Goal: Task Accomplishment & Management: Use online tool/utility

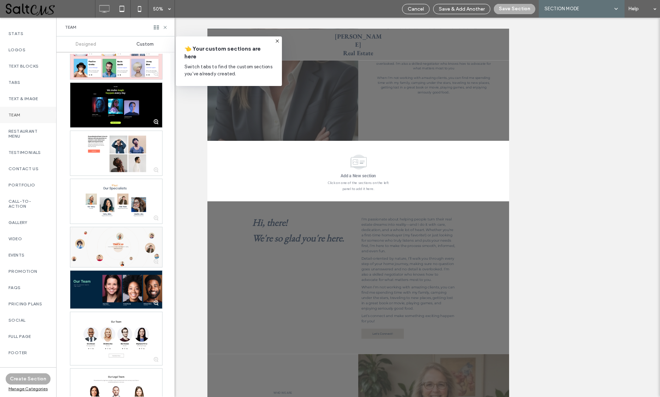
scroll to position [140, 0]
click at [32, 367] on label "LaFLeur_Magazine" at bounding box center [27, 372] width 39 height 10
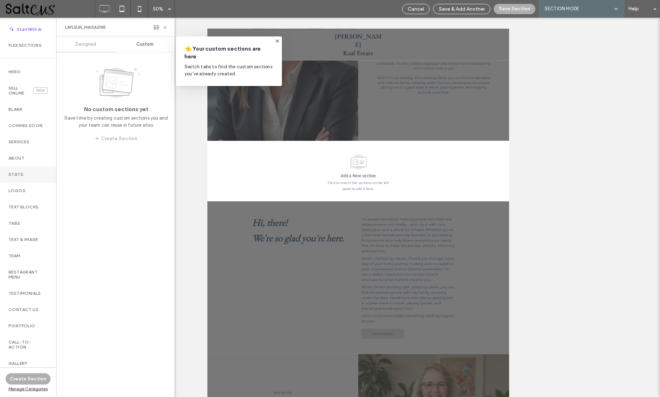
scroll to position [0, 0]
click at [22, 143] on div "Services" at bounding box center [28, 142] width 56 height 16
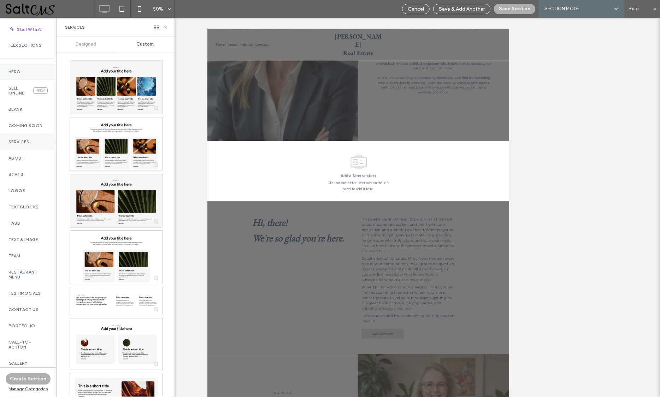
click at [24, 69] on label "Hero" at bounding box center [27, 71] width 39 height 5
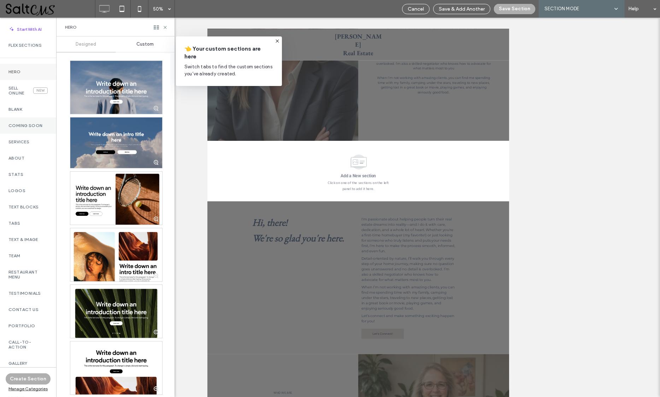
click at [28, 128] on div "Coming Soon" at bounding box center [28, 125] width 56 height 16
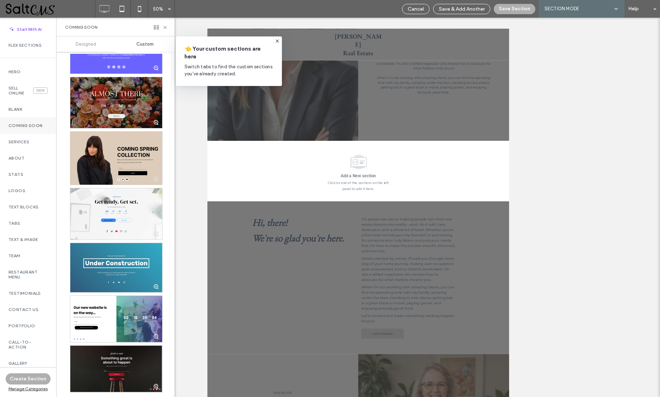
scroll to position [97, 0]
click at [34, 140] on div "Services" at bounding box center [28, 142] width 56 height 16
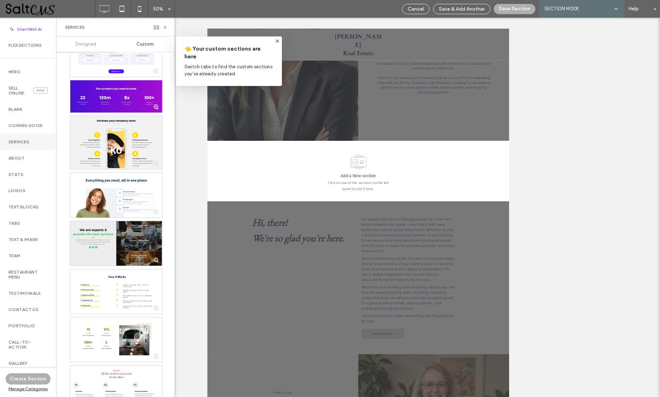
scroll to position [1384, 0]
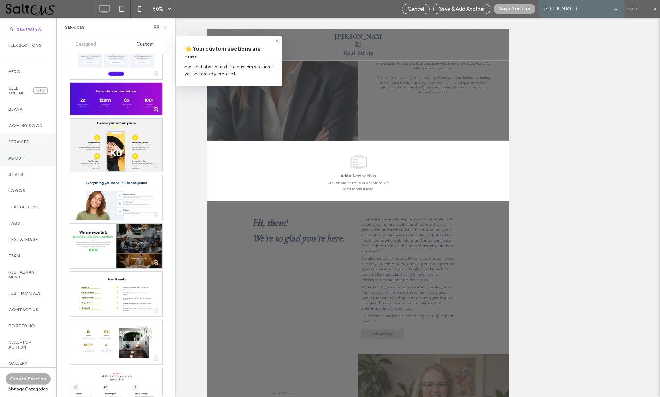
click at [32, 158] on div "About" at bounding box center [28, 158] width 56 height 16
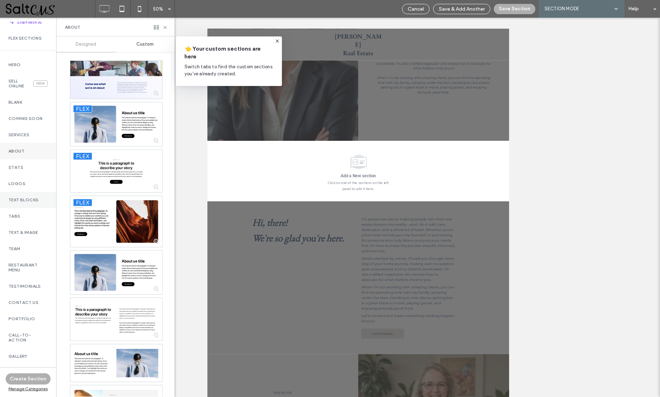
scroll to position [9, 0]
click at [27, 228] on label "Text & Image" at bounding box center [27, 230] width 39 height 5
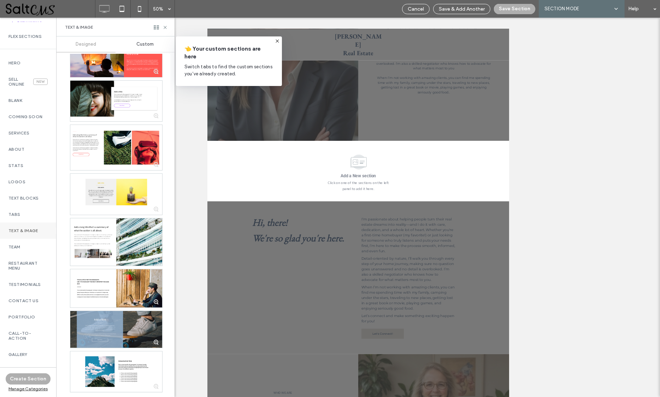
scroll to position [465, 0]
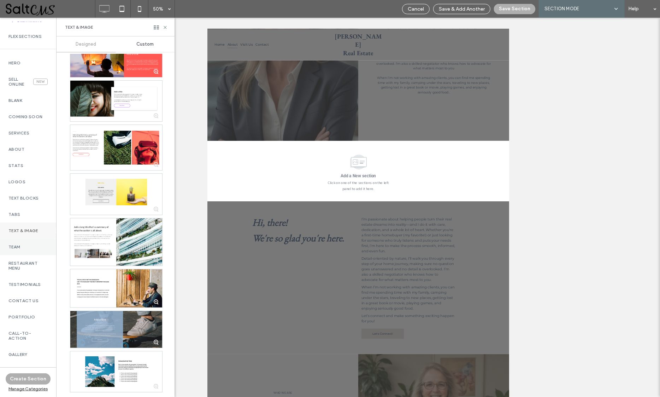
click at [18, 244] on label "Team" at bounding box center [27, 246] width 39 height 5
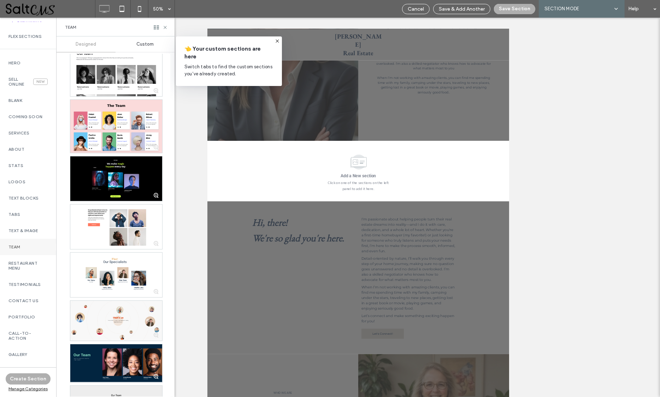
scroll to position [287, 0]
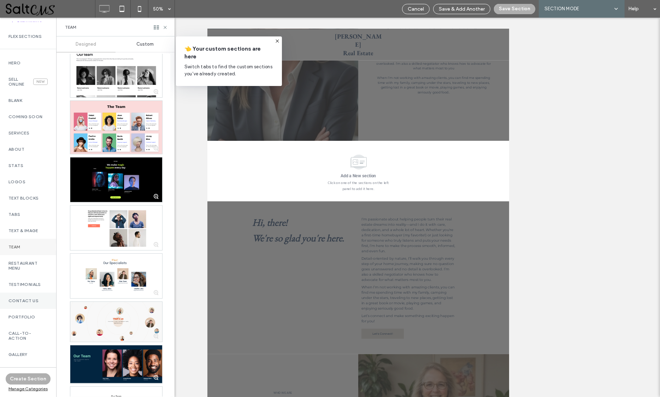
click at [28, 296] on div "Contact Us" at bounding box center [28, 300] width 56 height 16
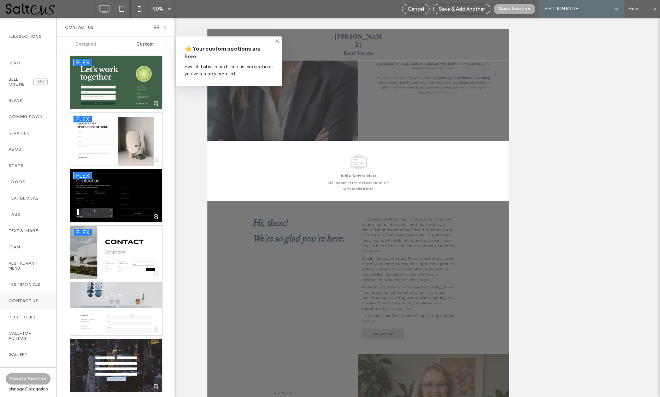
scroll to position [1541, 0]
click at [33, 312] on div "Portfolio" at bounding box center [28, 317] width 56 height 16
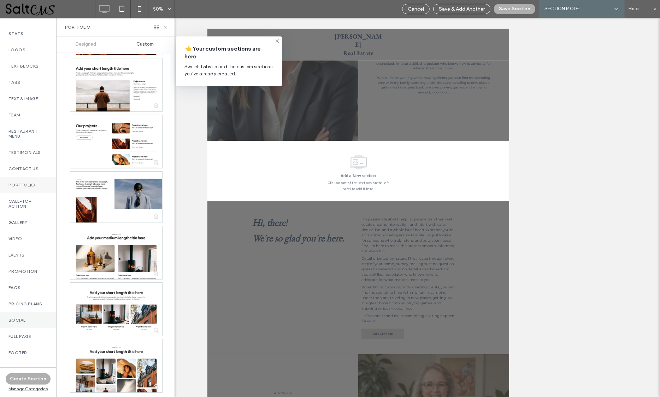
scroll to position [140, 0]
click at [27, 334] on label "Full Page" at bounding box center [27, 336] width 39 height 5
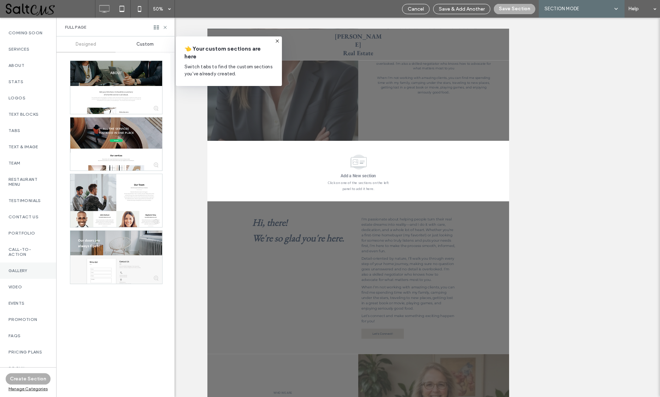
scroll to position [86, 0]
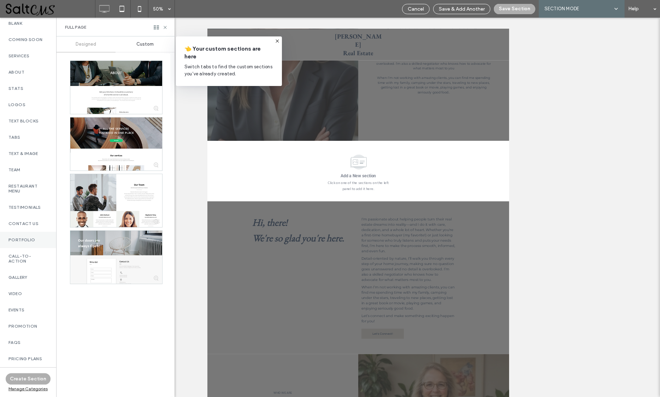
click at [27, 237] on label "Portfolio" at bounding box center [27, 239] width 39 height 5
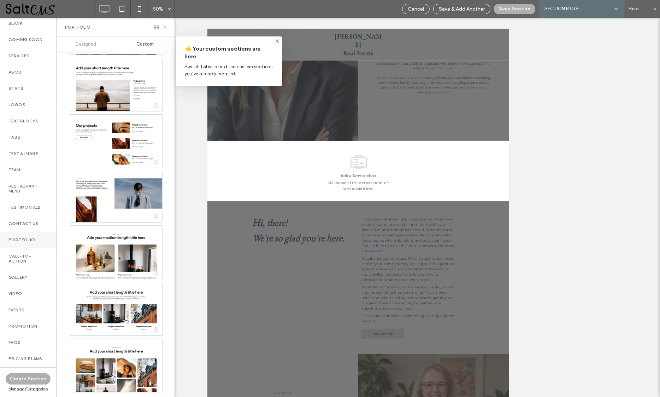
scroll to position [112, 0]
click at [29, 221] on label "Contact Us" at bounding box center [27, 223] width 39 height 5
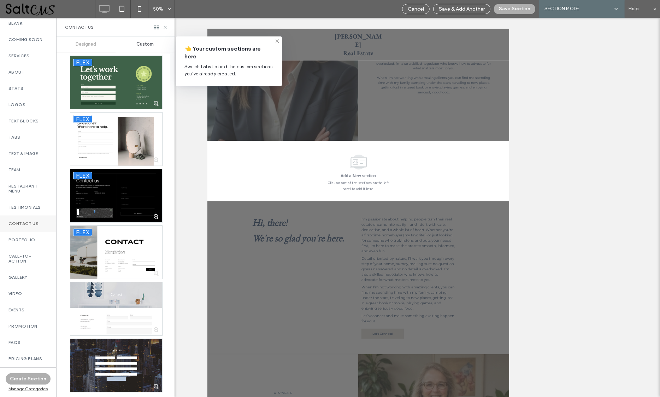
scroll to position [1623, 0]
click at [19, 390] on div "Manage Categories" at bounding box center [28, 388] width 45 height 5
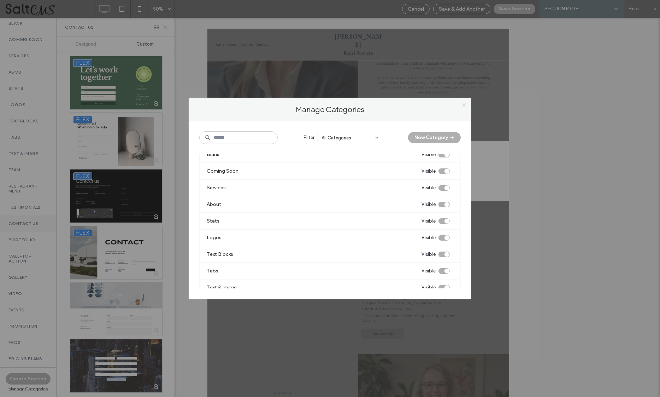
scroll to position [91, 0]
click at [280, 130] on div "Filter All Categories Visible Categories Hidden Categories New Category" at bounding box center [330, 140] width 262 height 25
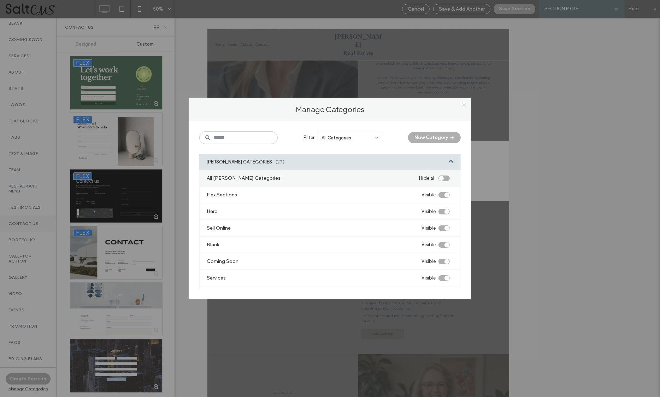
scroll to position [0, 0]
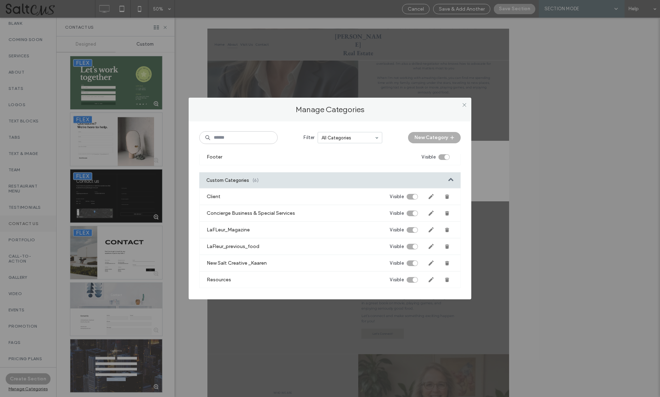
click at [267, 178] on div "Custom Categories (6)" at bounding box center [330, 180] width 262 height 16
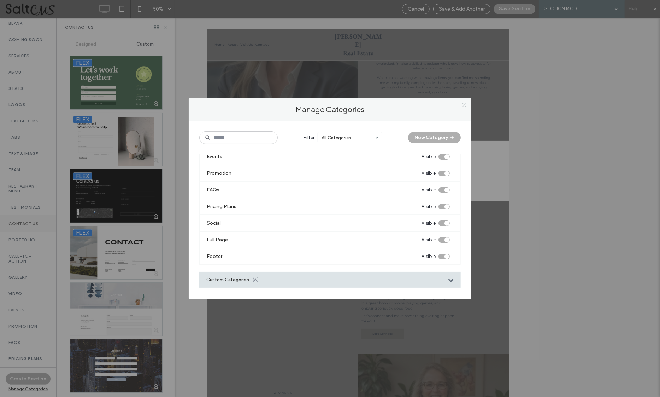
scroll to position [370, 0]
click at [278, 279] on div "Custom Categories (6)" at bounding box center [330, 280] width 262 height 16
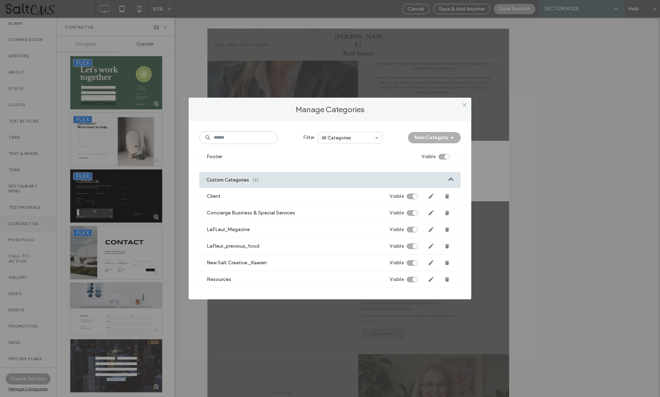
scroll to position [470, 0]
click at [463, 105] on icon at bounding box center [464, 104] width 5 height 5
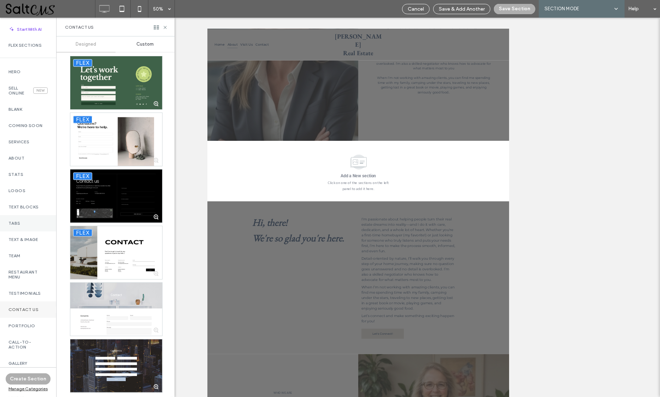
scroll to position [0, 0]
click at [23, 387] on div "Manage Categories" at bounding box center [28, 388] width 45 height 5
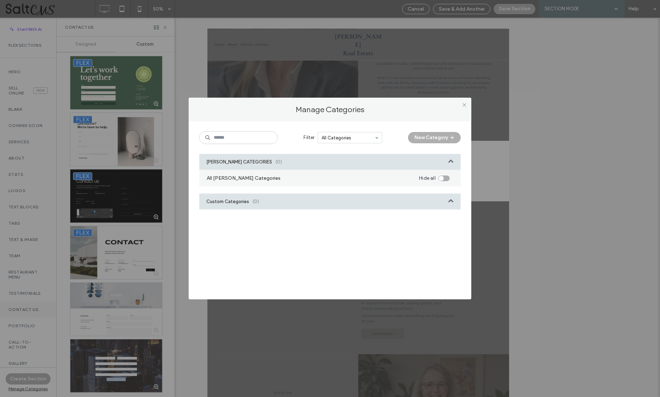
click at [413, 206] on div "Custom Categories (0)" at bounding box center [330, 201] width 262 height 16
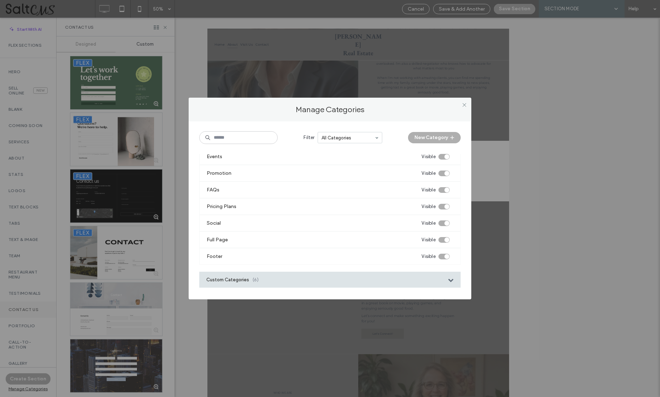
scroll to position [370, 0]
click at [364, 281] on div "Custom Categories (6)" at bounding box center [330, 280] width 262 height 16
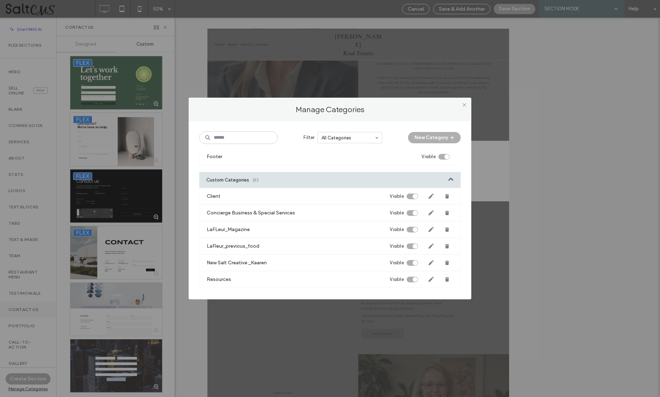
scroll to position [470, 0]
click at [413, 263] on div "toggle" at bounding box center [415, 263] width 5 height 5
click at [407, 261] on div "toggle" at bounding box center [409, 263] width 5 height 5
click at [465, 105] on use at bounding box center [465, 105] width 4 height 4
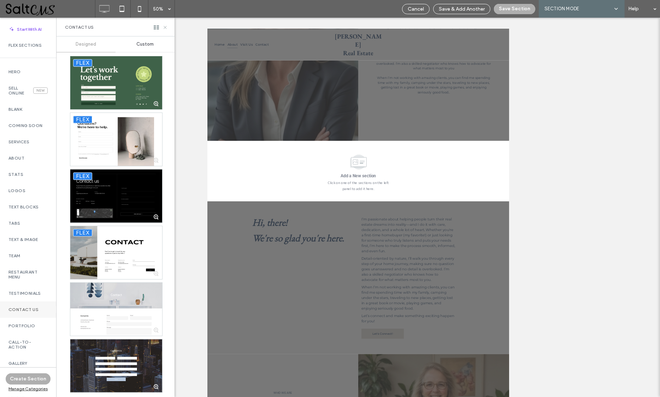
click at [164, 26] on icon at bounding box center [165, 27] width 5 height 5
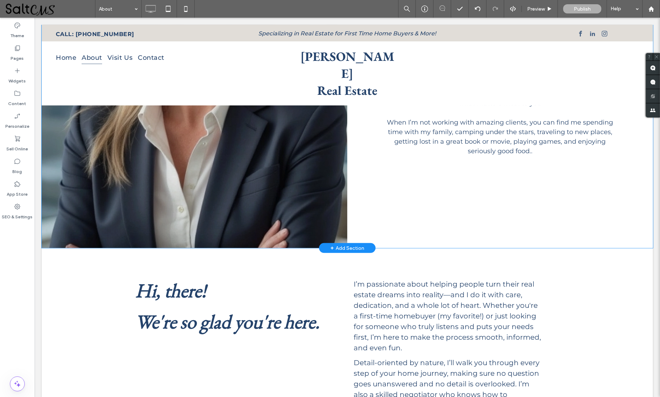
click at [340, 244] on div "+ Add Section" at bounding box center [347, 248] width 34 height 8
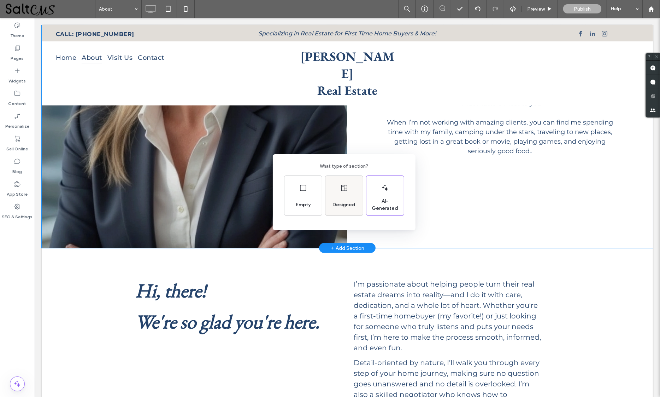
click at [348, 192] on icon at bounding box center [344, 187] width 8 height 8
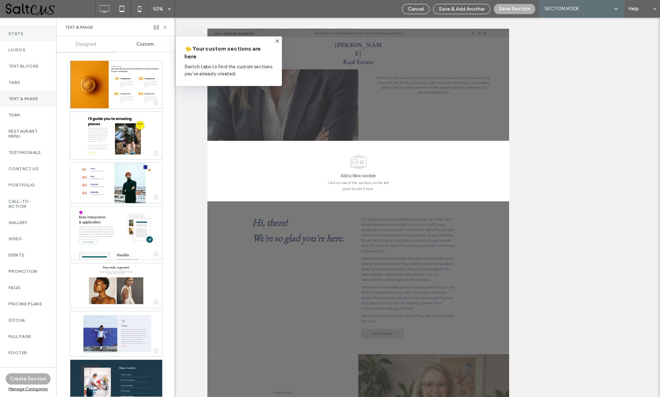
scroll to position [140, 0]
click at [86, 24] on span "Text & Image" at bounding box center [79, 27] width 28 height 6
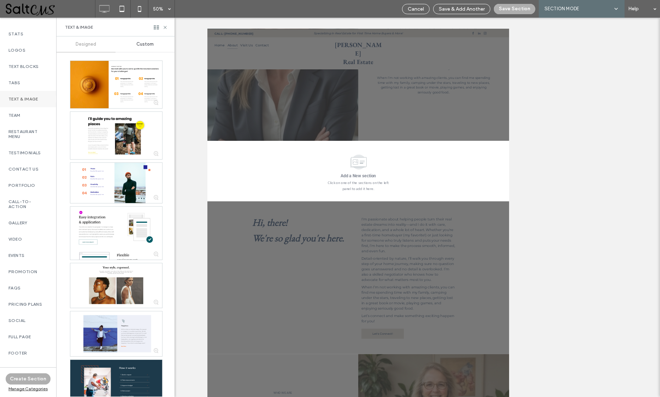
click at [80, 27] on span "Text & Image" at bounding box center [79, 27] width 28 height 6
click at [33, 112] on div "Team" at bounding box center [28, 115] width 56 height 16
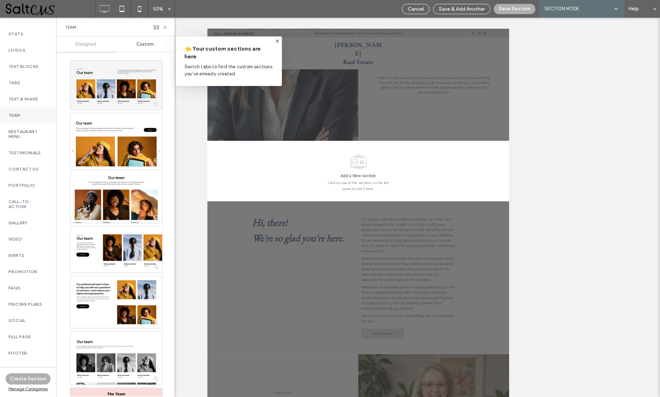
click at [141, 46] on span "Custom" at bounding box center [144, 44] width 17 height 6
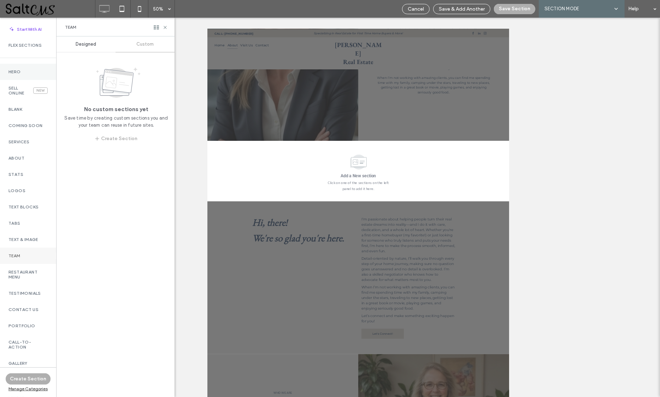
scroll to position [0, 0]
click at [28, 90] on label "Sell Online" at bounding box center [20, 91] width 25 height 10
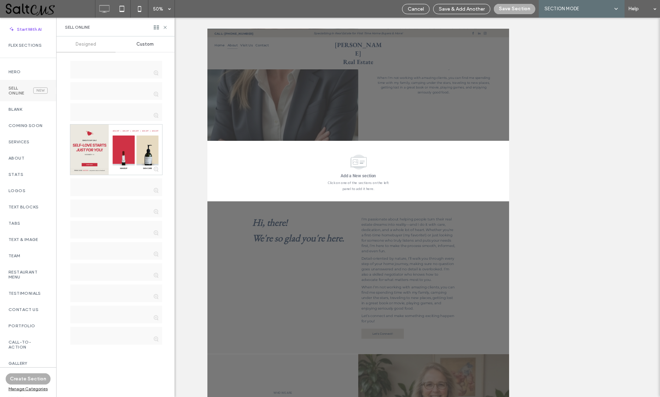
click at [138, 47] on div "Custom" at bounding box center [145, 44] width 59 height 16
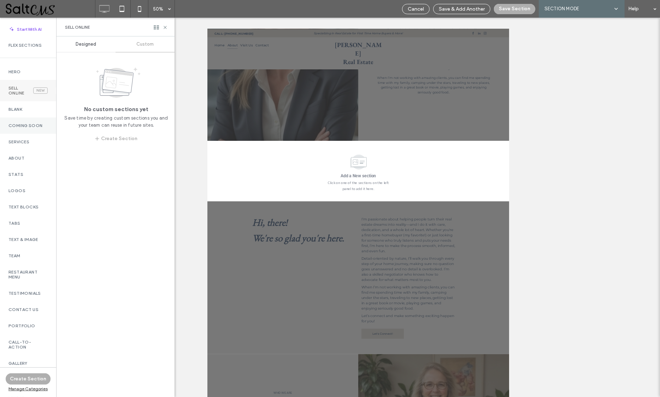
click at [28, 123] on label "Coming Soon" at bounding box center [27, 125] width 39 height 5
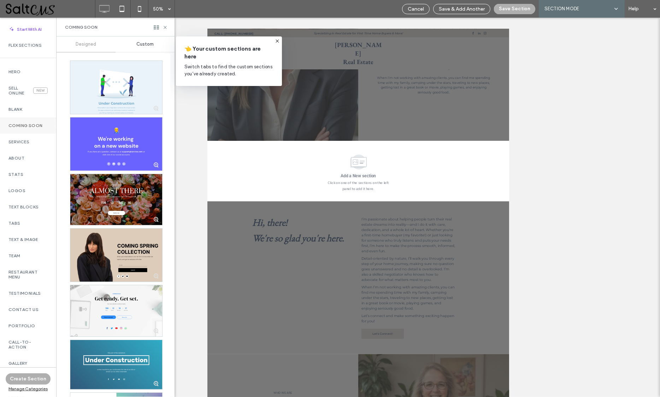
click at [148, 46] on span "Custom" at bounding box center [144, 44] width 17 height 6
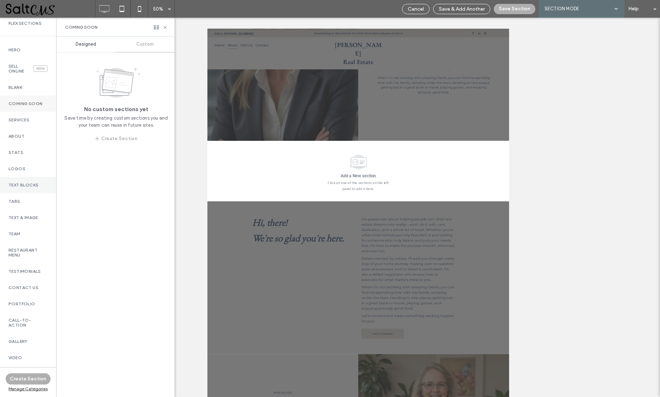
scroll to position [22, 0]
click at [24, 215] on label "Text & Image" at bounding box center [27, 217] width 39 height 5
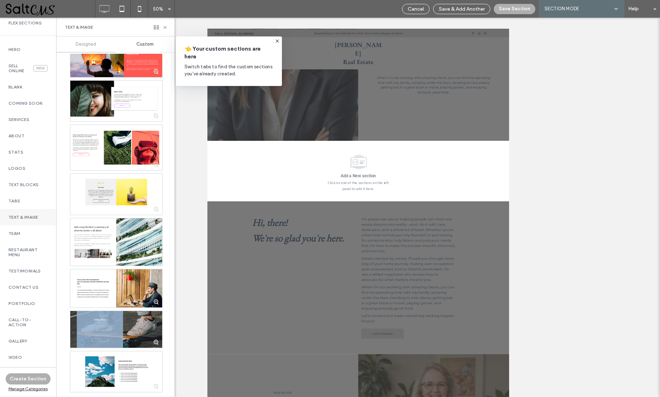
scroll to position [465, 0]
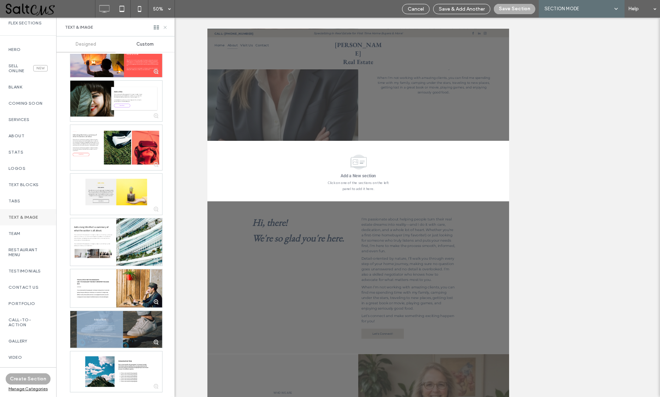
click at [165, 28] on icon at bounding box center [165, 27] width 5 height 5
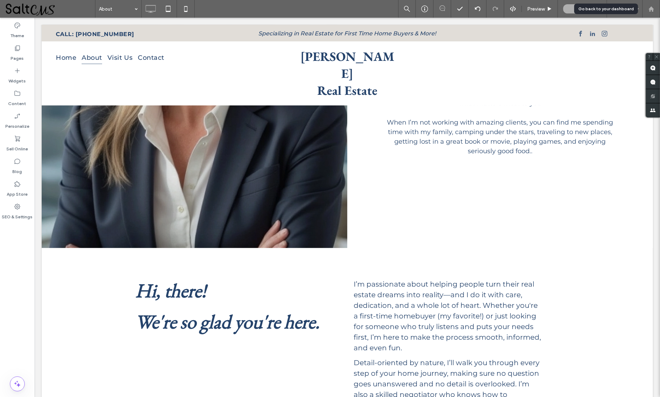
click at [654, 8] on use at bounding box center [651, 8] width 5 height 5
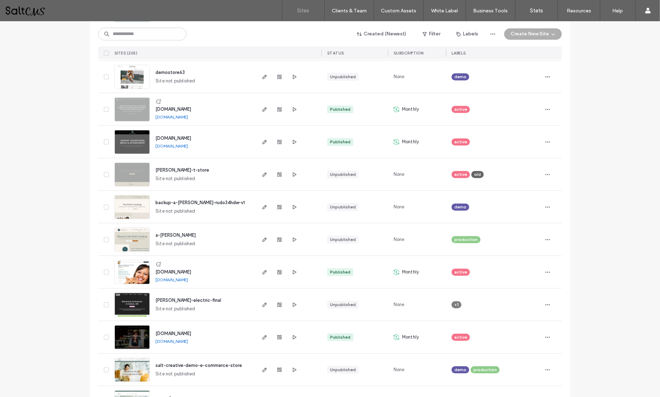
scroll to position [2161, 0]
click at [290, 209] on span "button" at bounding box center [294, 206] width 8 height 8
click at [263, 204] on icon "button" at bounding box center [265, 207] width 6 height 6
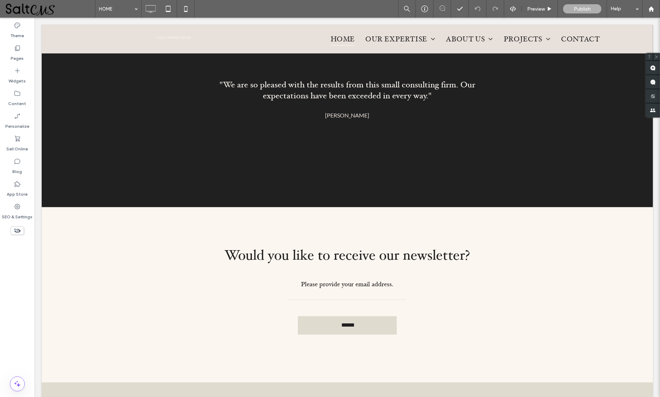
scroll to position [893, 0]
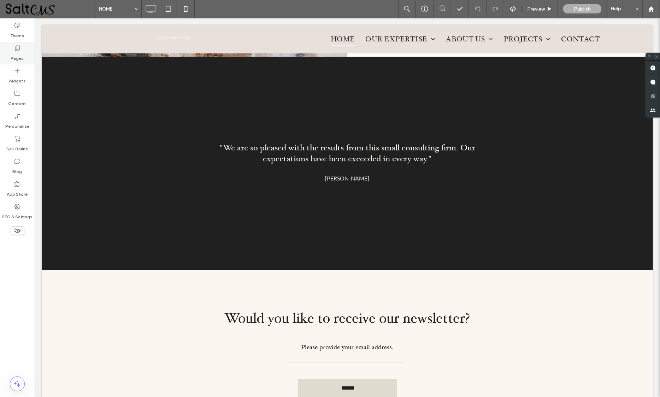
click at [16, 45] on icon at bounding box center [17, 48] width 7 height 7
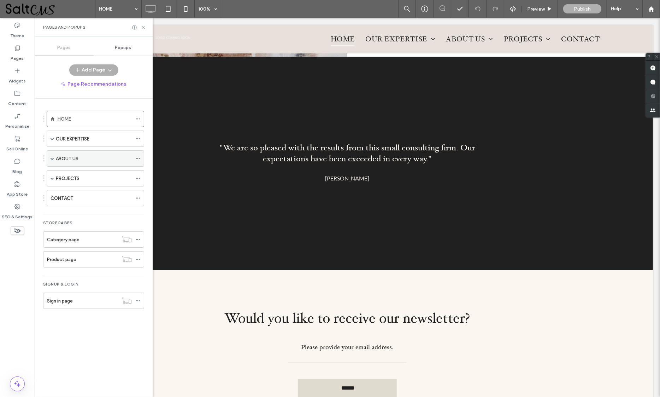
click at [85, 165] on div "ABOUT US" at bounding box center [94, 159] width 76 height 16
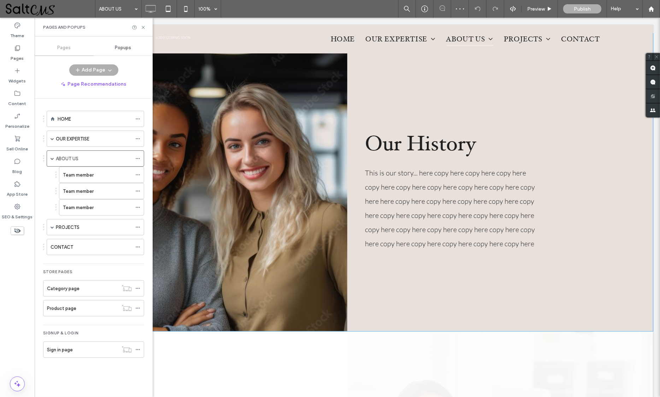
scroll to position [546, 0]
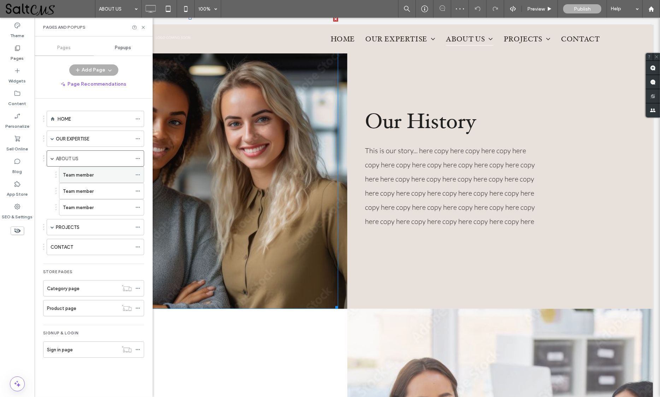
click at [94, 176] on div "Team member" at bounding box center [97, 174] width 69 height 7
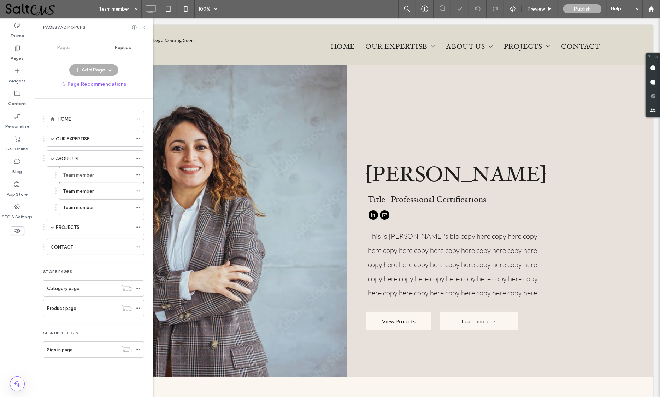
click at [143, 25] on icon at bounding box center [143, 27] width 5 height 5
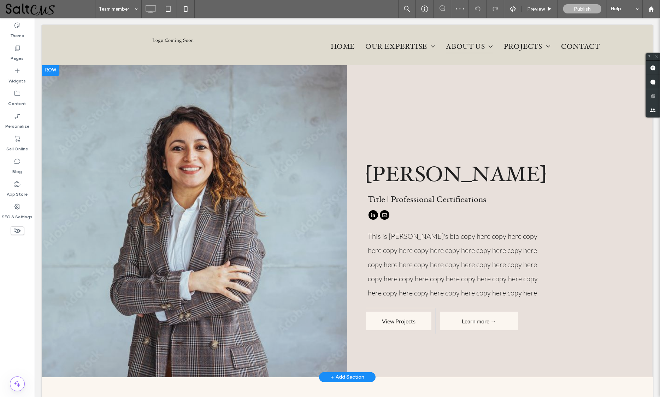
click at [50, 70] on div at bounding box center [50, 69] width 18 height 11
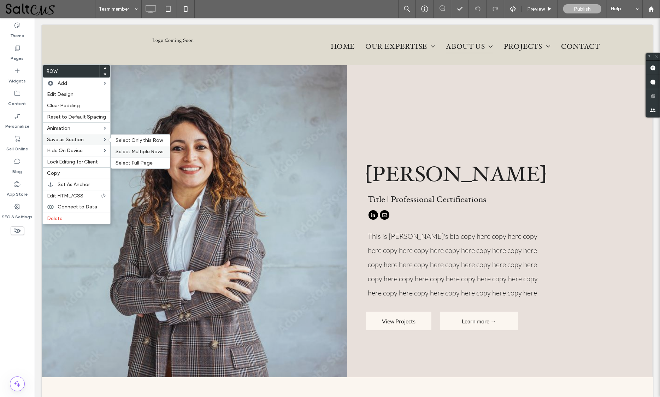
click at [135, 149] on span "Select Multiple Rows" at bounding box center [140, 151] width 48 height 6
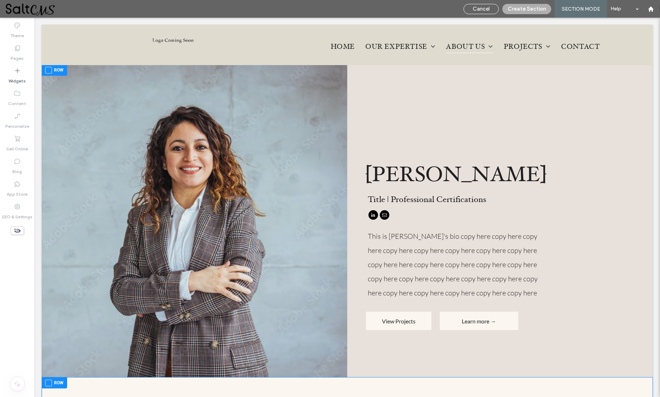
click at [47, 70] on span at bounding box center [48, 70] width 7 height 7
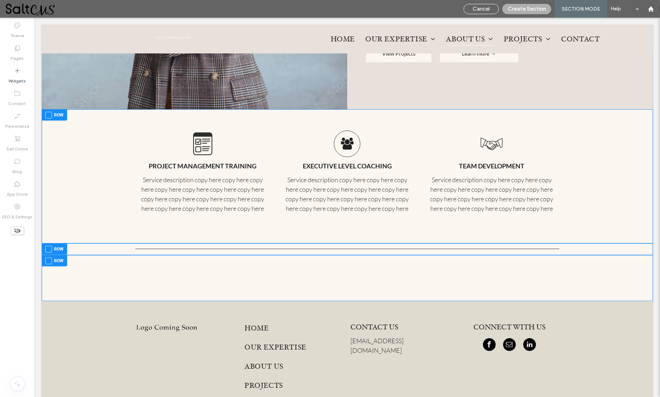
scroll to position [272, 0]
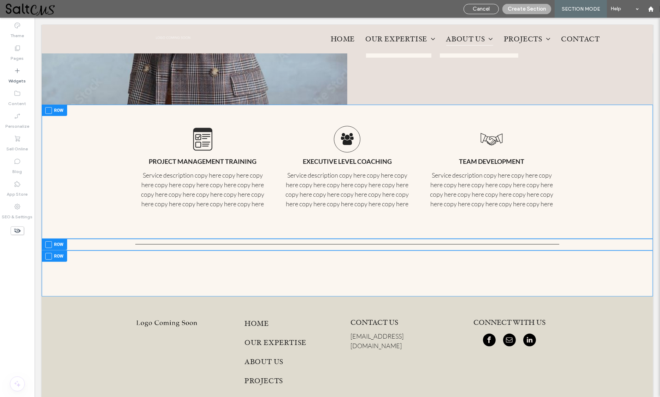
click at [50, 107] on span at bounding box center [48, 110] width 7 height 7
click at [47, 241] on span at bounding box center [48, 244] width 7 height 7
click at [49, 253] on span at bounding box center [48, 256] width 7 height 7
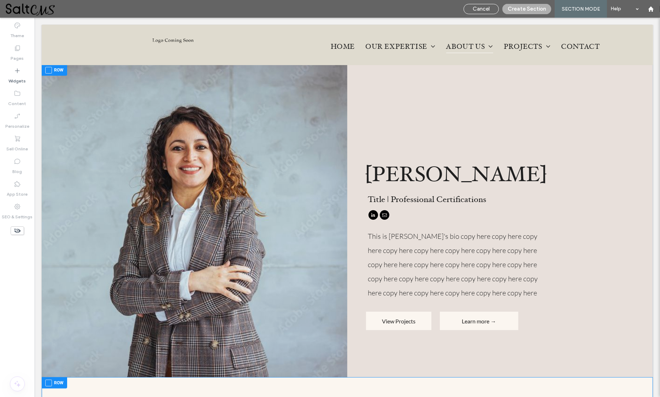
scroll to position [0, 0]
click at [524, 7] on button "Create Section" at bounding box center [527, 9] width 49 height 10
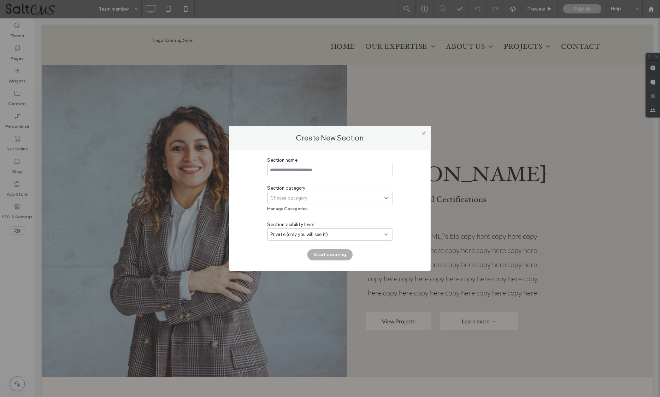
click at [336, 194] on div "Choose category" at bounding box center [328, 197] width 114 height 7
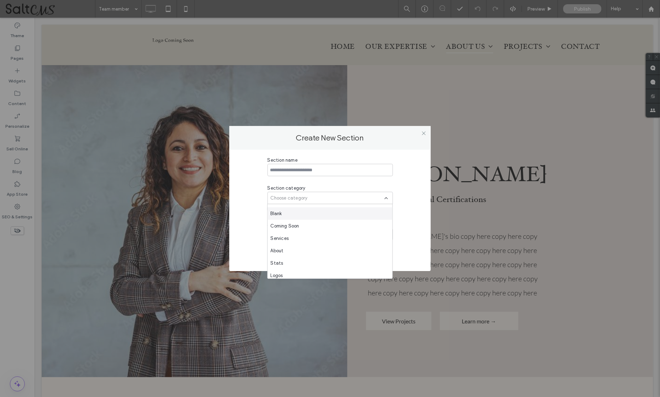
scroll to position [25, 0]
click at [298, 241] on div "About" at bounding box center [330, 247] width 125 height 12
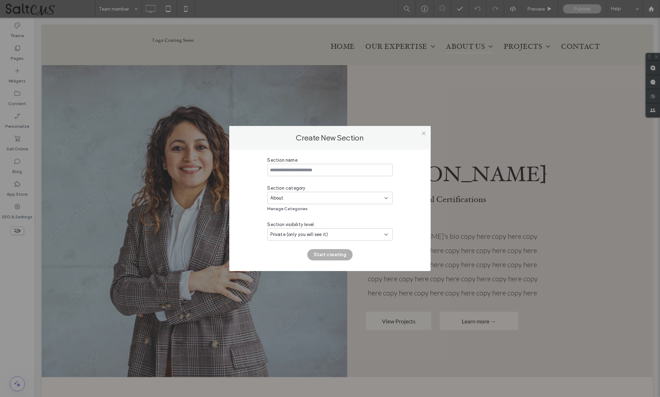
click at [306, 236] on span "Private (only you will see it)" at bounding box center [300, 234] width 58 height 7
click at [300, 262] on span "Team (all team members will see it)" at bounding box center [309, 259] width 76 height 7
click at [314, 175] on input at bounding box center [330, 170] width 125 height 12
type input "*"
type input "**********"
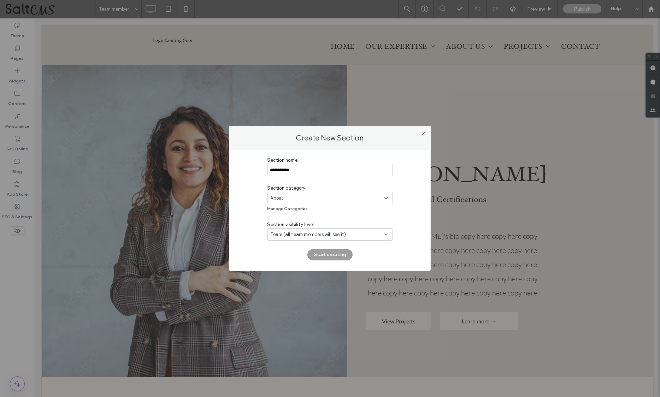
click at [334, 253] on button "Start creating" at bounding box center [330, 254] width 45 height 11
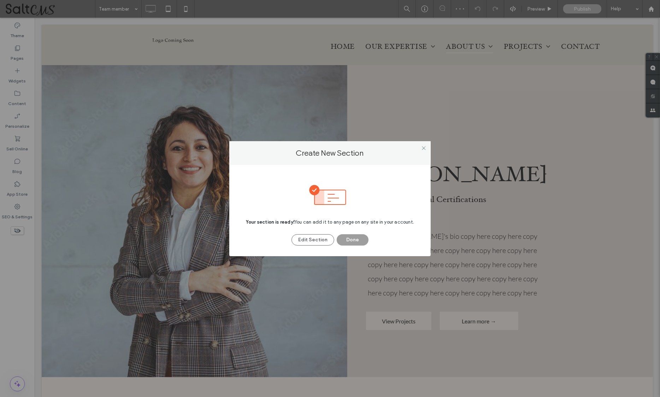
click at [357, 236] on button "Done" at bounding box center [353, 239] width 32 height 11
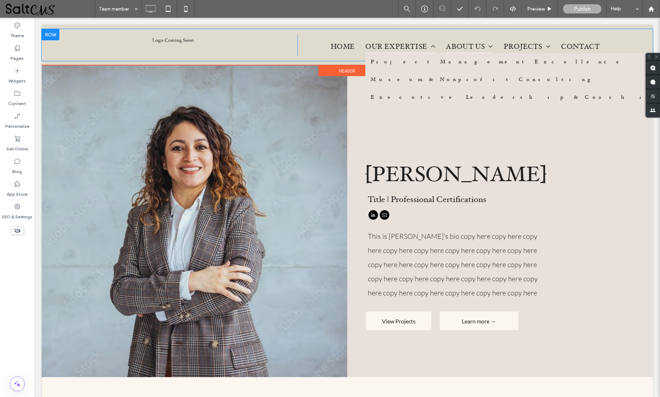
scroll to position [0, 0]
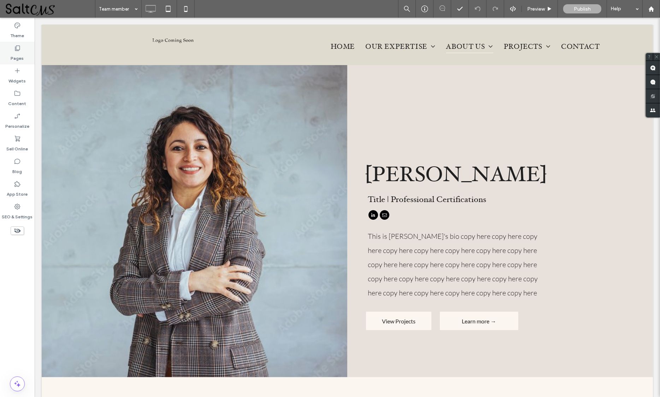
click at [17, 52] on label "Pages" at bounding box center [17, 57] width 13 height 10
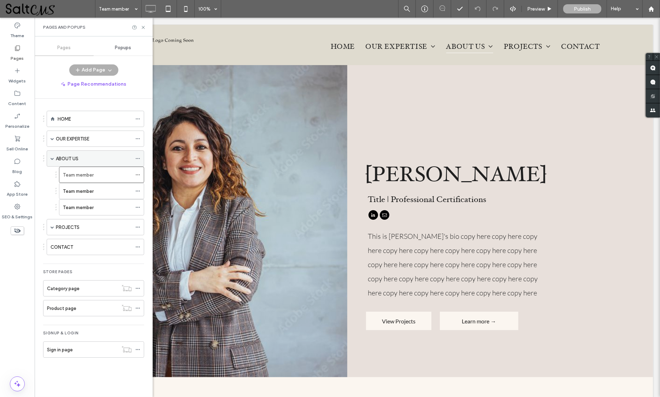
click at [82, 156] on div "ABOUT US" at bounding box center [94, 158] width 76 height 7
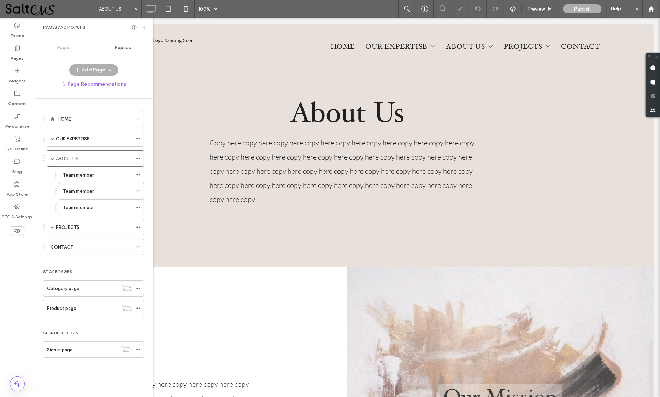
click at [142, 27] on use at bounding box center [143, 27] width 3 height 3
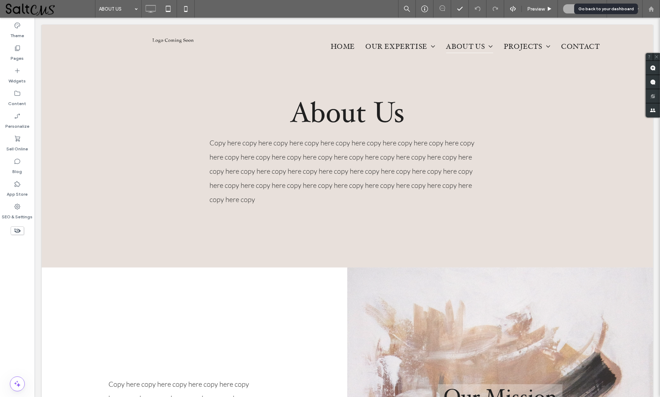
click at [651, 8] on use at bounding box center [651, 8] width 5 height 5
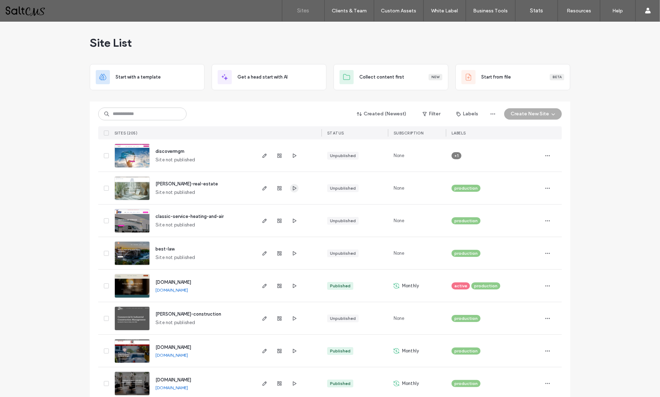
click at [292, 186] on icon "button" at bounding box center [295, 188] width 6 height 6
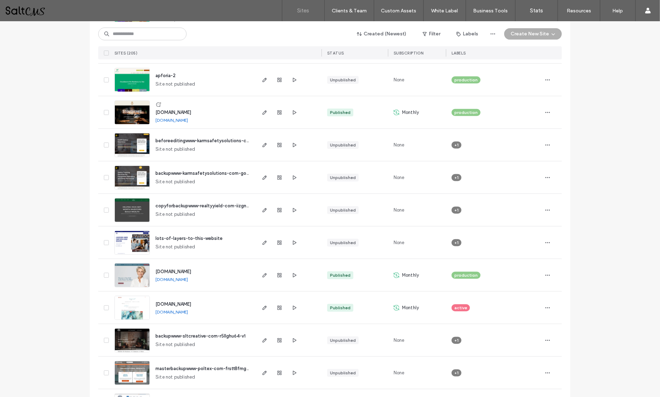
scroll to position [479, 0]
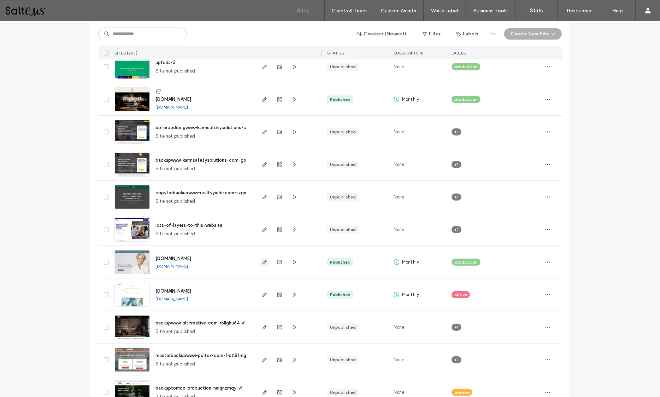
click at [261, 259] on span "button" at bounding box center [265, 262] width 8 height 8
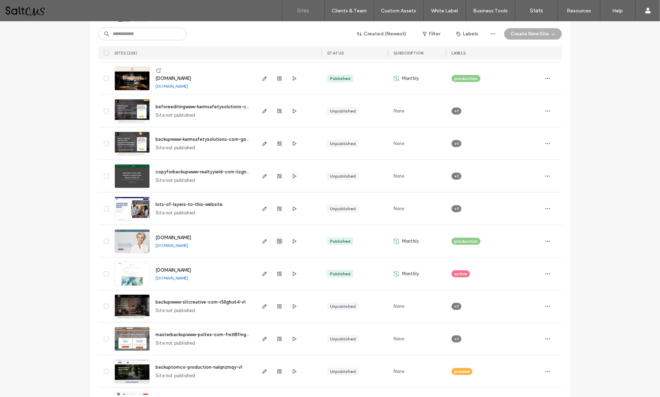
scroll to position [502, 0]
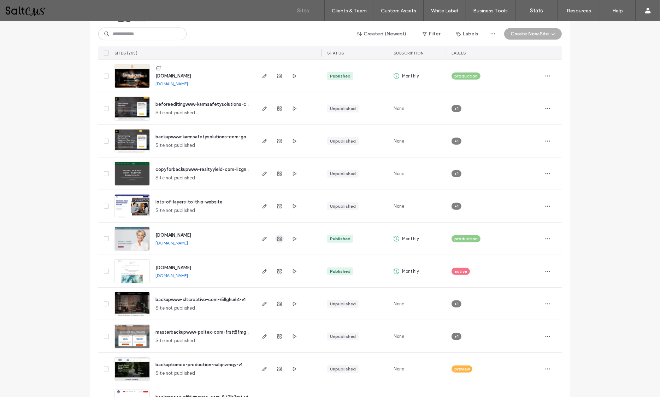
click at [278, 239] on use "button" at bounding box center [280, 239] width 4 height 4
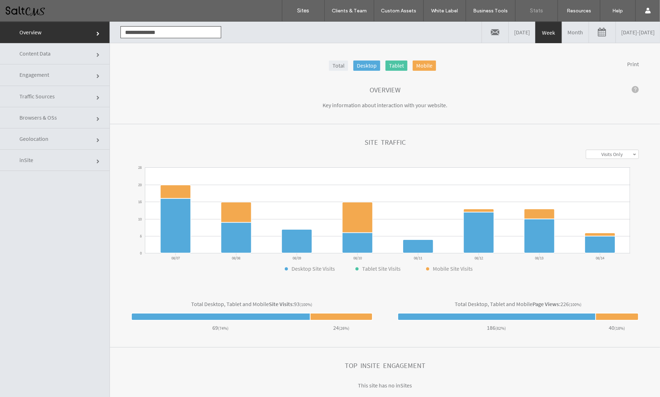
click link "Content Data"
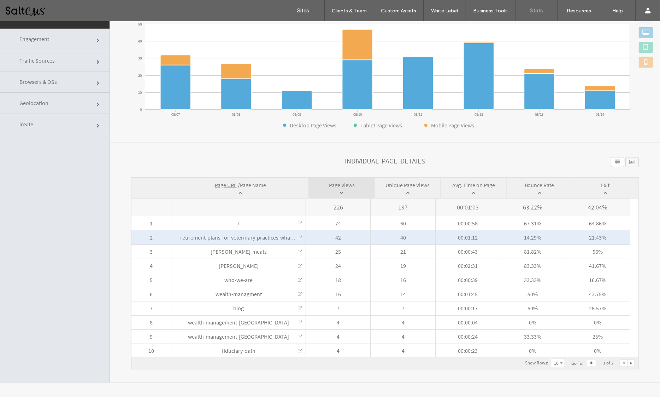
scroll to position [36, 0]
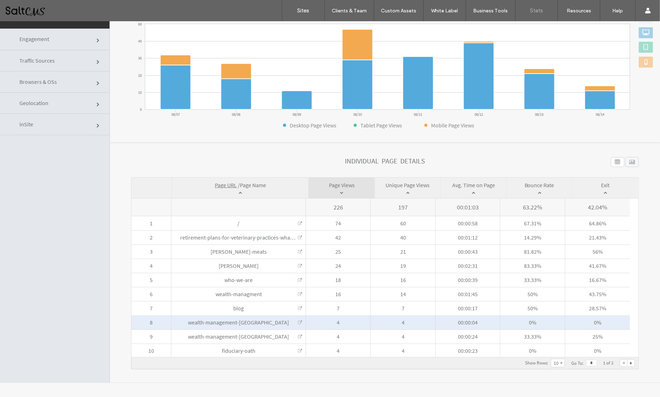
click link
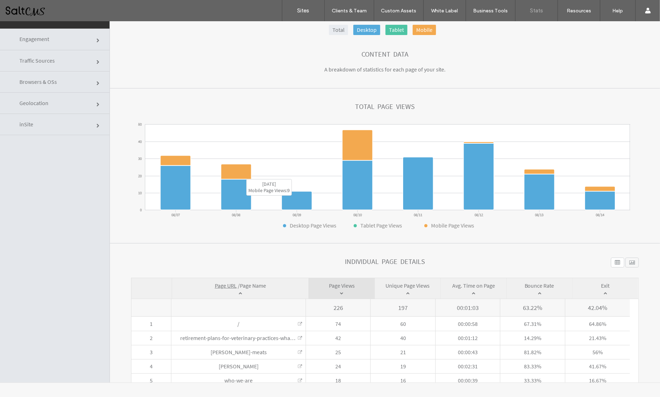
scroll to position [0, 0]
click link "Traffic Sources"
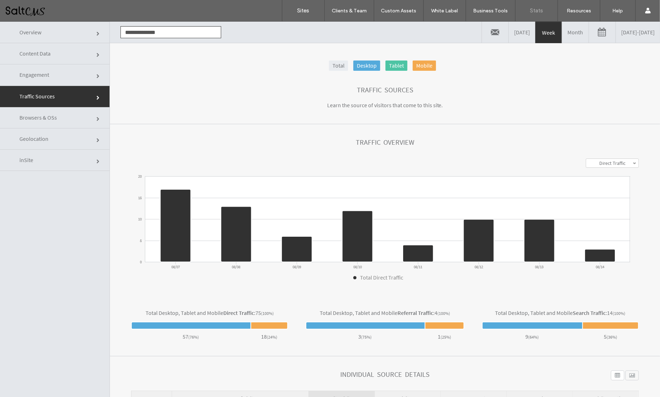
click at [562, 29] on link "Month" at bounding box center [575, 32] width 27 height 21
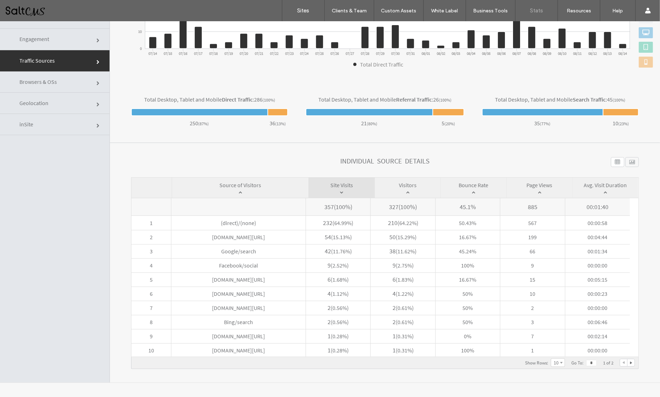
scroll to position [175, 0]
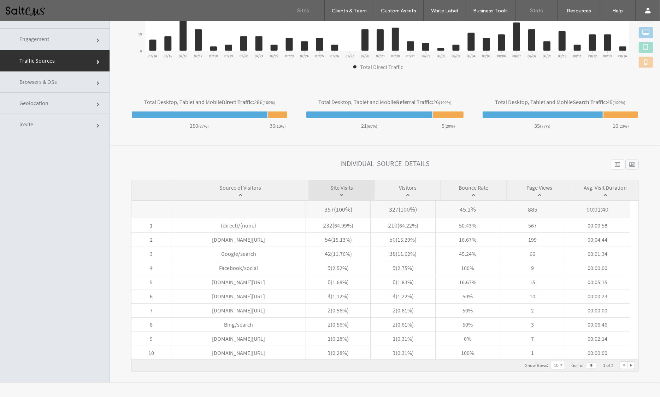
click at [307, 10] on label "Sites" at bounding box center [304, 10] width 12 height 6
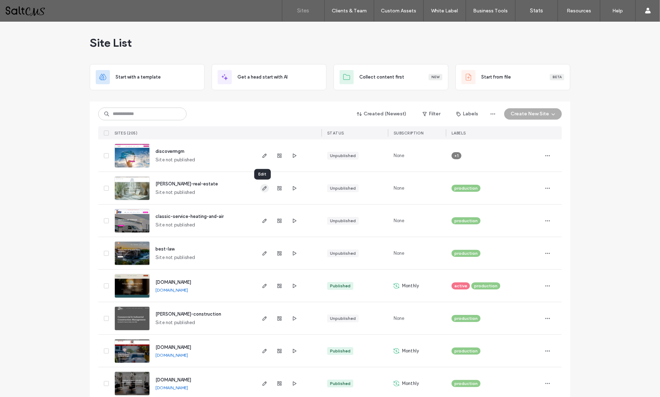
click at [262, 187] on icon "button" at bounding box center [265, 188] width 6 height 6
click at [262, 185] on icon "button" at bounding box center [265, 188] width 6 height 6
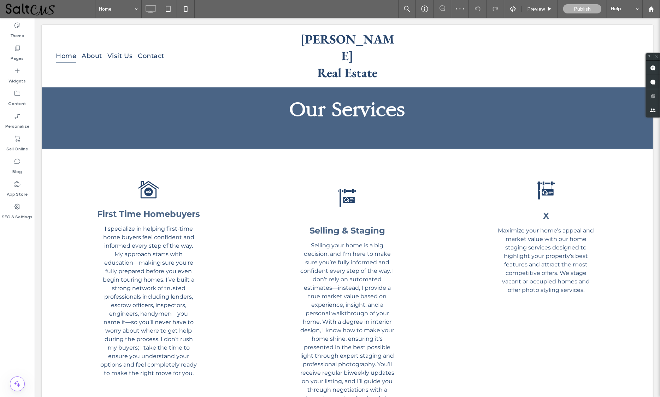
scroll to position [854, 0]
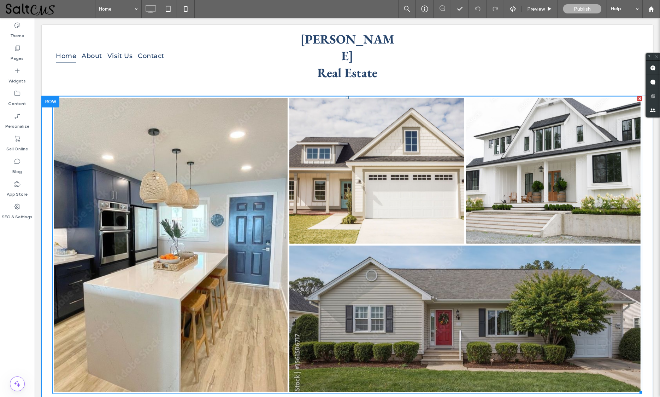
click at [215, 200] on link at bounding box center [171, 245] width 234 height 294
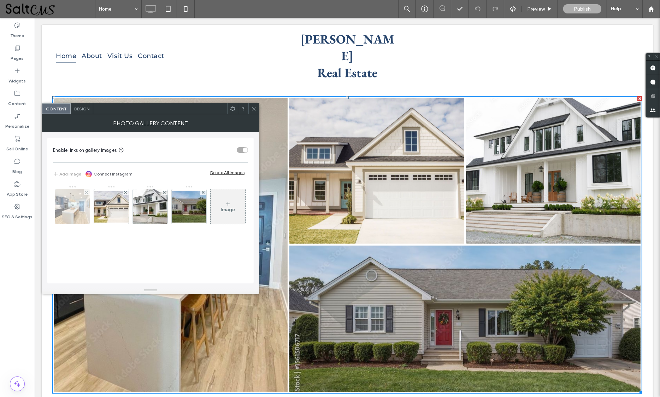
click at [80, 209] on img at bounding box center [72, 206] width 46 height 35
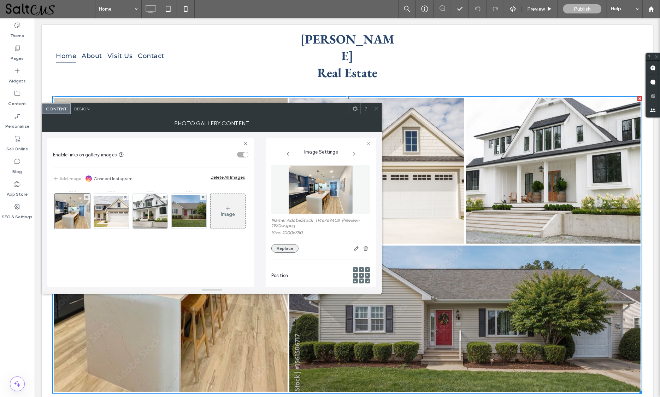
click at [278, 250] on button "Replace" at bounding box center [284, 248] width 27 height 8
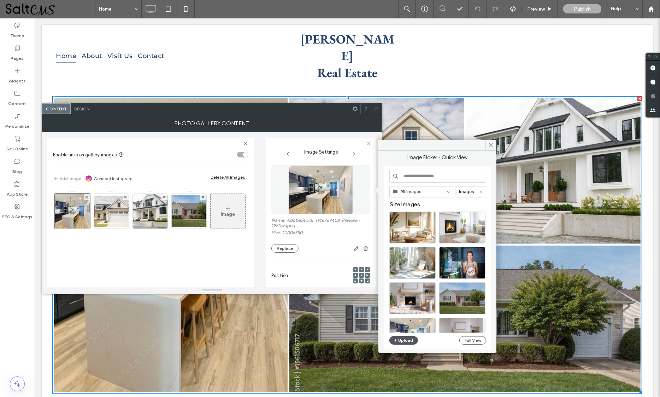
click at [397, 339] on icon "button" at bounding box center [396, 340] width 4 height 6
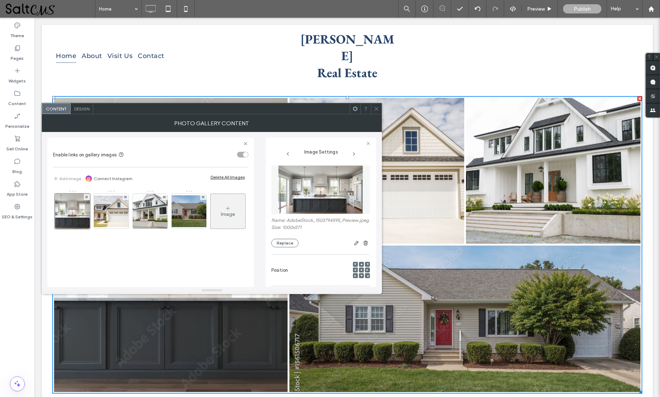
click at [376, 107] on icon at bounding box center [376, 108] width 5 height 5
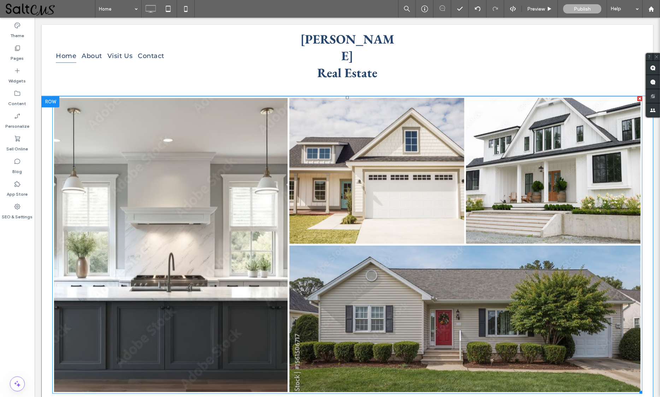
click at [246, 294] on link at bounding box center [171, 245] width 234 height 294
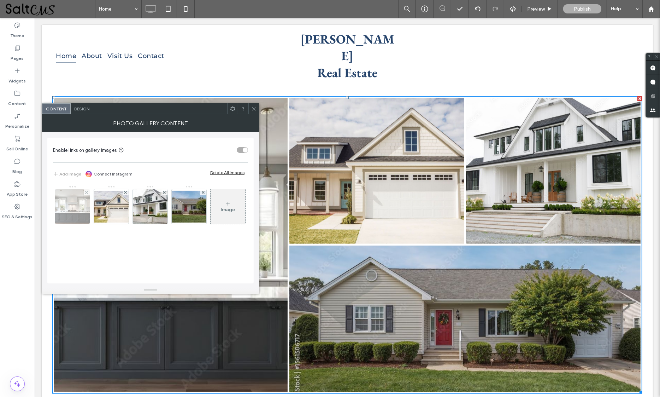
click at [73, 204] on img at bounding box center [72, 206] width 61 height 35
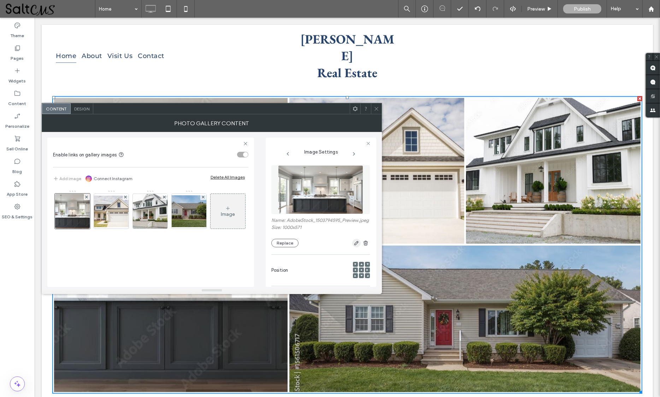
click at [354, 246] on icon "button" at bounding box center [357, 243] width 6 height 6
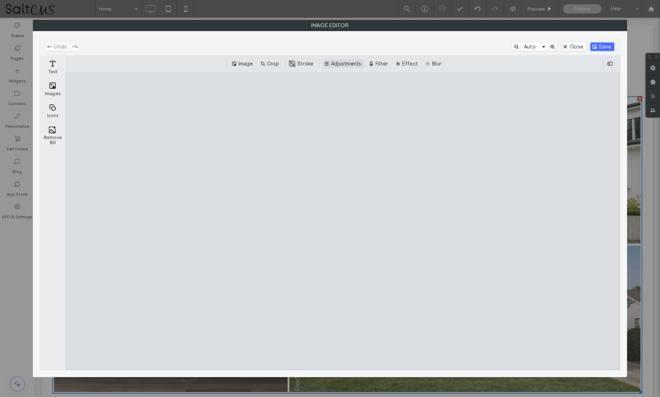
click at [348, 65] on button "Adjustments" at bounding box center [344, 63] width 42 height 8
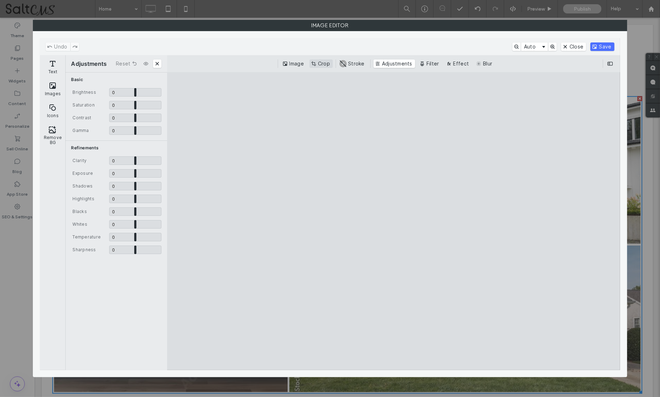
click at [319, 62] on button "Crop" at bounding box center [321, 63] width 23 height 8
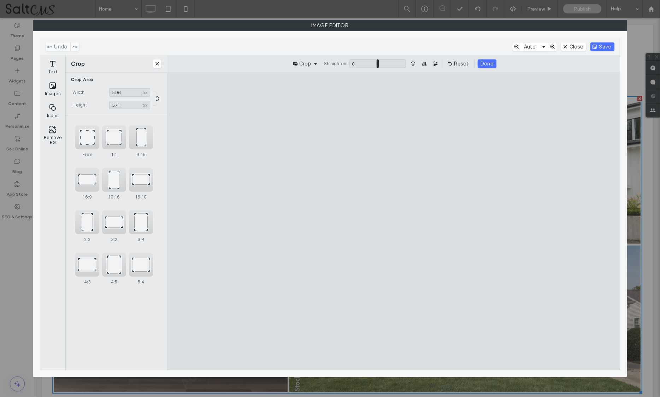
drag, startPoint x: 189, startPoint y: 227, endPoint x: 354, endPoint y: 205, distance: 166.3
click at [394, 221] on cesdk-canvas "Editor canvas" at bounding box center [394, 221] width 0 height 0
click at [423, 60] on button "Mirror Image horizontally" at bounding box center [424, 63] width 8 height 8
drag, startPoint x: 519, startPoint y: 229, endPoint x: 499, endPoint y: 229, distance: 20.2
click at [394, 221] on cesdk-canvas "Editor canvas" at bounding box center [394, 221] width 0 height 0
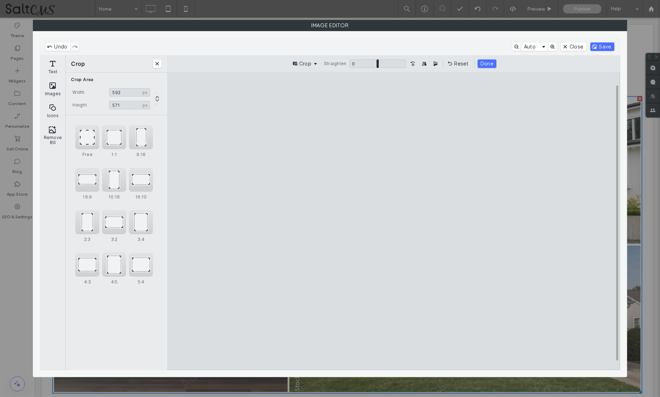
type input "***"
drag, startPoint x: 280, startPoint y: 227, endPoint x: 261, endPoint y: 227, distance: 19.1
click at [394, 221] on cesdk-canvas "Editor canvas" at bounding box center [394, 221] width 0 height 0
click at [598, 46] on button "Save" at bounding box center [603, 46] width 24 height 8
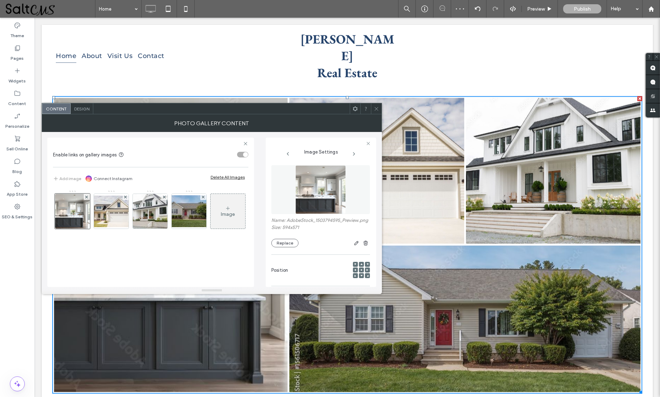
click at [375, 109] on icon at bounding box center [376, 108] width 5 height 5
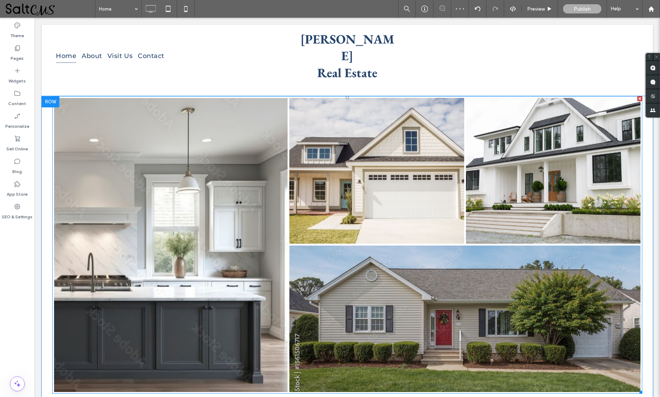
click at [86, 271] on link at bounding box center [171, 245] width 234 height 294
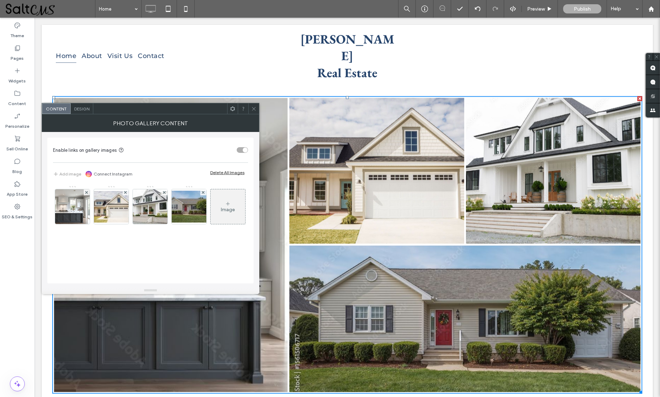
click at [86, 111] on div "Design" at bounding box center [82, 108] width 23 height 11
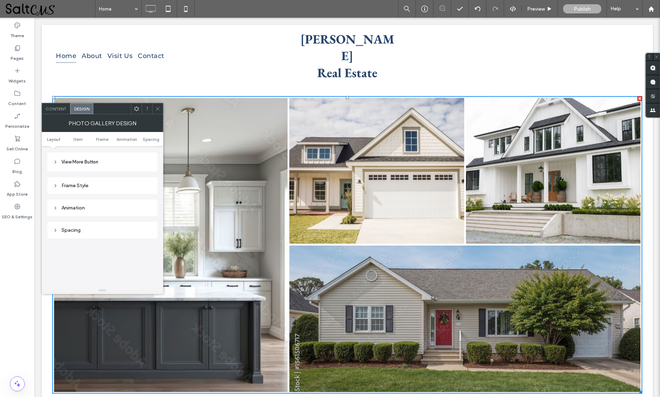
scroll to position [147, 0]
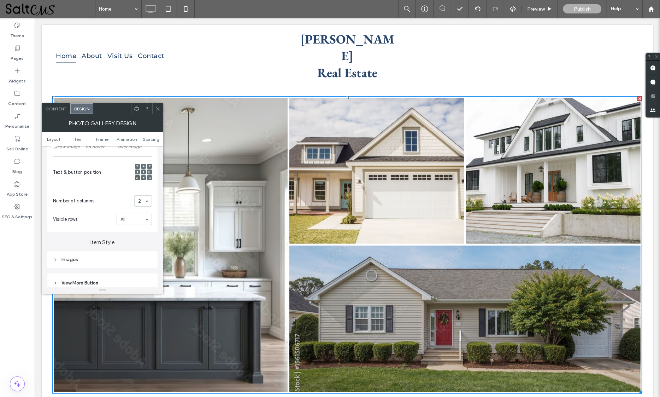
click at [90, 261] on div "Images" at bounding box center [102, 259] width 99 height 6
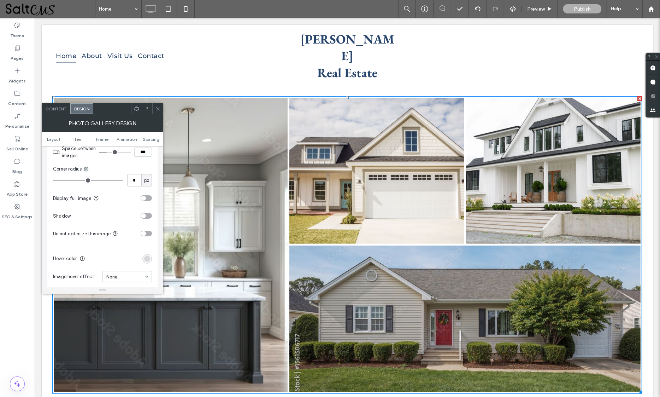
click at [148, 259] on div "rgba(0, 0, 0, 0.14)" at bounding box center [147, 259] width 6 height 6
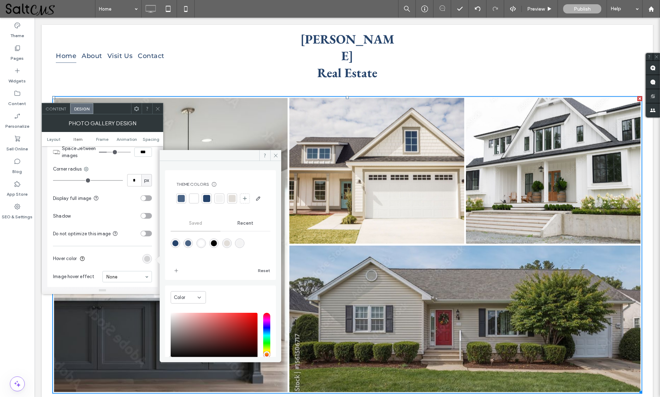
click at [241, 226] on span "Recent" at bounding box center [246, 223] width 16 height 6
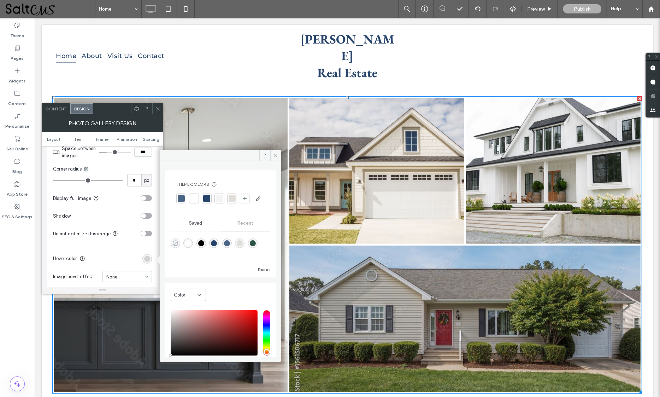
click at [174, 246] on icon "rgba(0, 0, 0, 0)" at bounding box center [176, 243] width 6 height 6
type input "*"
type input "**"
click at [175, 246] on icon "rgba(0, 0, 0, 0)" at bounding box center [176, 243] width 6 height 6
click at [158, 109] on use at bounding box center [158, 109] width 4 height 4
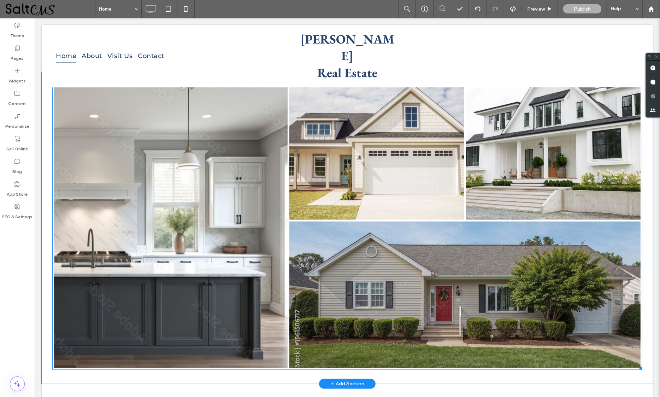
scroll to position [877, 0]
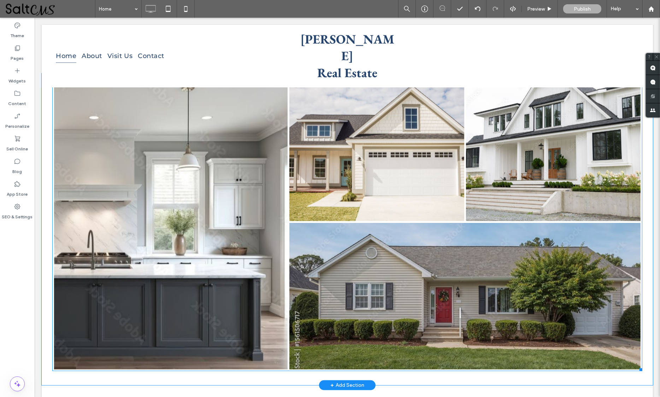
click at [399, 155] on link at bounding box center [376, 148] width 175 height 146
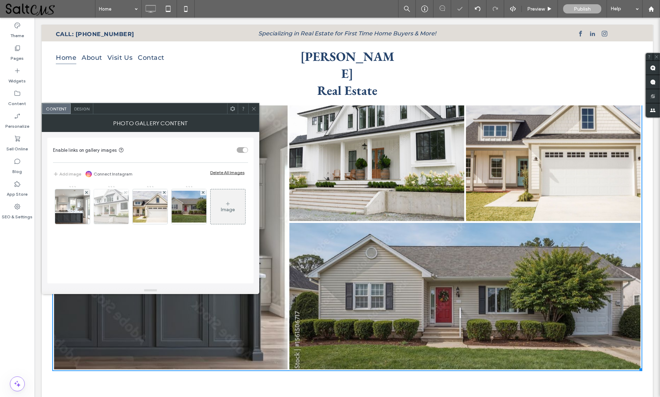
click at [125, 192] on use at bounding box center [125, 192] width 3 height 3
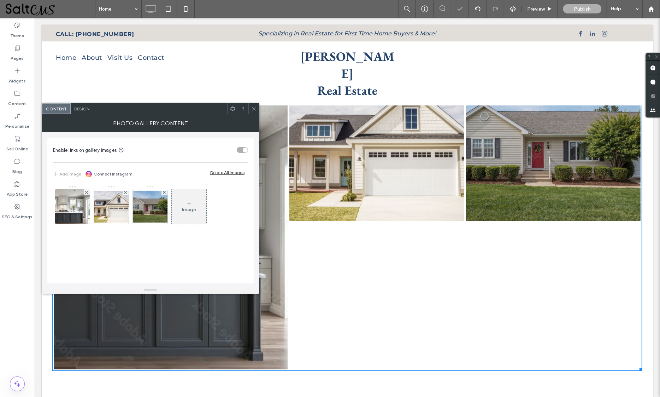
click at [366, 163] on link at bounding box center [376, 148] width 175 height 146
click at [192, 216] on div "Image" at bounding box center [189, 206] width 35 height 33
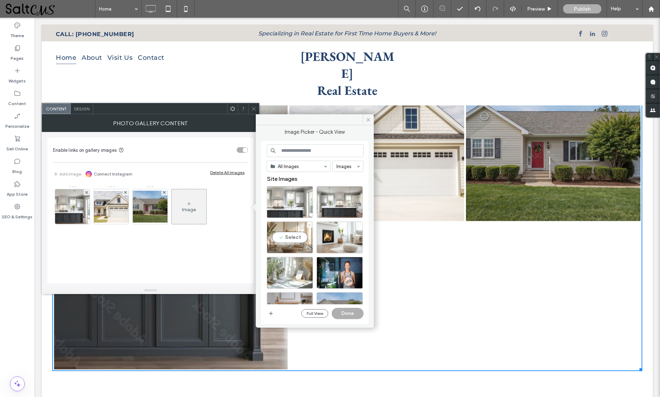
click at [287, 238] on div "Select" at bounding box center [290, 237] width 46 height 32
click at [345, 313] on button "Done" at bounding box center [348, 313] width 32 height 11
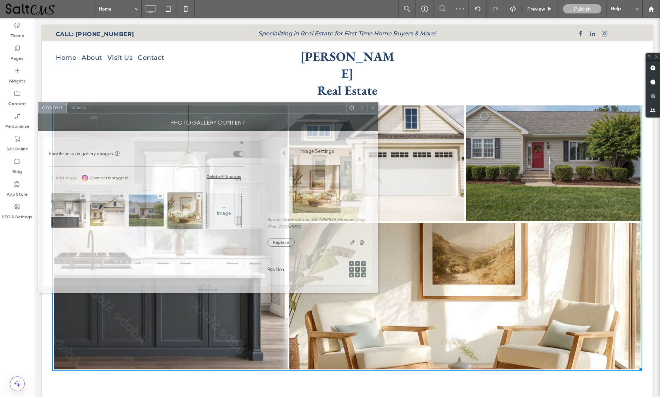
drag, startPoint x: 294, startPoint y: 113, endPoint x: 290, endPoint y: 112, distance: 4.0
click at [290, 112] on div at bounding box center [217, 108] width 257 height 11
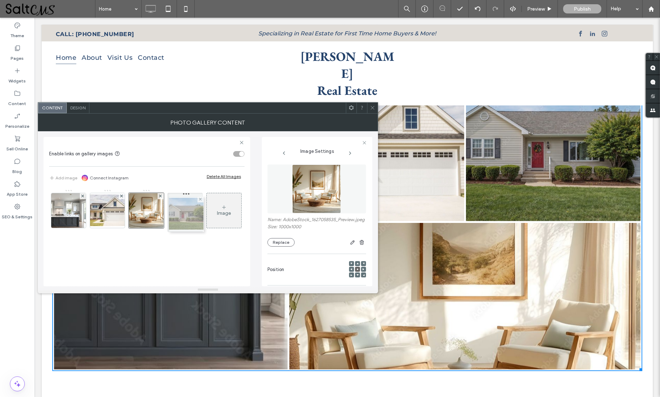
drag, startPoint x: 145, startPoint y: 219, endPoint x: 182, endPoint y: 222, distance: 36.9
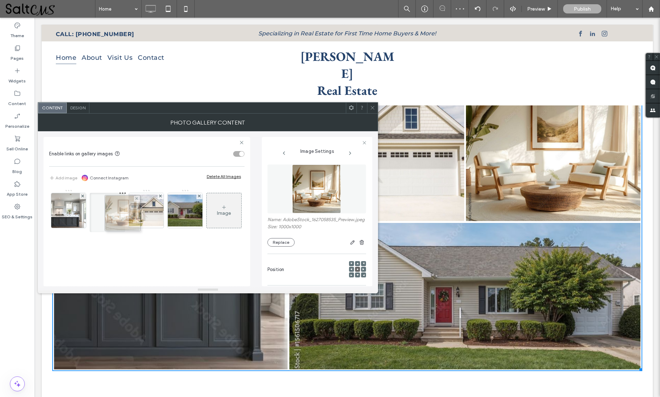
drag, startPoint x: 138, startPoint y: 214, endPoint x: 110, endPoint y: 216, distance: 27.7
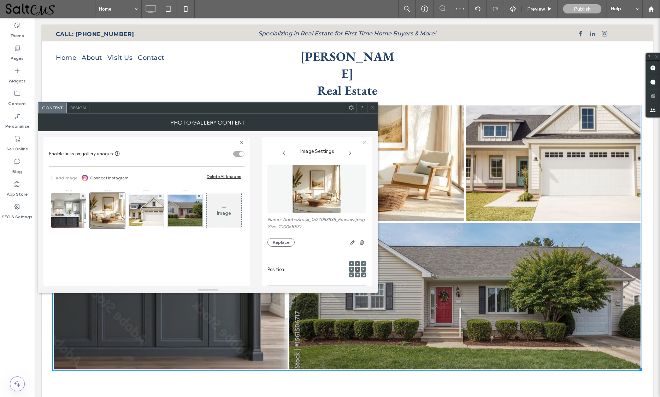
click at [370, 108] on icon at bounding box center [372, 107] width 5 height 5
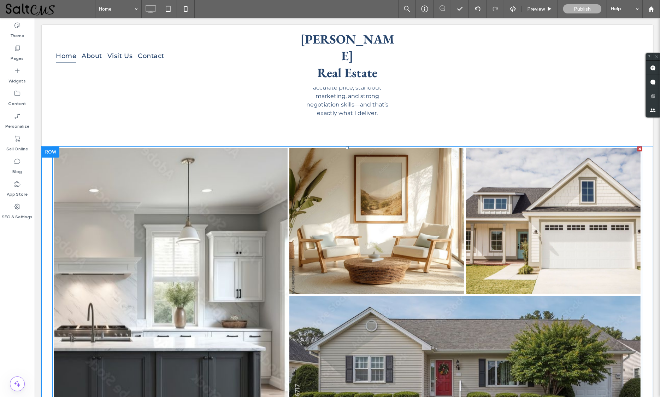
scroll to position [854, 0]
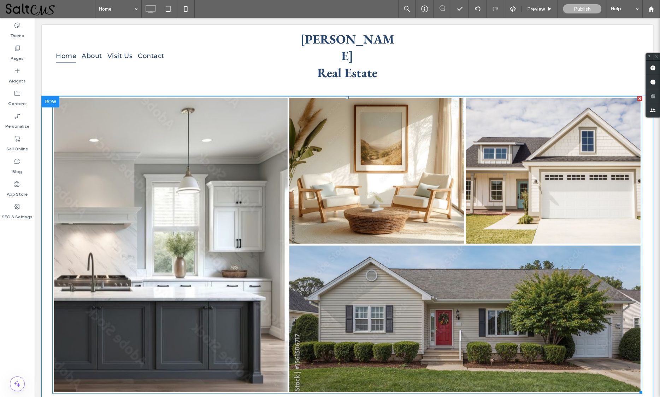
click at [420, 294] on link at bounding box center [464, 318] width 351 height 146
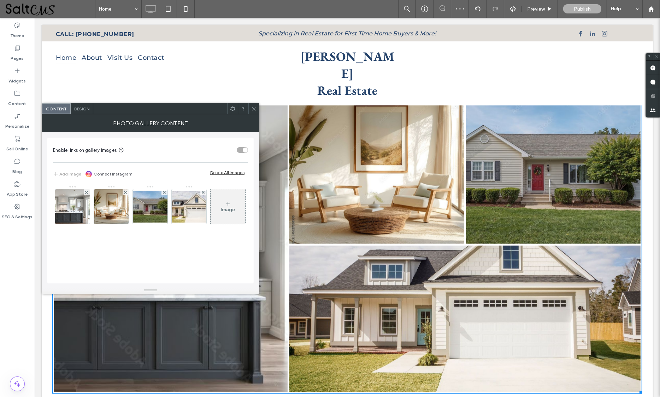
click at [249, 110] on div at bounding box center [254, 108] width 11 height 11
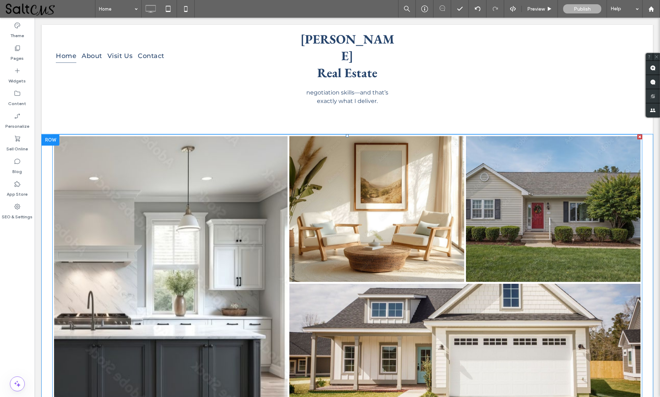
scroll to position [781, 0]
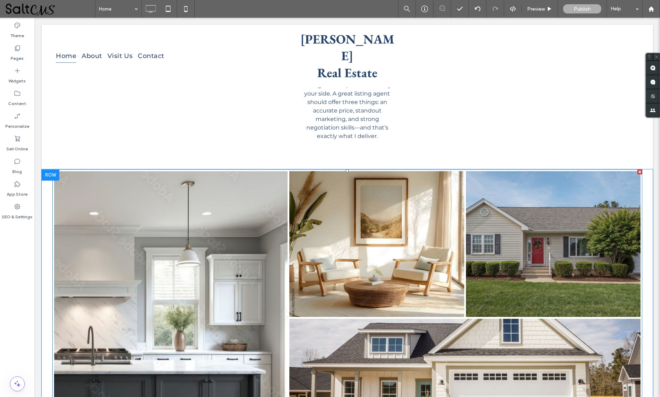
click at [397, 257] on link at bounding box center [376, 244] width 175 height 146
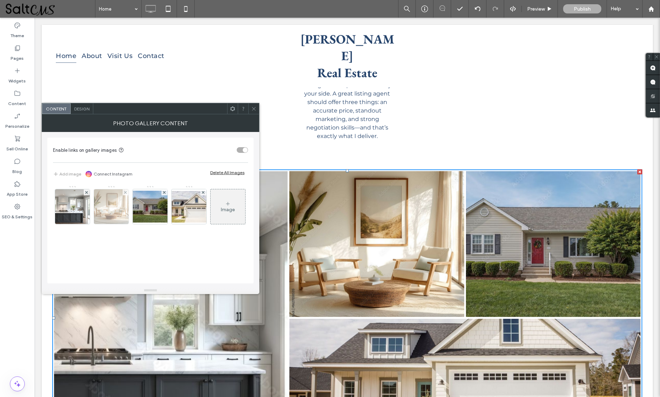
click at [112, 211] on img at bounding box center [111, 206] width 35 height 35
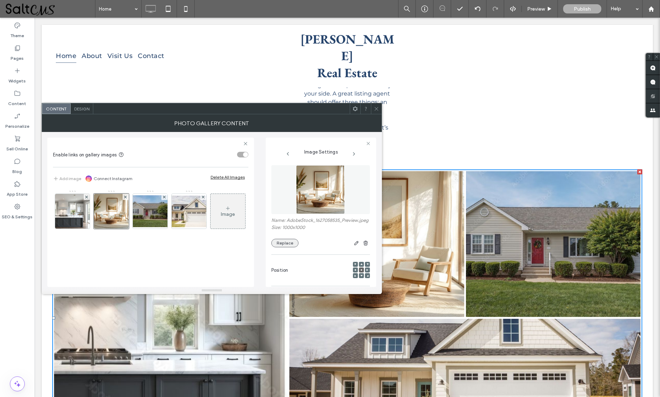
click at [286, 247] on button "Replace" at bounding box center [284, 243] width 27 height 8
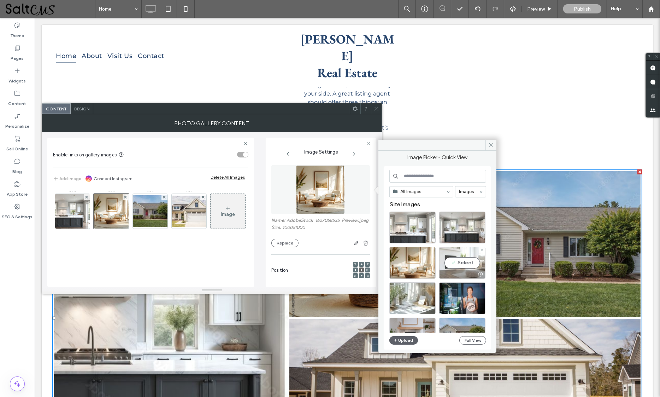
click at [461, 258] on div "Select" at bounding box center [462, 263] width 46 height 32
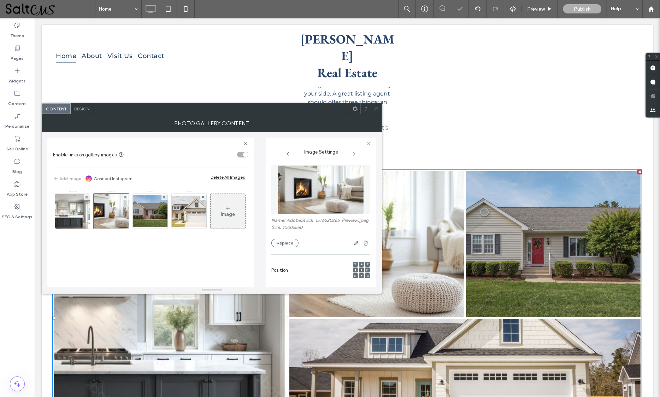
click at [378, 108] on icon at bounding box center [376, 108] width 5 height 5
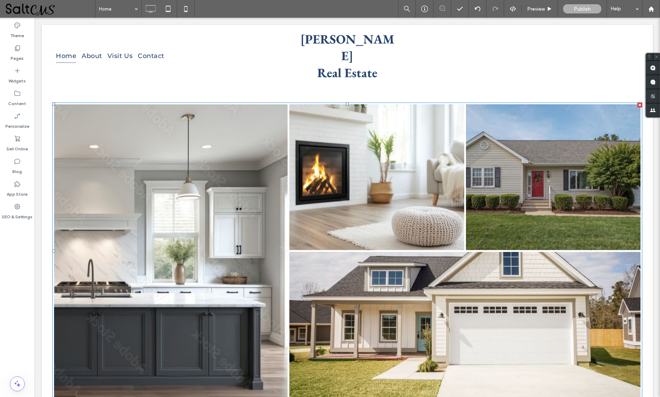
scroll to position [893, 0]
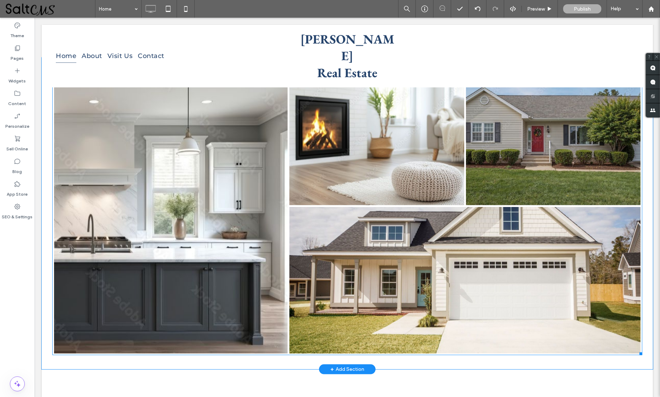
click at [519, 289] on link at bounding box center [464, 280] width 351 height 146
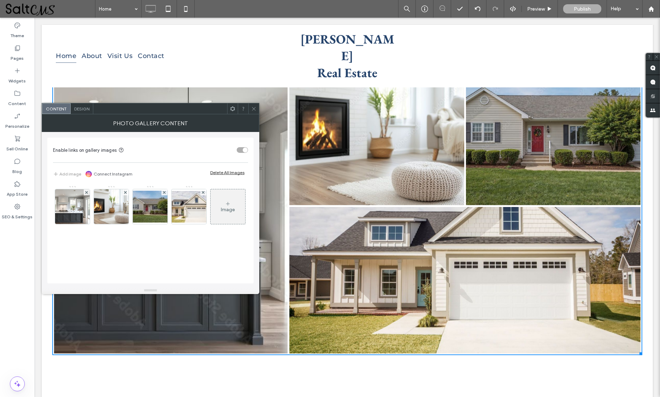
click at [84, 109] on span "Design" at bounding box center [81, 108] width 15 height 5
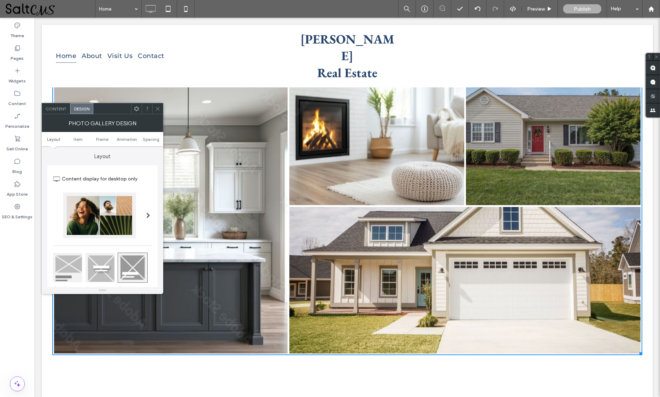
scroll to position [240, 0]
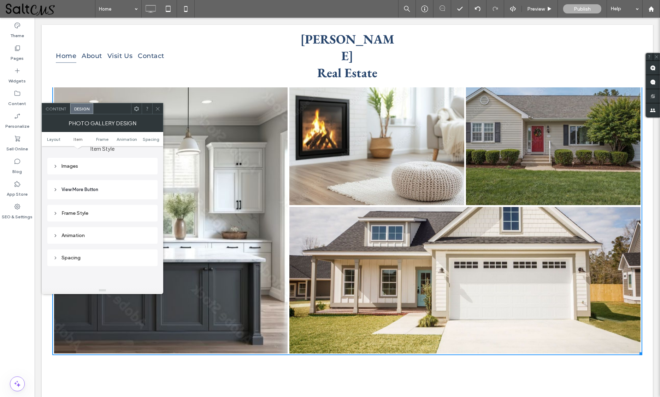
click at [85, 166] on div "Images" at bounding box center [102, 166] width 99 height 6
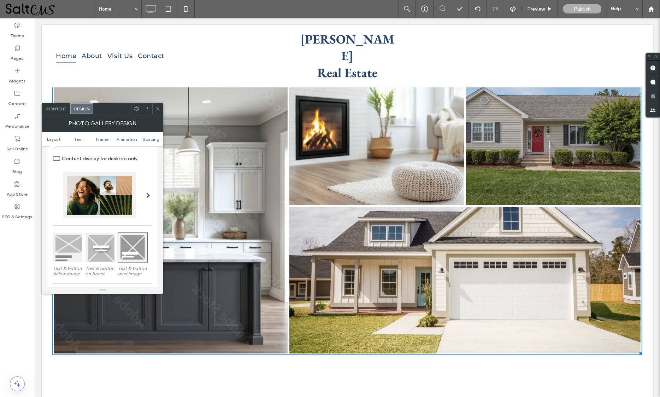
scroll to position [0, 0]
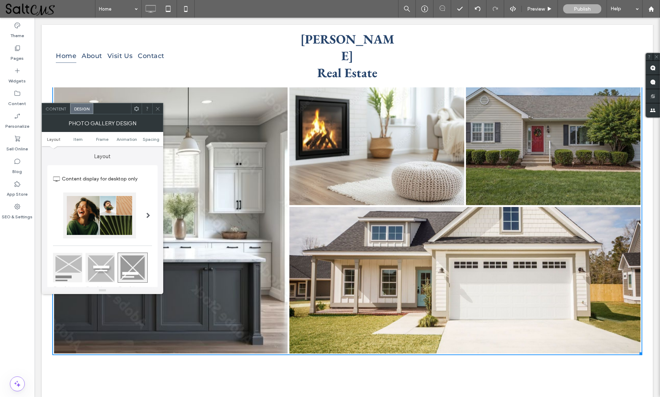
click at [121, 221] on div at bounding box center [99, 215] width 73 height 46
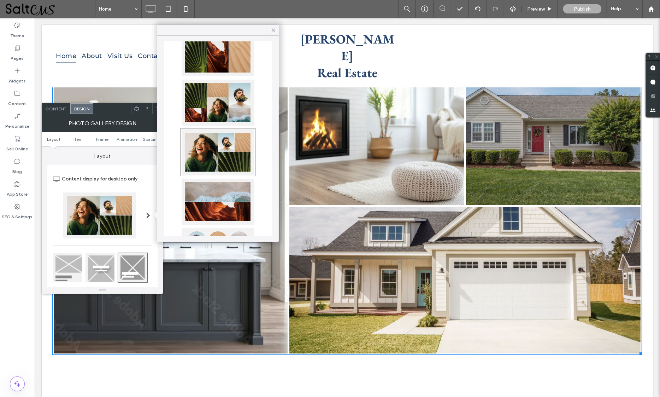
scroll to position [71, 0]
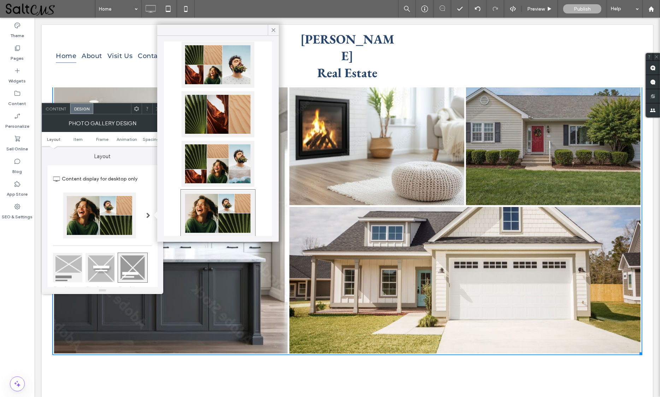
click at [222, 72] on div at bounding box center [218, 65] width 73 height 46
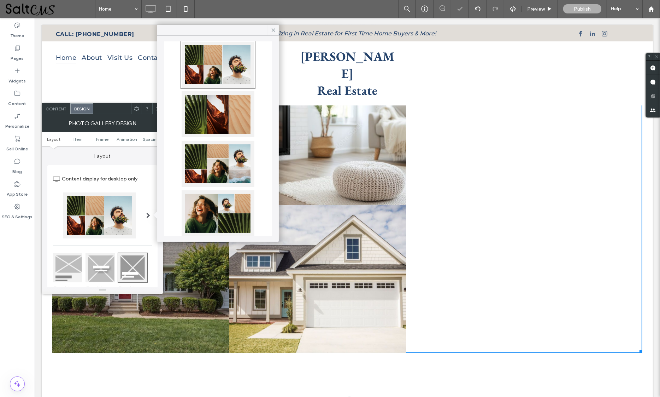
scroll to position [134, 0]
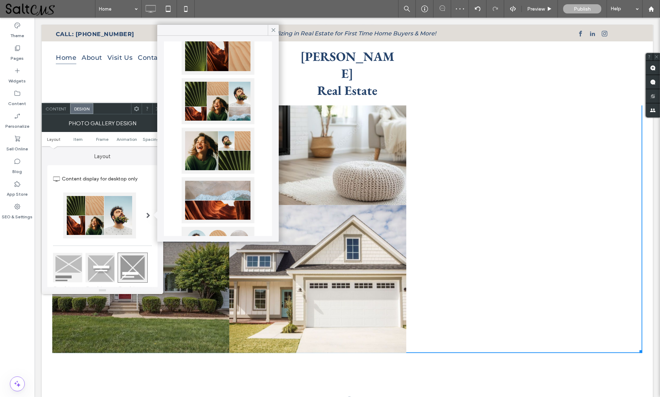
click at [218, 147] on div at bounding box center [218, 151] width 73 height 46
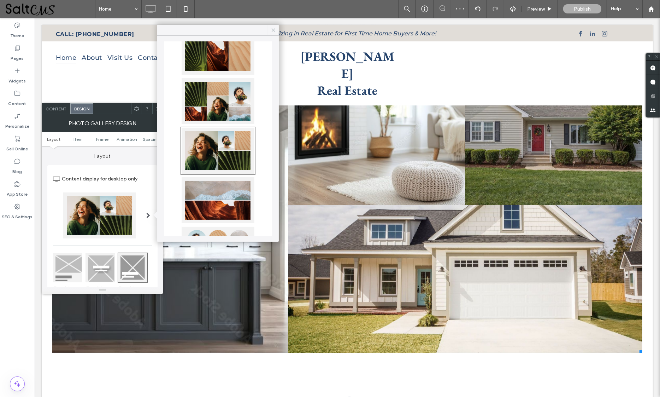
click at [274, 33] on icon at bounding box center [273, 30] width 6 height 6
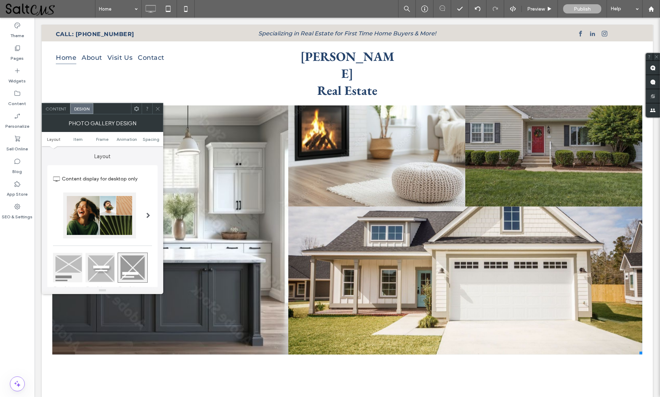
scroll to position [845, 0]
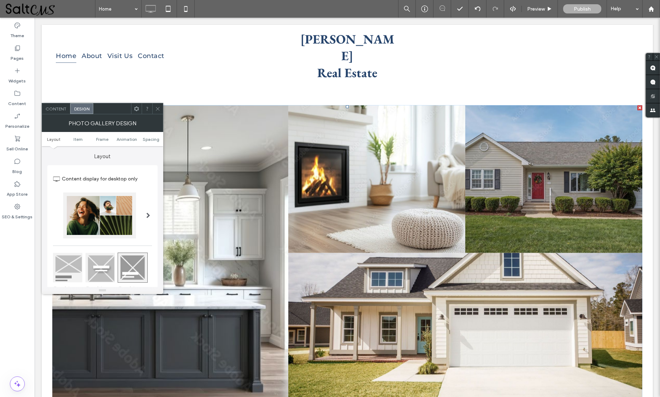
click at [465, 274] on link at bounding box center [465, 327] width 354 height 148
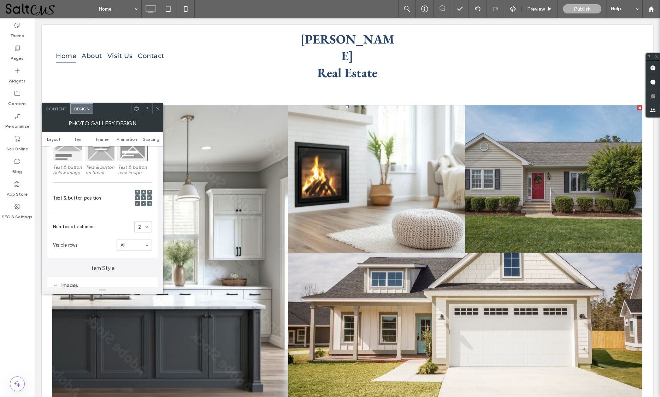
scroll to position [177, 0]
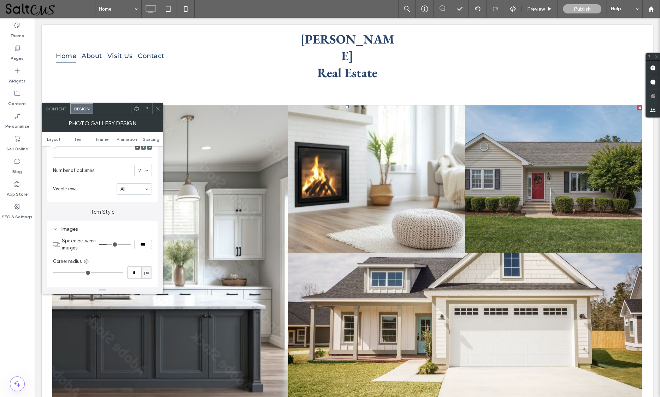
click at [152, 246] on div "Images Space between images *** Corner radius * px Display full image Shadow Do…" at bounding box center [102, 310] width 110 height 179
type input "*"
type input "***"
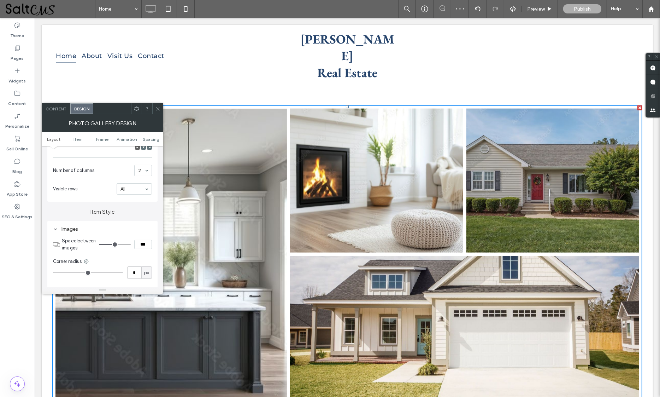
click at [156, 106] on icon at bounding box center [157, 108] width 5 height 5
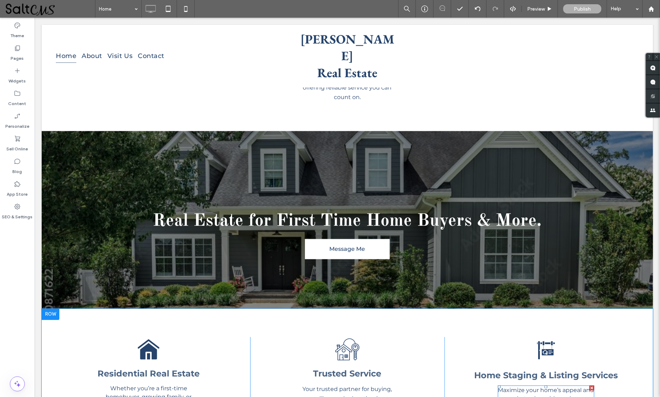
scroll to position [1261, 0]
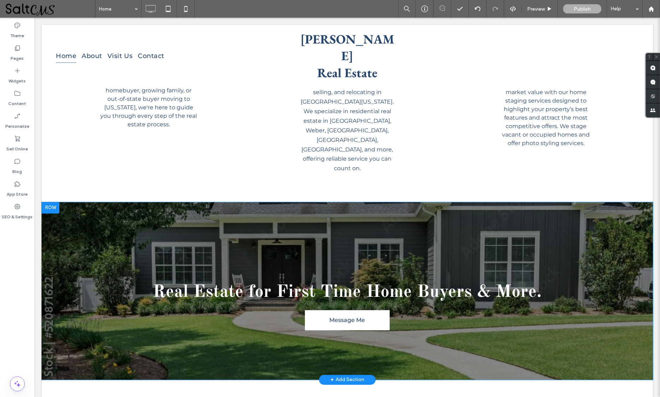
click at [101, 286] on div "Real Estate for First Time Home Buyers & More. Message Me Click To Paste Row + …" at bounding box center [347, 290] width 612 height 177
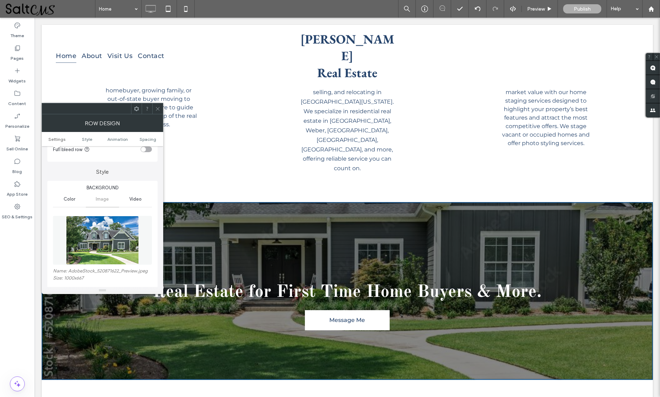
scroll to position [109, 0]
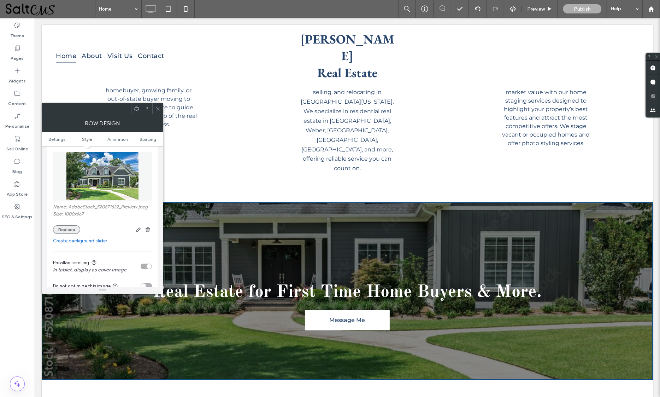
click at [65, 230] on button "Replace" at bounding box center [66, 229] width 27 height 8
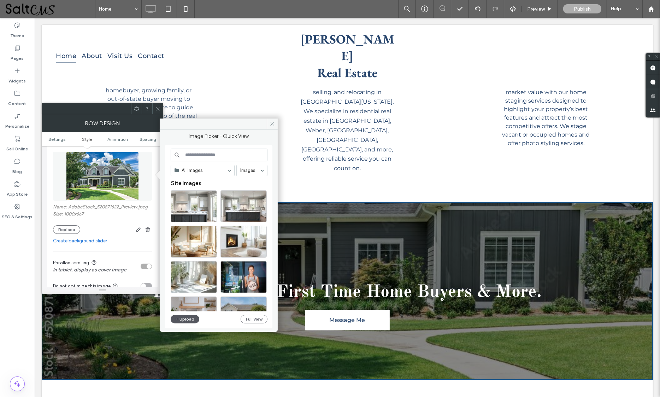
click at [192, 319] on button "Upload" at bounding box center [185, 319] width 29 height 8
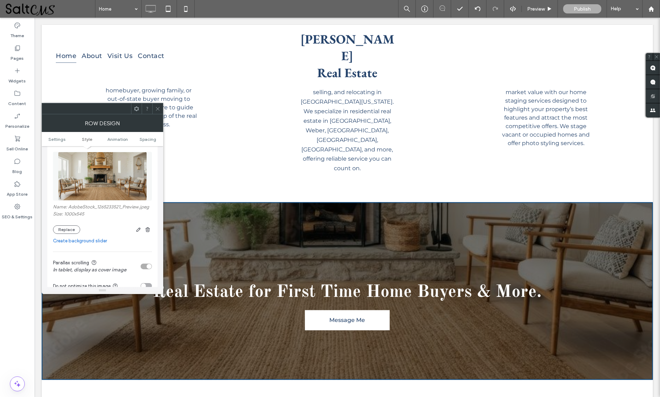
click at [156, 105] on span at bounding box center [157, 108] width 5 height 11
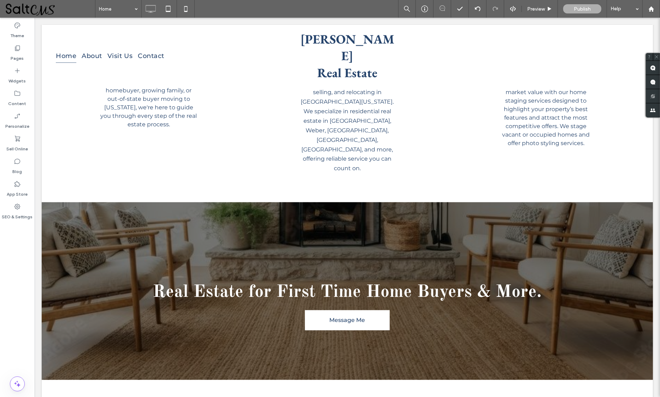
scroll to position [1299, 0]
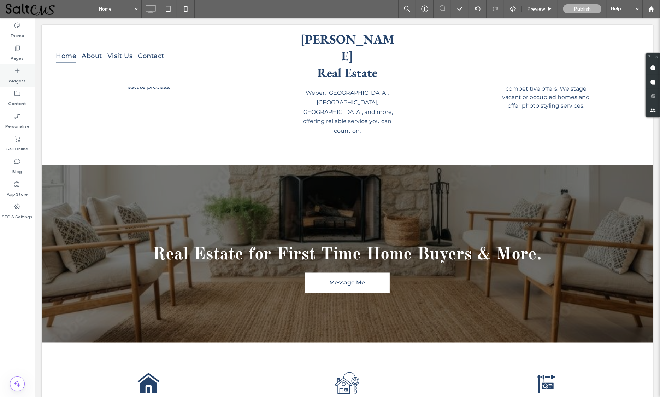
click at [12, 72] on div "Widgets" at bounding box center [17, 75] width 35 height 23
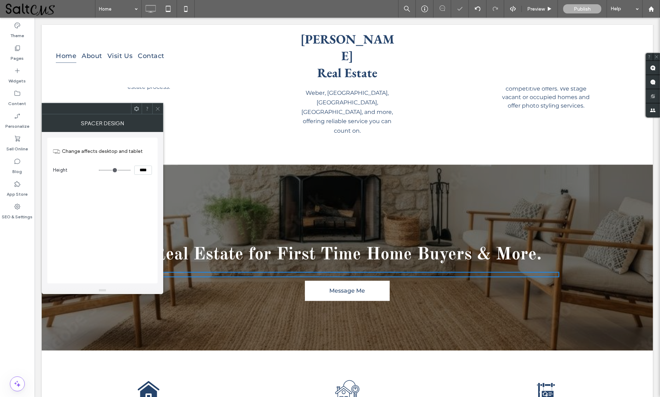
click at [160, 107] on icon at bounding box center [157, 108] width 5 height 5
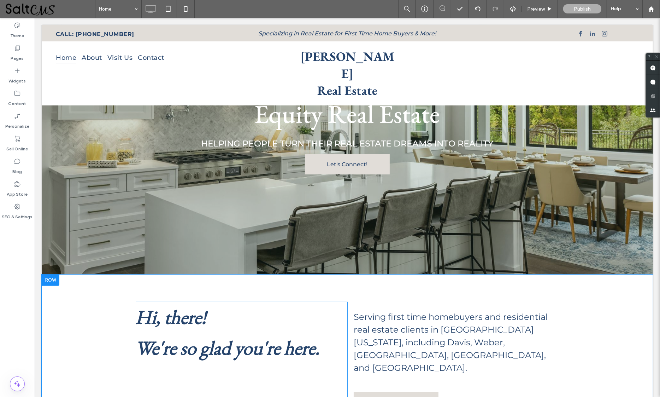
scroll to position [0, 0]
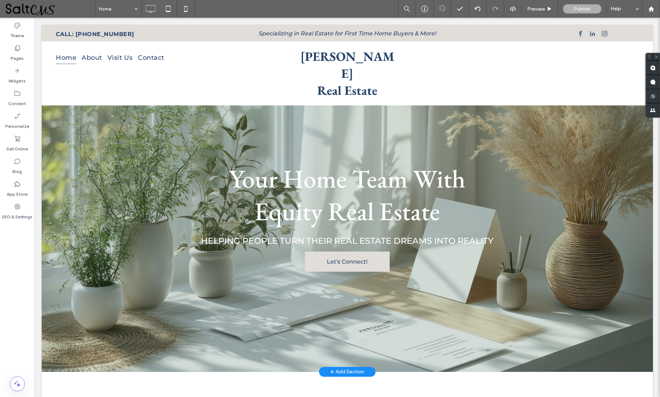
click at [92, 235] on div at bounding box center [347, 229] width 612 height 284
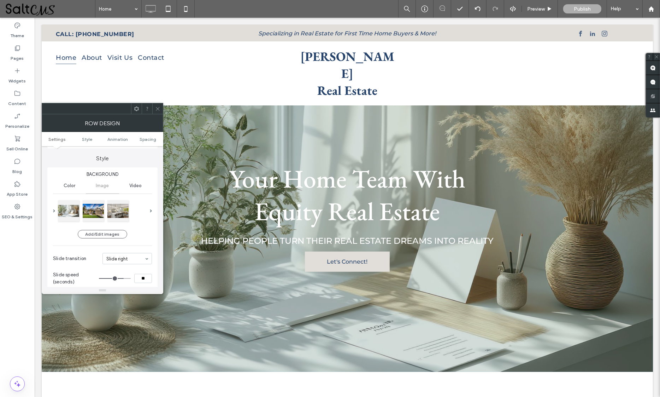
scroll to position [72, 0]
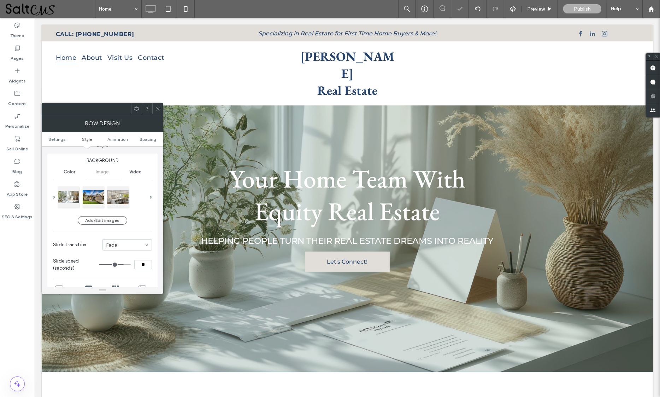
click at [157, 110] on icon at bounding box center [157, 108] width 5 height 5
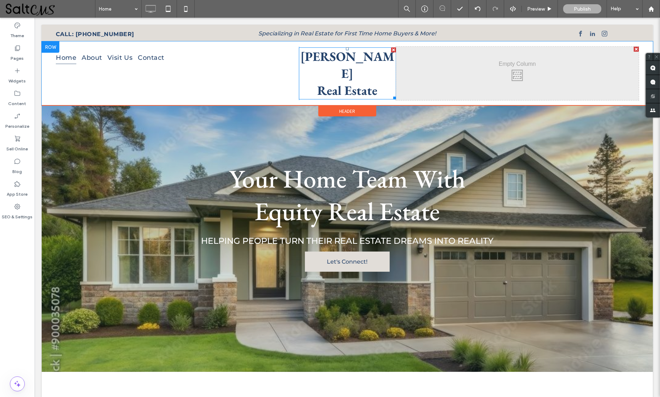
click at [370, 82] on span "Real Estate" at bounding box center [347, 90] width 60 height 17
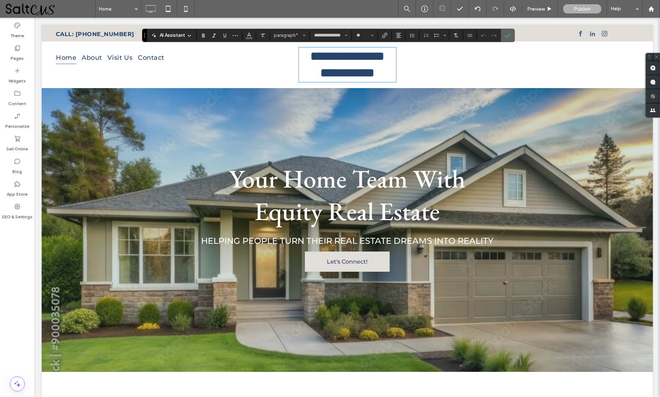
click at [510, 37] on icon "Confirm" at bounding box center [508, 36] width 6 height 6
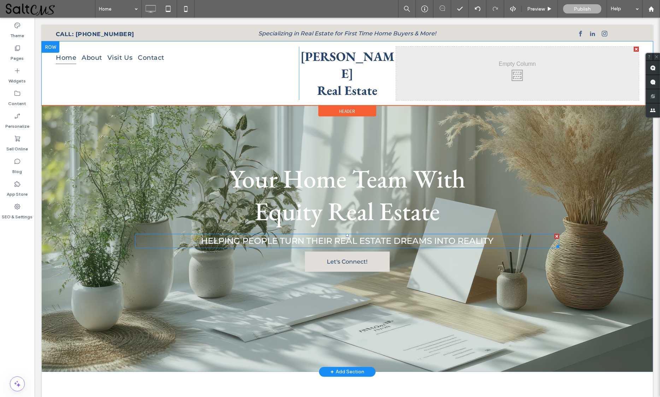
click at [346, 239] on span "HELPING PEOPLE TURN THEIR REAL ESTATE DREAMS INTO REALITY" at bounding box center [347, 240] width 293 height 10
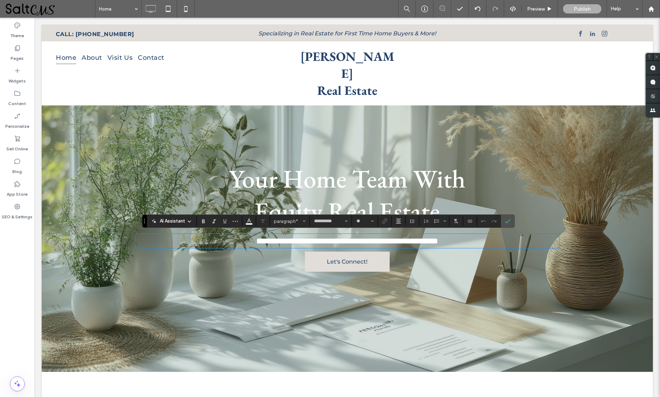
click at [346, 239] on span "**********" at bounding box center [347, 241] width 182 height 8
click at [508, 220] on icon "Confirm" at bounding box center [508, 221] width 6 height 6
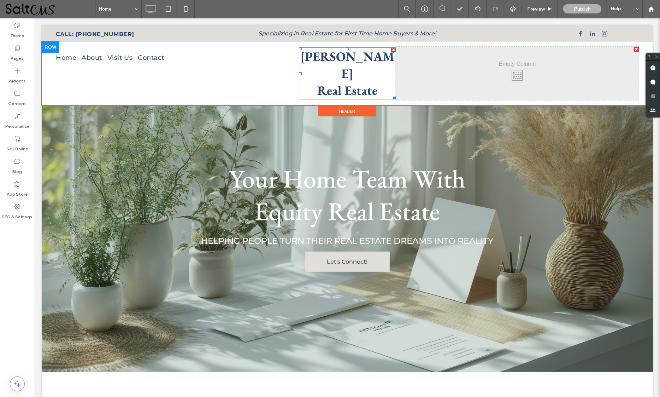
click at [337, 58] on span "Angela Kimball" at bounding box center [347, 65] width 94 height 34
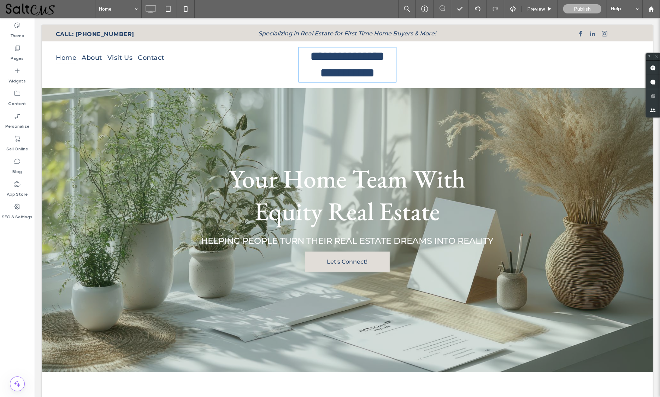
type input "**********"
type input "**"
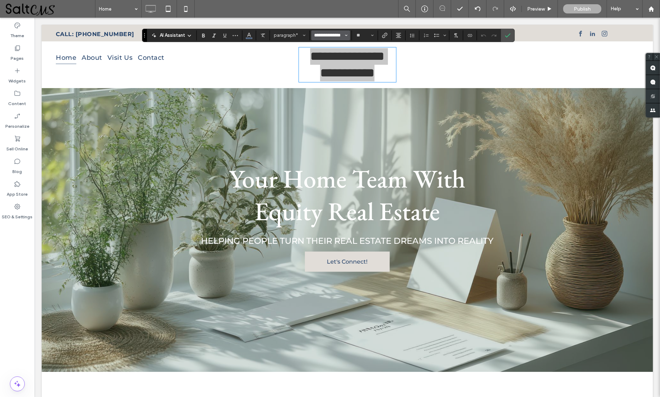
click at [328, 35] on input "**********" at bounding box center [329, 36] width 30 height 6
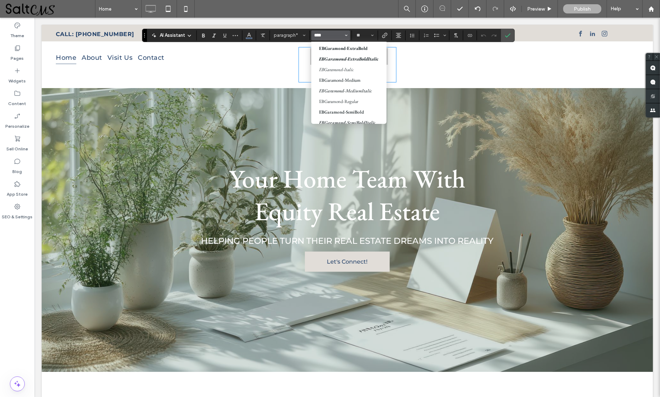
scroll to position [0, 0]
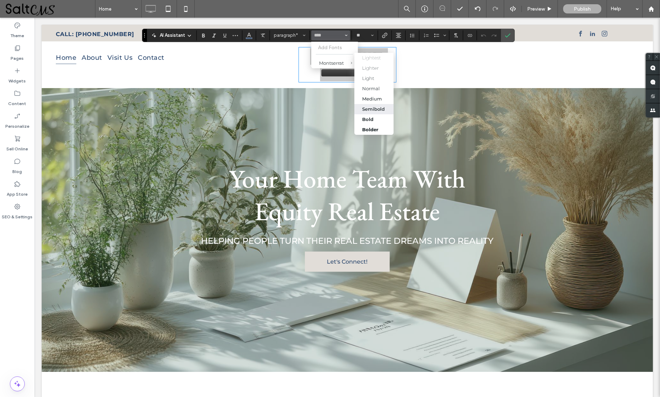
click at [383, 109] on div "Semibold" at bounding box center [373, 109] width 23 height 6
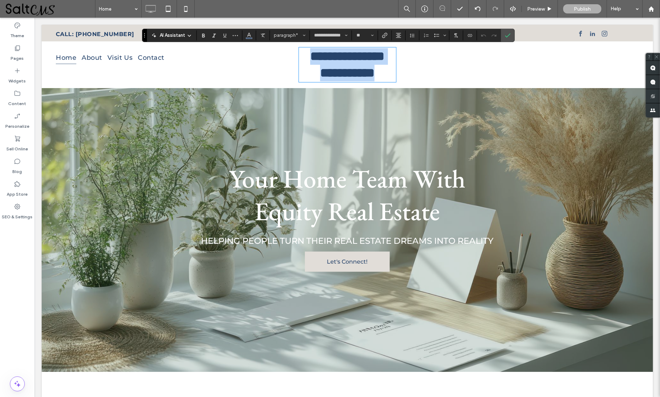
type input "**********"
click at [508, 33] on icon "Confirm" at bounding box center [508, 36] width 6 height 6
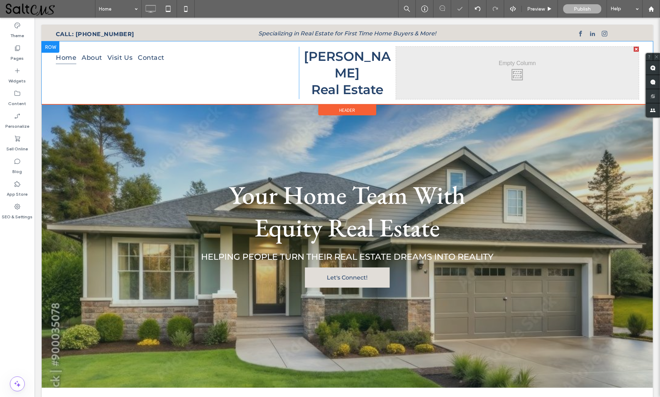
click at [634, 48] on div at bounding box center [636, 49] width 5 height 5
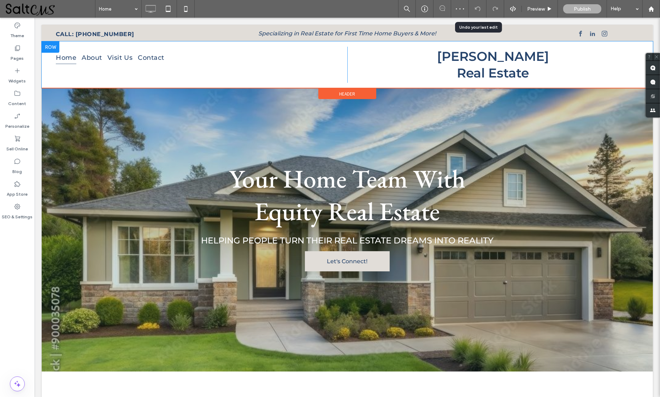
click at [480, 9] on use at bounding box center [478, 8] width 6 height 5
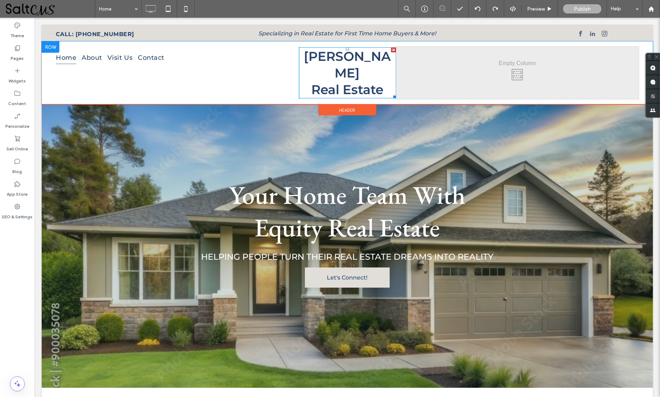
click at [343, 74] on span "Angela Kimball" at bounding box center [347, 64] width 87 height 32
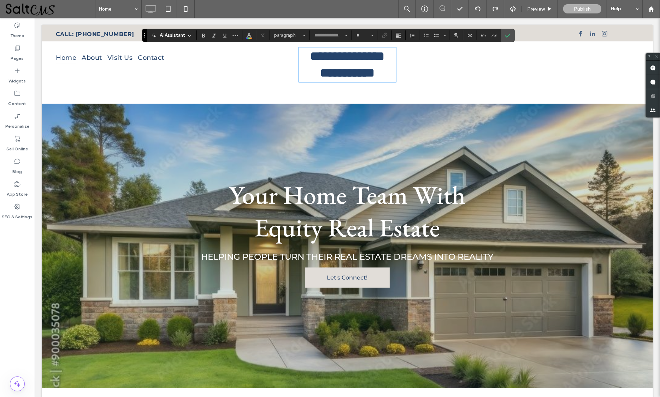
type input "**********"
type input "**"
click at [250, 36] on use "Color" at bounding box center [249, 35] width 4 height 4
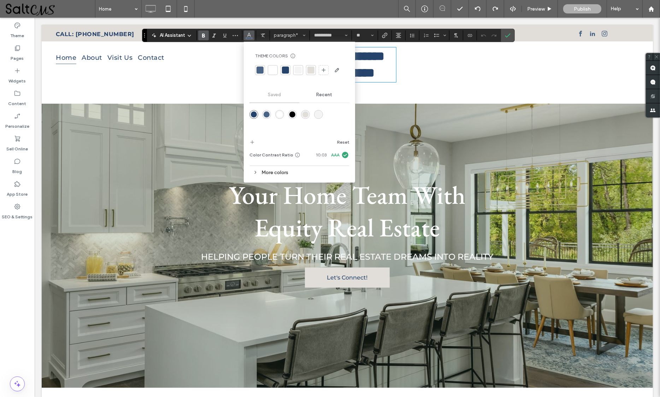
click at [281, 174] on div "More colors" at bounding box center [300, 173] width 100 height 10
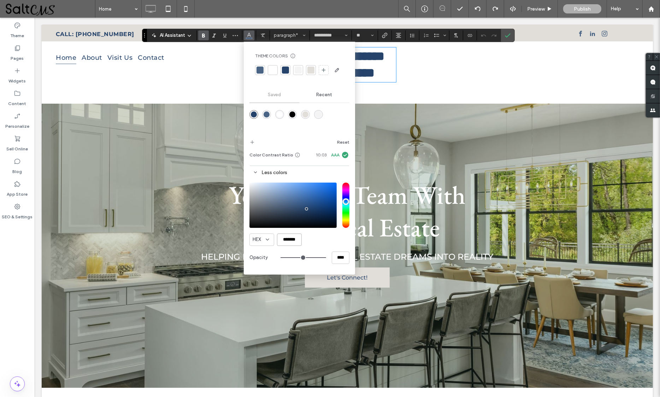
click at [292, 239] on input "*******" at bounding box center [289, 239] width 25 height 12
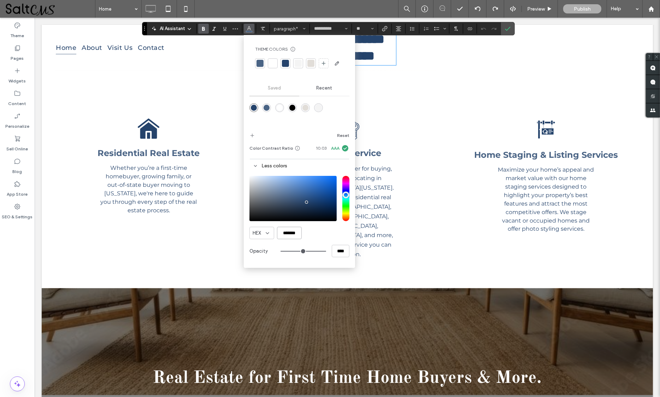
scroll to position [1548, 0]
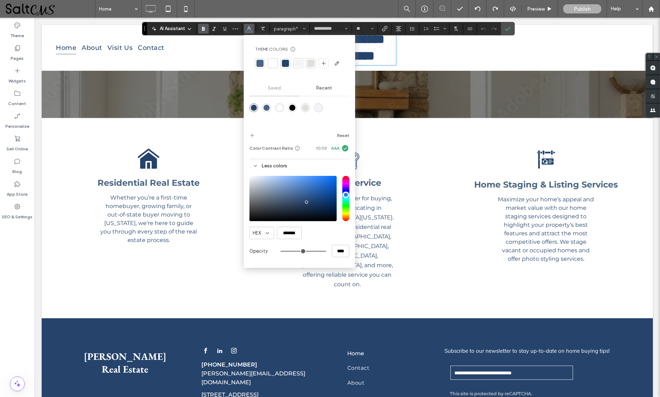
click at [207, 346] on span "facebook" at bounding box center [206, 350] width 8 height 8
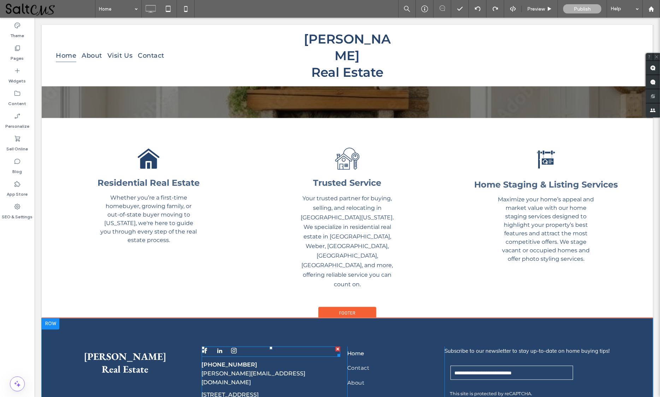
scroll to position [1547, 0]
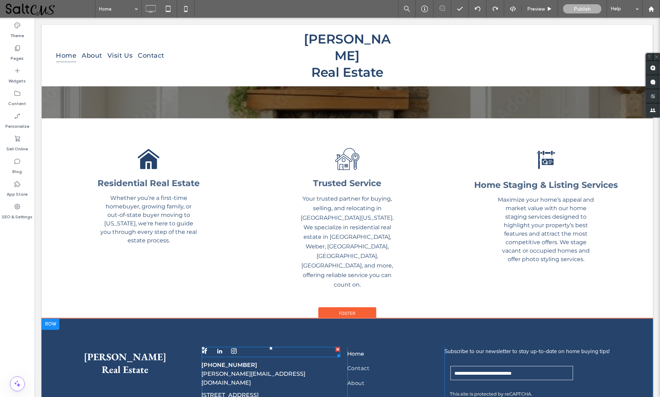
click at [216, 346] on span "linkedin" at bounding box center [220, 350] width 8 height 8
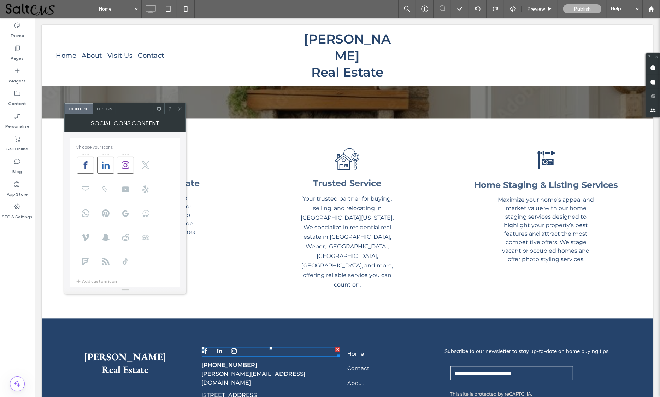
click at [103, 104] on div "Design" at bounding box center [104, 108] width 23 height 11
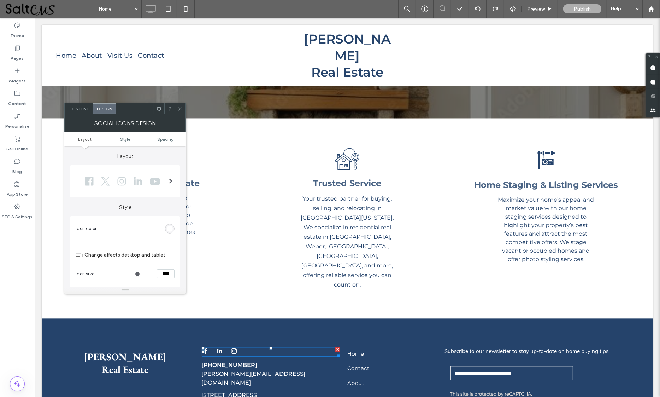
click at [136, 187] on div at bounding box center [123, 181] width 94 height 18
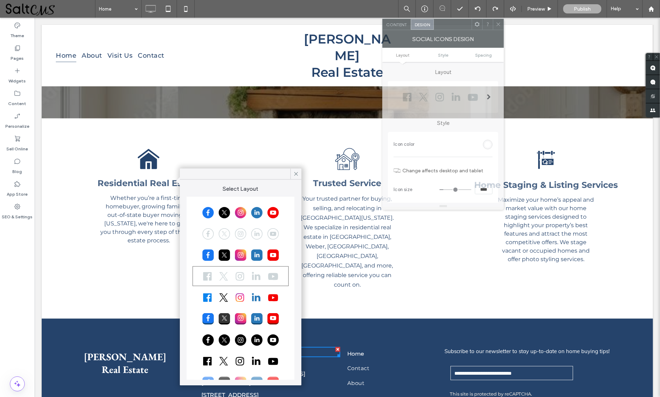
drag, startPoint x: 144, startPoint y: 107, endPoint x: 446, endPoint y: 32, distance: 311.0
click at [449, 29] on div at bounding box center [453, 24] width 38 height 11
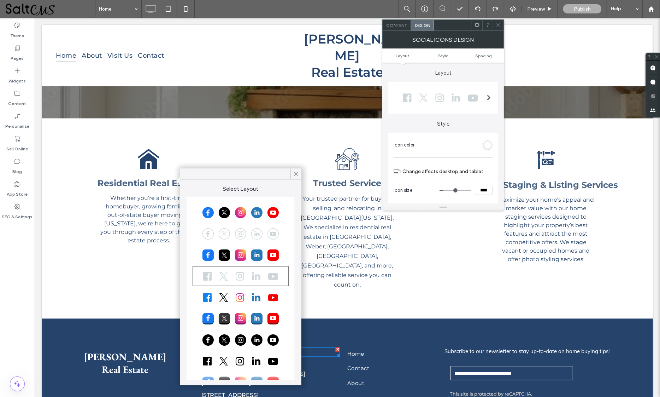
click at [239, 336] on div at bounding box center [241, 340] width 94 height 18
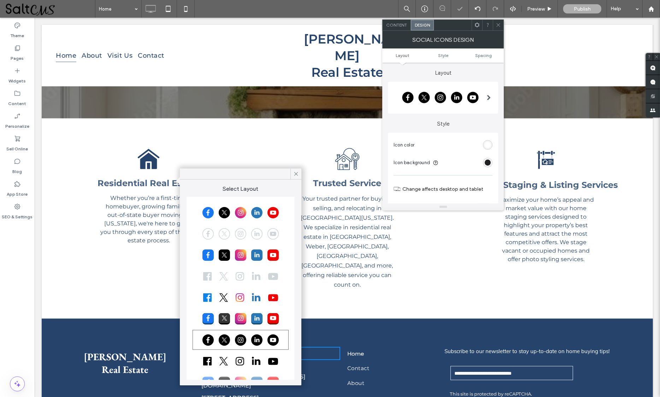
click at [487, 161] on div "rgb(0, 0, 0)" at bounding box center [488, 162] width 6 height 6
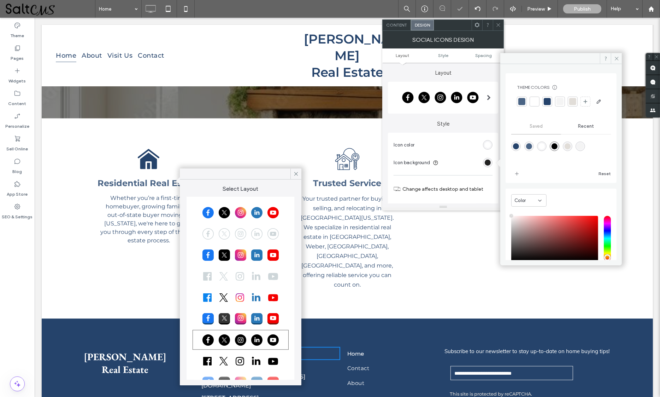
type input "****"
click at [560, 101] on div at bounding box center [560, 101] width 7 height 7
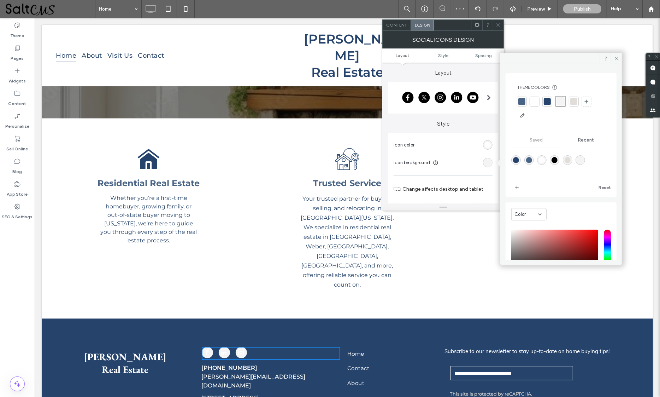
click at [485, 145] on div "rgb(255, 255, 255)" at bounding box center [488, 145] width 6 height 6
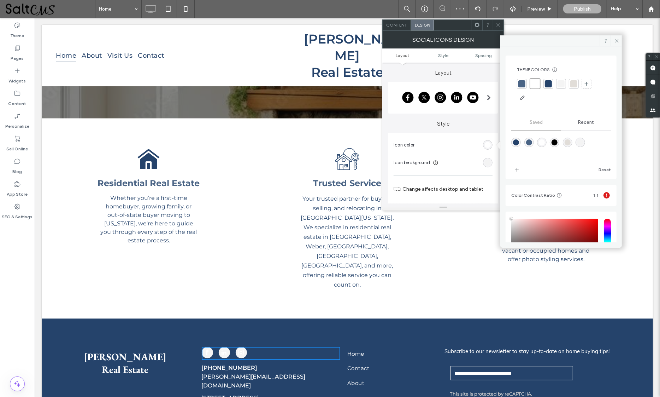
click at [520, 83] on div at bounding box center [522, 83] width 7 height 7
click at [498, 26] on icon at bounding box center [498, 24] width 5 height 5
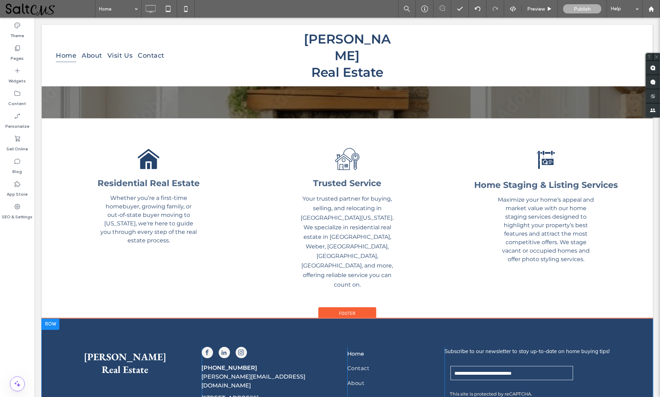
scroll to position [1508, 0]
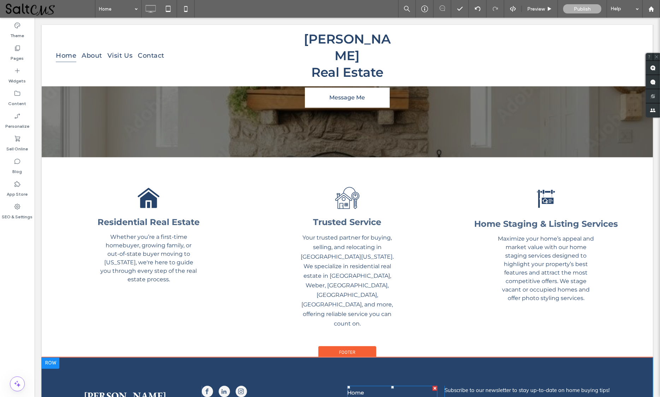
click at [363, 385] on link "Home" at bounding box center [389, 392] width 85 height 14
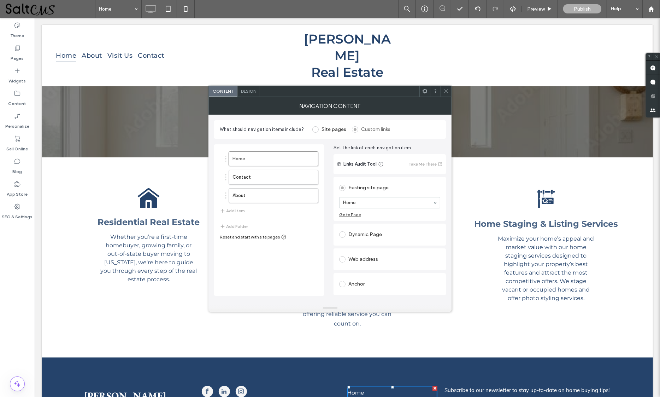
click at [246, 90] on span "Design" at bounding box center [248, 90] width 15 height 5
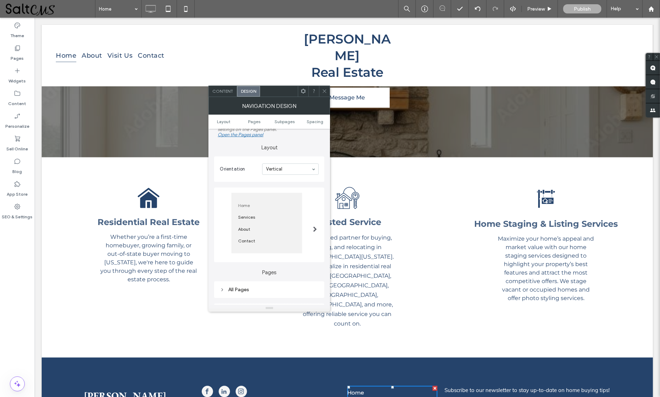
click at [246, 287] on div "All Pages" at bounding box center [269, 289] width 99 height 6
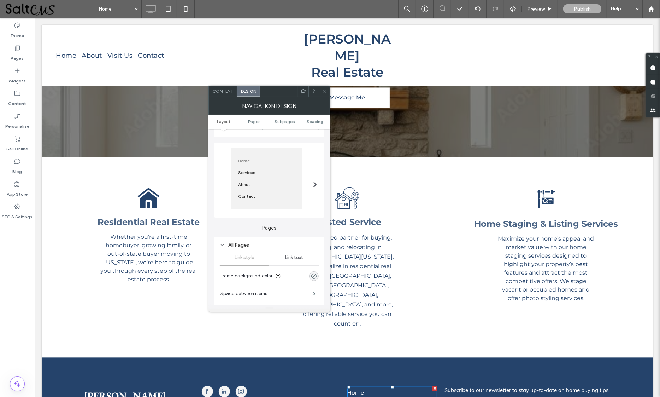
scroll to position [95, 0]
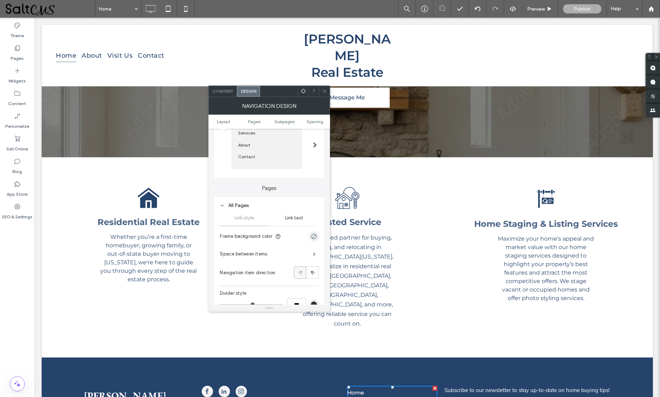
click at [288, 219] on span "Link text" at bounding box center [294, 218] width 18 height 6
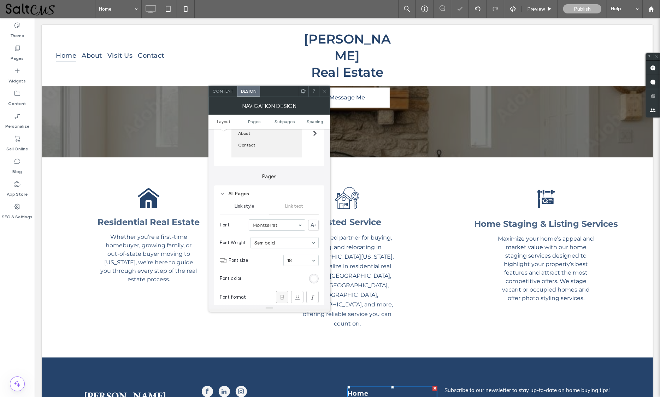
scroll to position [226, 0]
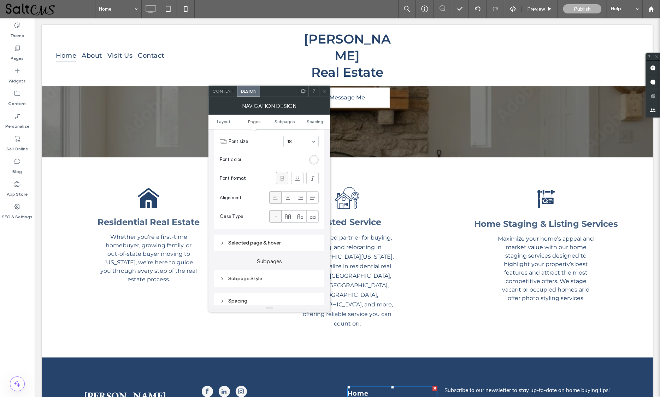
click at [321, 90] on div at bounding box center [324, 91] width 11 height 11
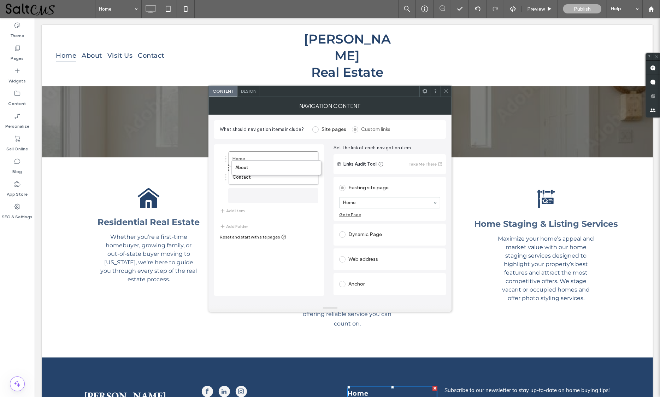
drag, startPoint x: 268, startPoint y: 194, endPoint x: 270, endPoint y: 167, distance: 27.7
drag, startPoint x: 260, startPoint y: 194, endPoint x: 258, endPoint y: 175, distance: 19.6
click at [446, 91] on use at bounding box center [447, 91] width 4 height 4
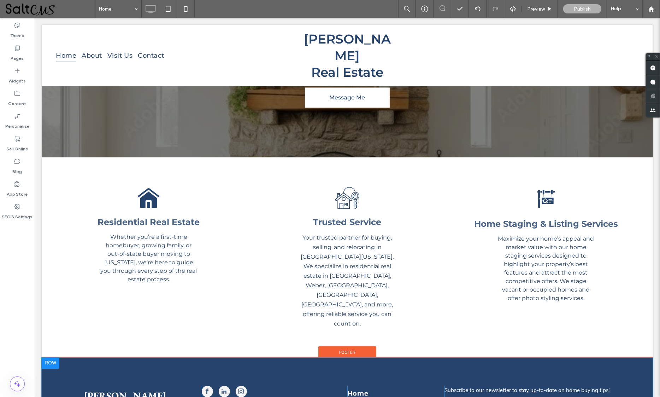
scroll to position [1548, 0]
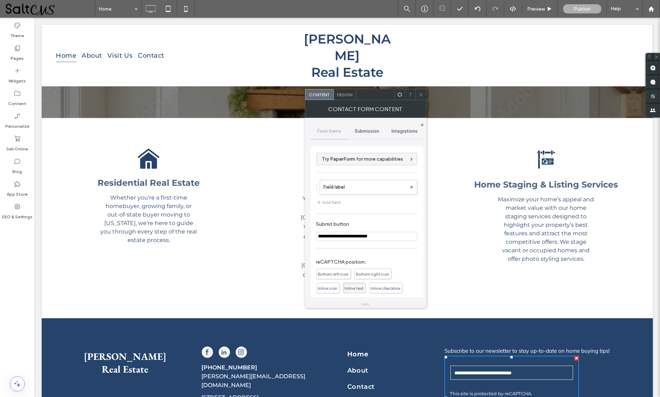
click at [339, 95] on span "Design" at bounding box center [345, 94] width 15 height 5
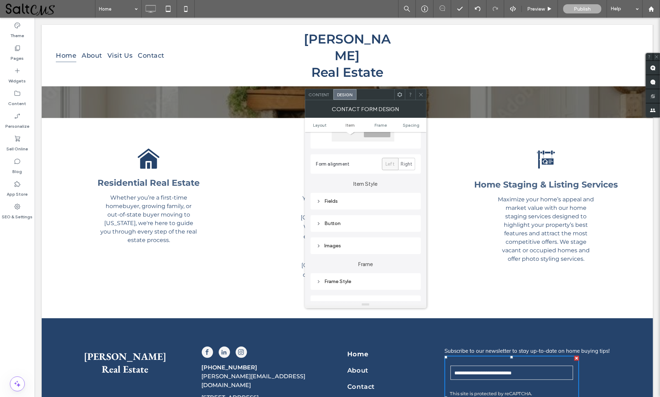
scroll to position [130, 0]
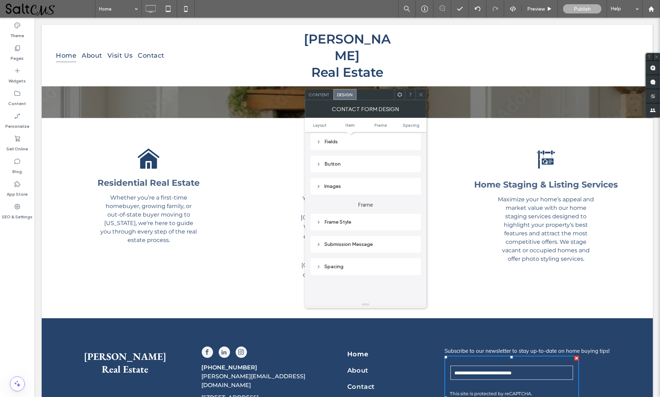
click at [357, 139] on div "Fields" at bounding box center [365, 142] width 99 height 6
click at [384, 152] on span "Field Text" at bounding box center [390, 154] width 21 height 6
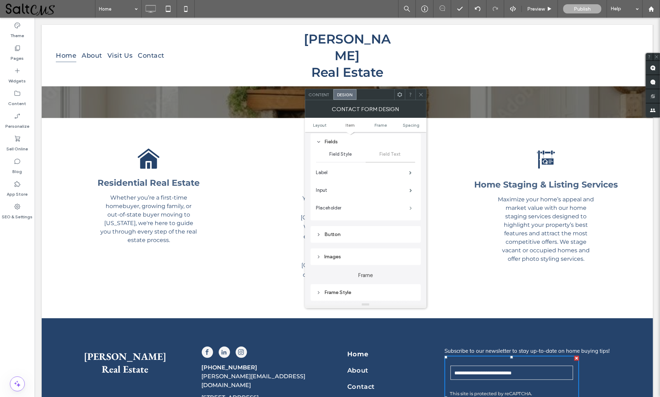
click at [410, 206] on span at bounding box center [411, 208] width 2 height 4
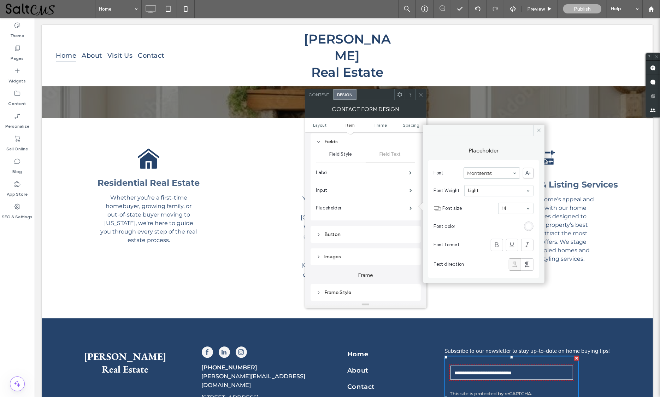
click at [527, 225] on div "rgb(255, 255, 255)" at bounding box center [529, 226] width 6 height 6
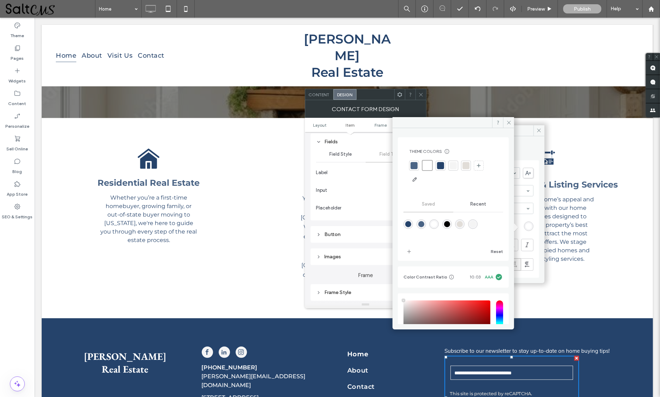
scroll to position [66, 0]
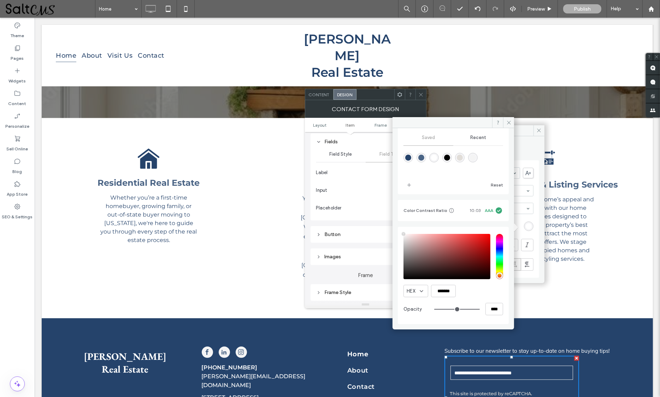
click at [419, 92] on icon at bounding box center [421, 94] width 5 height 5
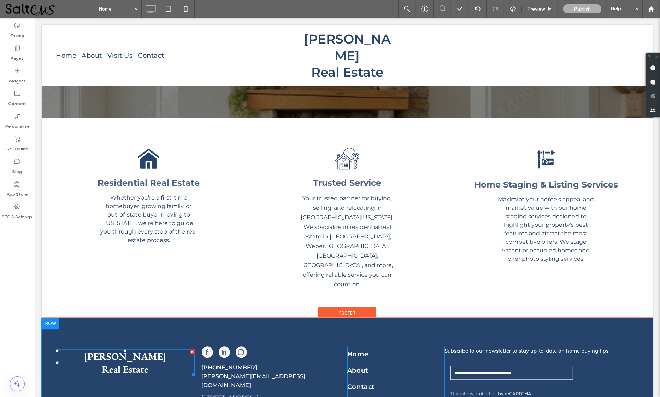
click at [132, 362] on span "Real Estate" at bounding box center [124, 368] width 47 height 13
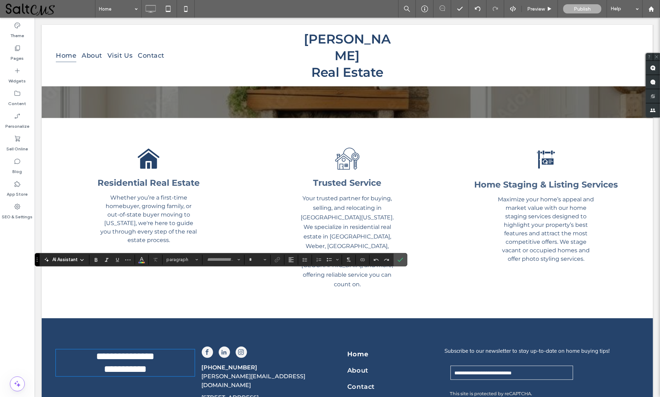
type input "**********"
type input "**"
click at [399, 259] on icon "Confirm" at bounding box center [401, 260] width 6 height 6
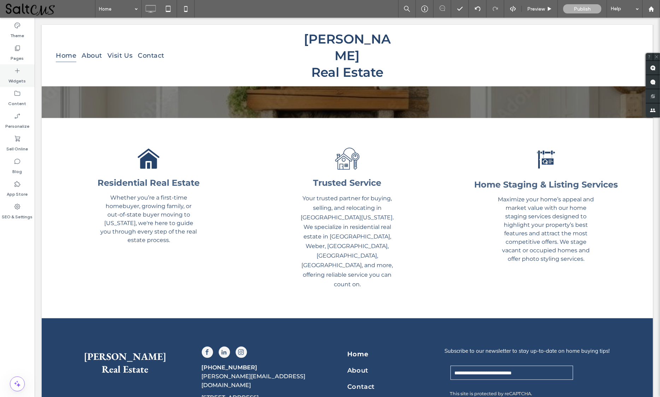
click at [8, 70] on div "Widgets" at bounding box center [17, 75] width 35 height 23
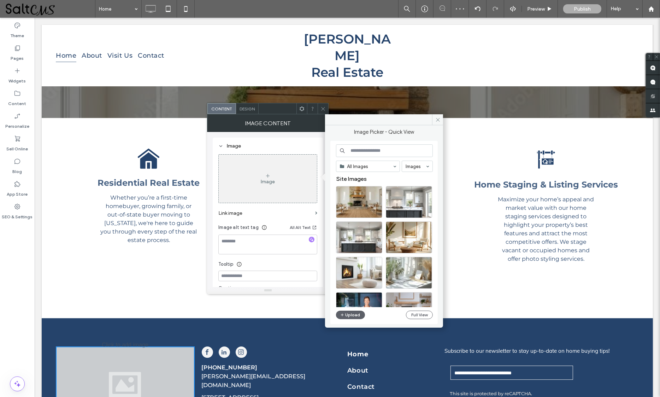
click at [307, 182] on div "Image" at bounding box center [268, 178] width 98 height 47
click at [345, 316] on button "Upload" at bounding box center [350, 314] width 29 height 8
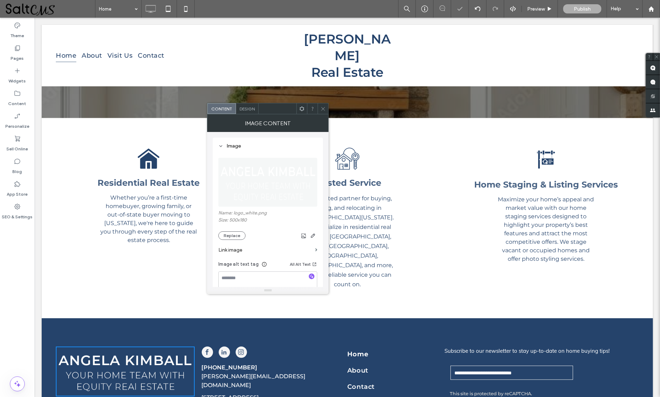
scroll to position [1543, 0]
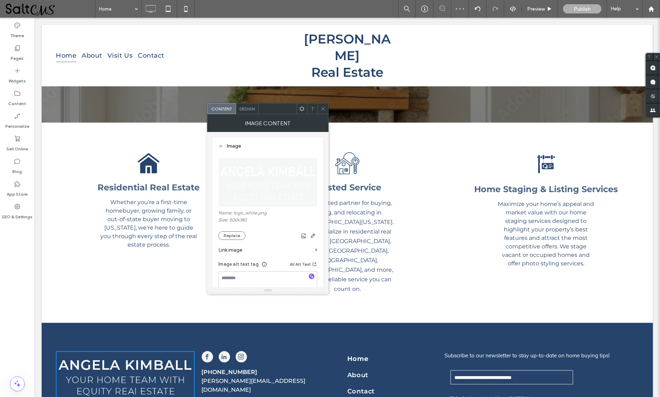
click at [315, 109] on icon at bounding box center [312, 108] width 5 height 5
click at [319, 108] on div at bounding box center [323, 108] width 11 height 11
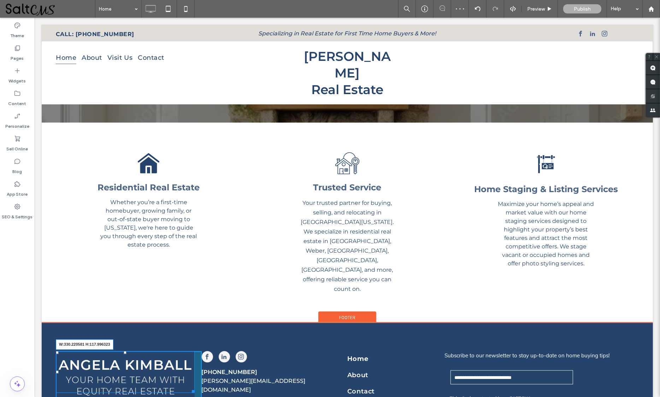
drag, startPoint x: 189, startPoint y: 319, endPoint x: 179, endPoint y: 313, distance: 11.7
click at [189, 387] on div at bounding box center [191, 389] width 5 height 5
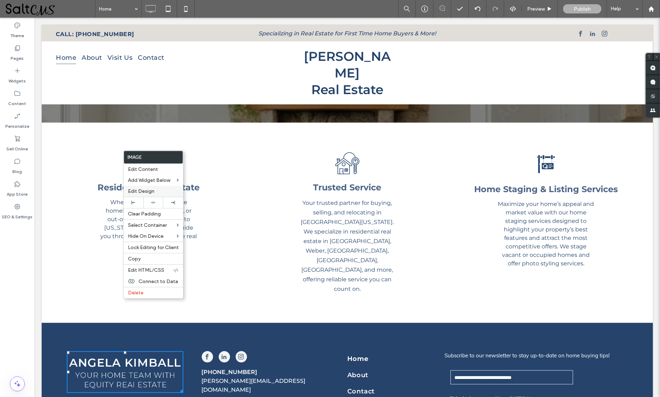
click at [150, 189] on span "Edit Design" at bounding box center [141, 191] width 27 height 6
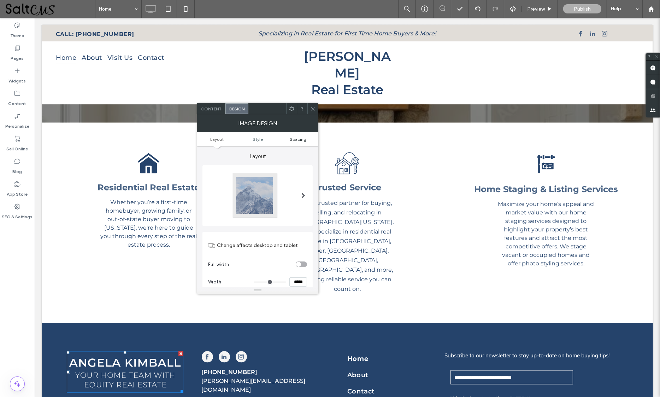
click at [296, 140] on span "Spacing" at bounding box center [298, 138] width 17 height 5
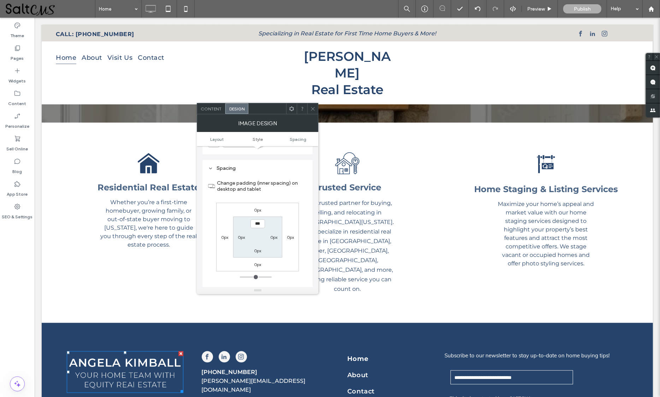
scroll to position [332, 0]
click at [257, 202] on label "0px" at bounding box center [257, 202] width 7 height 5
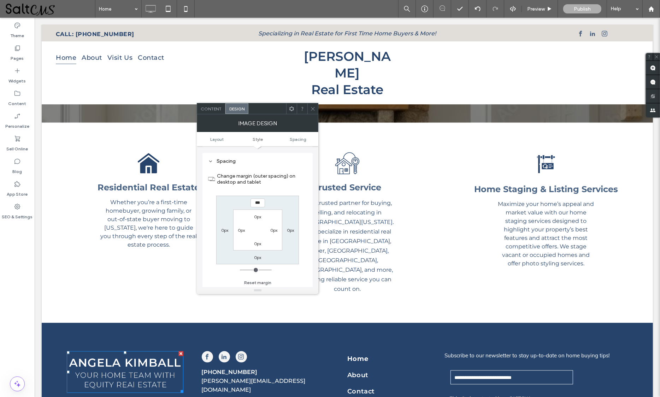
type input "***"
type input "*"
type input "****"
type input "*"
type input "******"
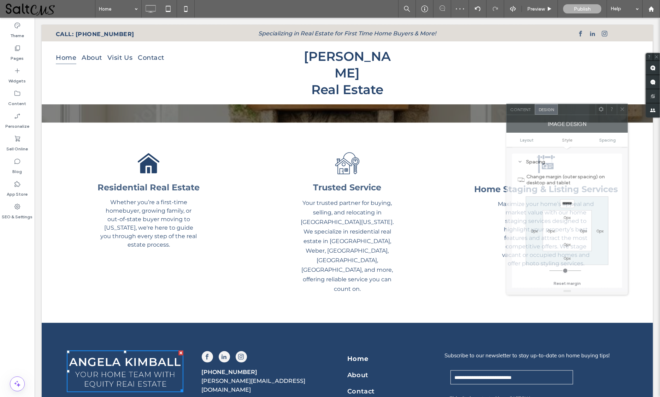
drag, startPoint x: 259, startPoint y: 110, endPoint x: 568, endPoint y: 110, distance: 309.7
click at [568, 110] on div at bounding box center [577, 109] width 38 height 11
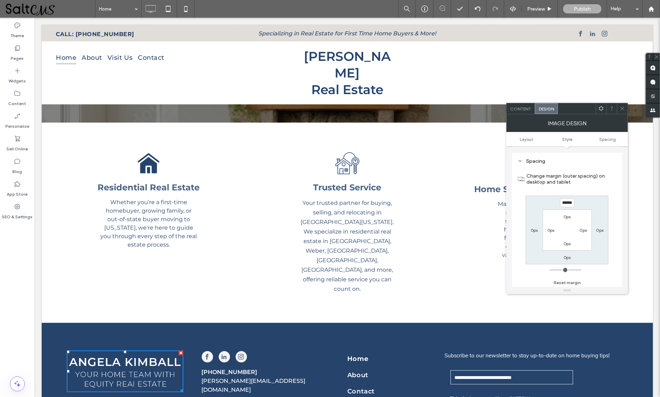
click at [623, 106] on icon at bounding box center [622, 108] width 5 height 5
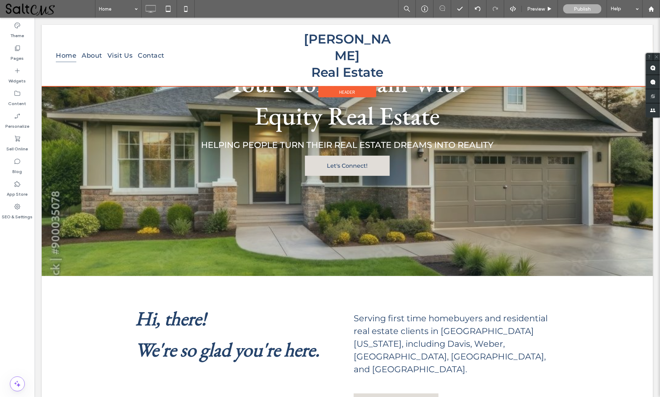
click at [338, 54] on div at bounding box center [347, 56] width 612 height 62
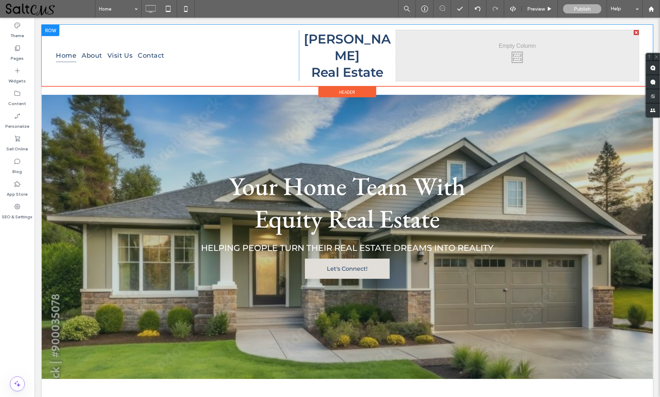
scroll to position [0, 0]
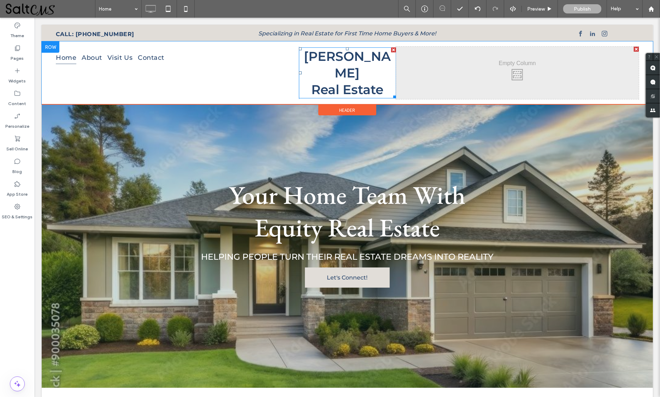
click at [352, 64] on span "Angela Kimball" at bounding box center [347, 64] width 87 height 32
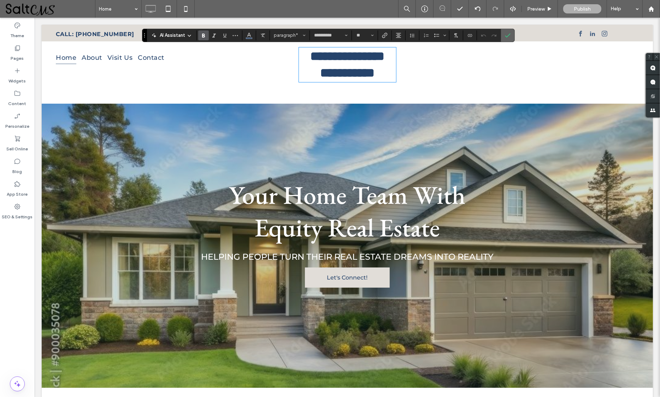
click at [510, 36] on icon "Confirm" at bounding box center [508, 36] width 6 height 6
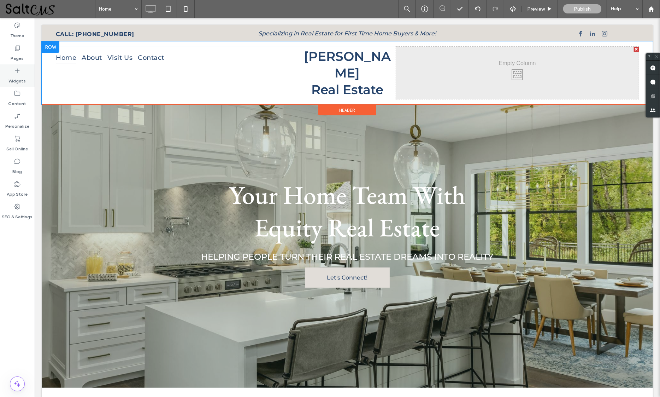
click at [17, 70] on use at bounding box center [17, 71] width 5 height 5
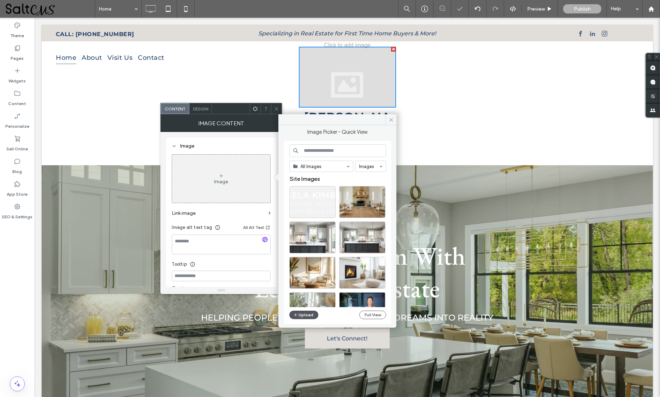
click at [303, 315] on button "Upload" at bounding box center [304, 314] width 29 height 8
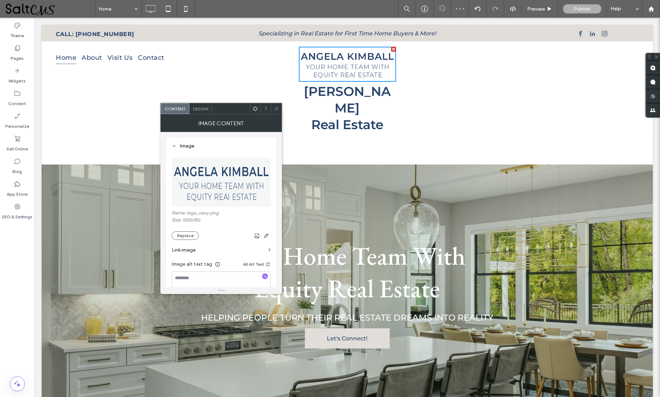
click at [275, 106] on icon at bounding box center [276, 108] width 5 height 5
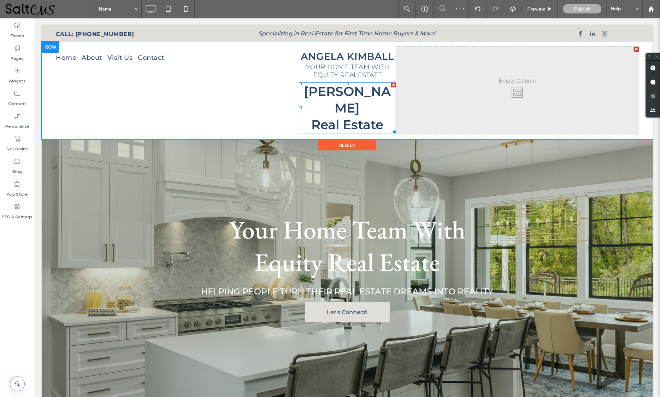
click at [391, 84] on div at bounding box center [393, 84] width 5 height 5
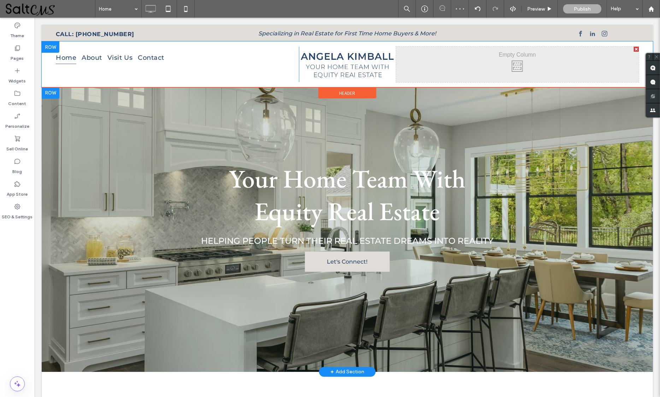
click at [354, 94] on div at bounding box center [347, 229] width 612 height 284
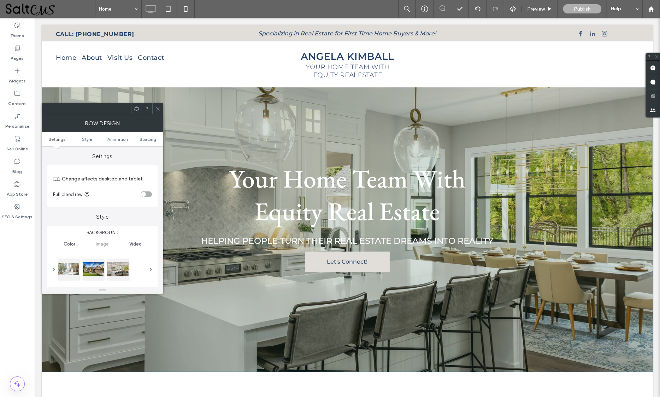
click at [152, 106] on div at bounding box center [147, 108] width 11 height 11
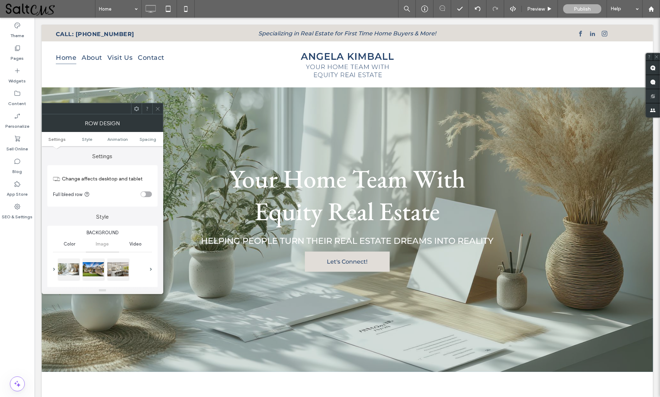
click at [155, 106] on icon at bounding box center [157, 108] width 5 height 5
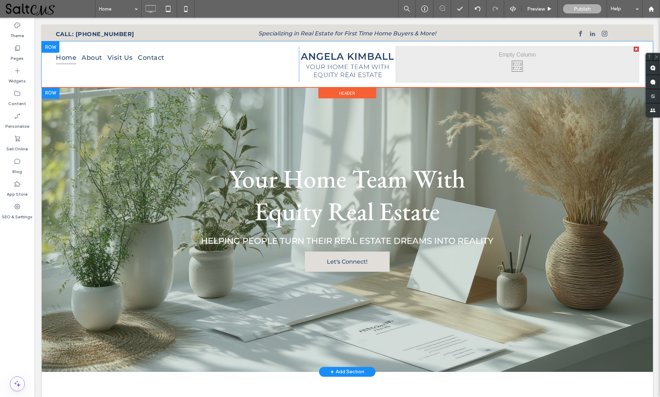
click at [339, 90] on span "Header" at bounding box center [347, 93] width 16 height 6
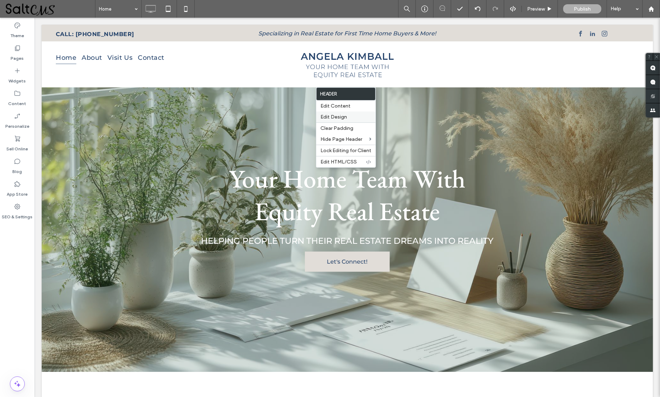
click at [340, 120] on span "Edit Design" at bounding box center [334, 117] width 27 height 6
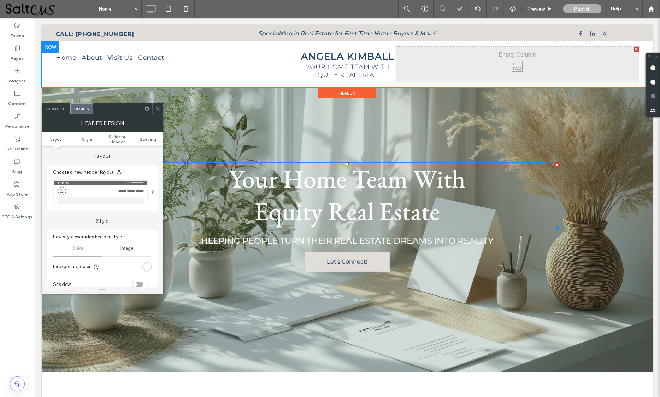
scroll to position [121, 0]
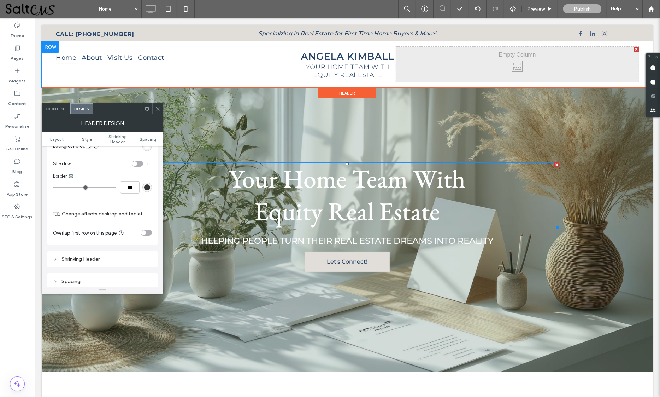
click at [82, 262] on div "Shrinking Header" at bounding box center [102, 259] width 110 height 17
click at [94, 256] on div "Shrinking Header" at bounding box center [102, 259] width 99 height 6
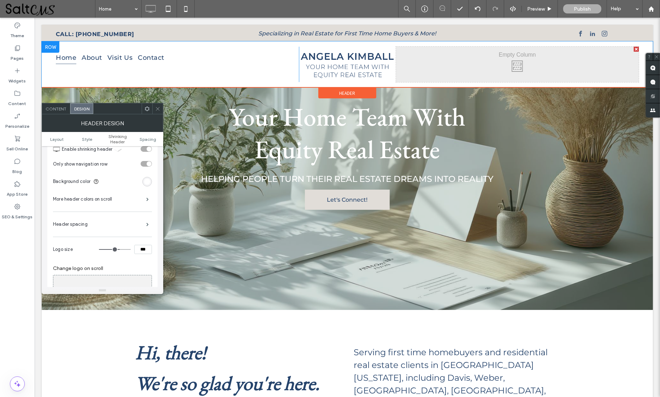
scroll to position [303, 0]
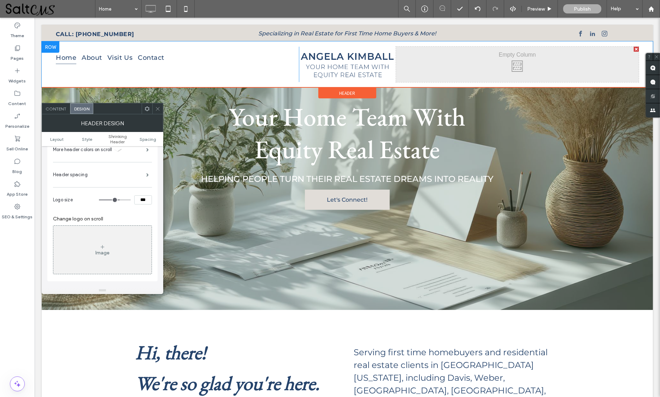
click at [109, 251] on div "Image" at bounding box center [102, 253] width 14 height 6
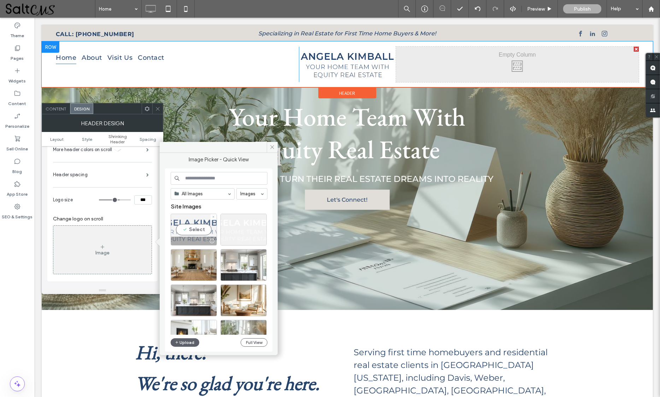
click at [198, 229] on div "Select" at bounding box center [194, 230] width 46 height 32
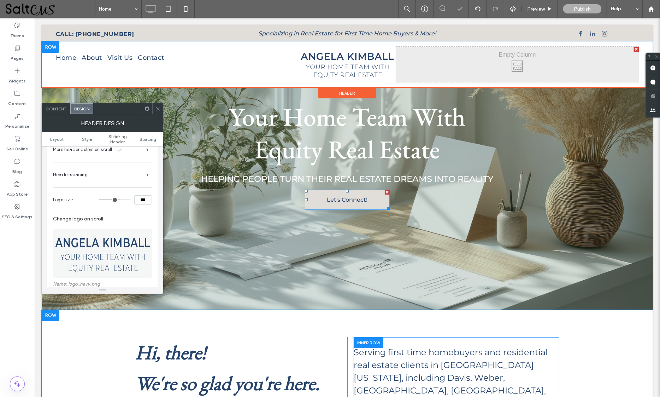
scroll to position [213, 0]
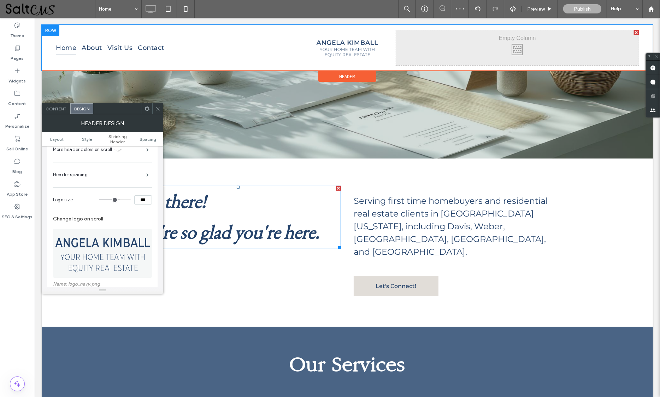
type input "**"
type input "***"
type input "**"
type input "***"
type input "**"
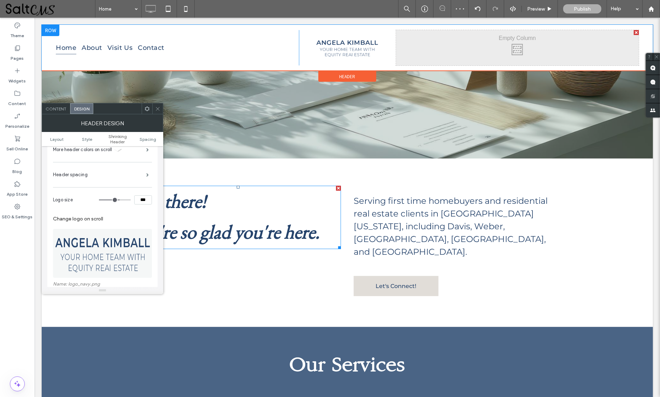
type input "***"
type input "**"
type input "***"
type input "****"
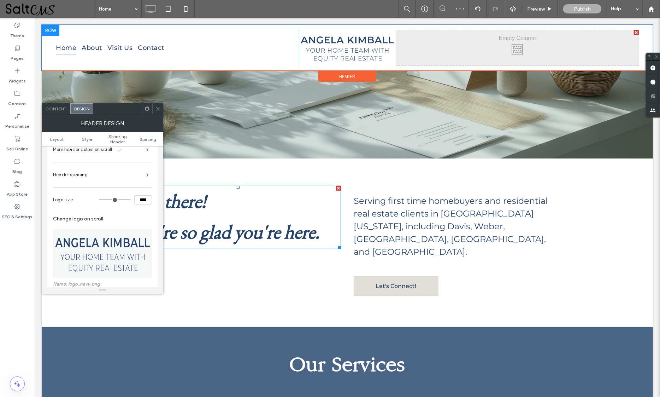
drag, startPoint x: 119, startPoint y: 199, endPoint x: 142, endPoint y: 198, distance: 22.6
type input "***"
click at [142, 198] on div "****" at bounding box center [125, 199] width 53 height 9
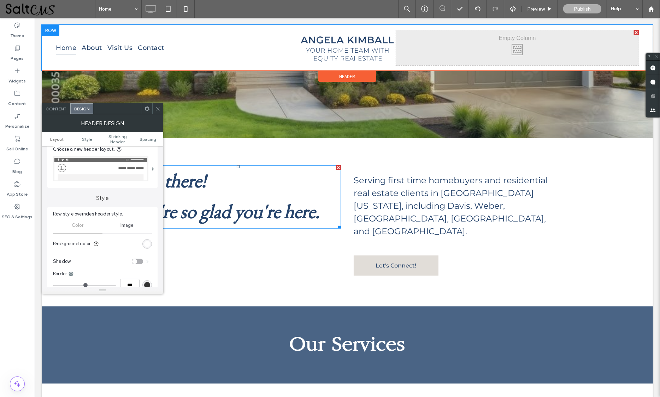
scroll to position [0, 0]
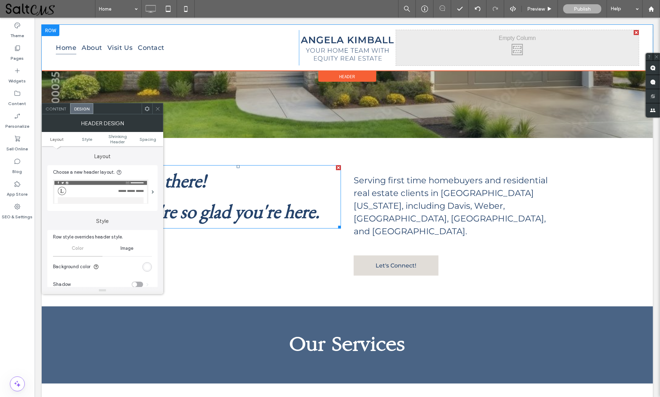
click at [154, 107] on div at bounding box center [157, 108] width 11 height 11
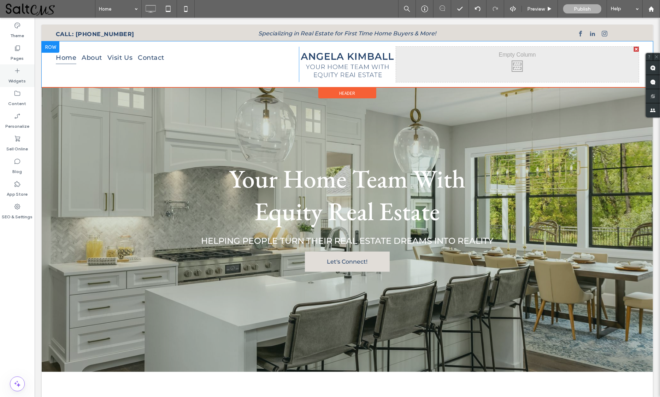
click at [18, 72] on icon at bounding box center [17, 70] width 7 height 7
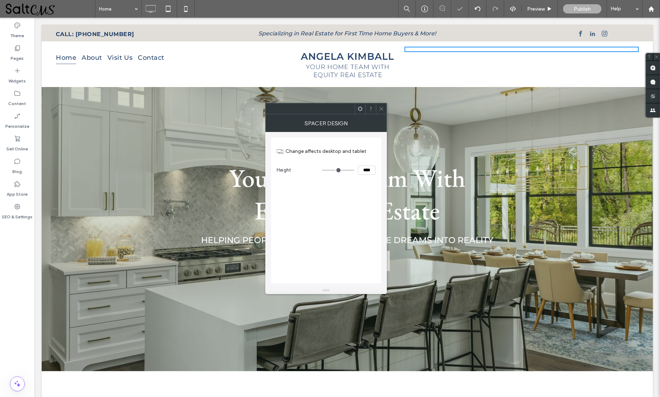
click at [379, 110] on icon at bounding box center [381, 108] width 5 height 5
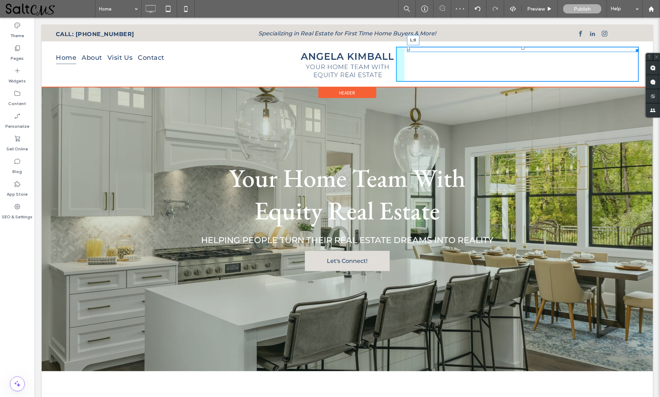
drag, startPoint x: 401, startPoint y: 49, endPoint x: 485, endPoint y: 49, distance: 83.8
click at [484, 49] on div "L:0" at bounding box center [523, 49] width 232 height 5
drag, startPoint x: 630, startPoint y: 51, endPoint x: 467, endPoint y: 72, distance: 164.0
click at [631, 52] on div at bounding box center [633, 49] width 5 height 5
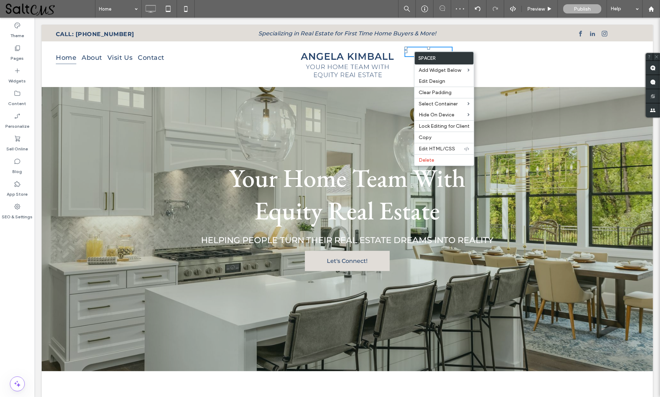
click at [501, 59] on div "Click To Paste" at bounding box center [517, 64] width 243 height 35
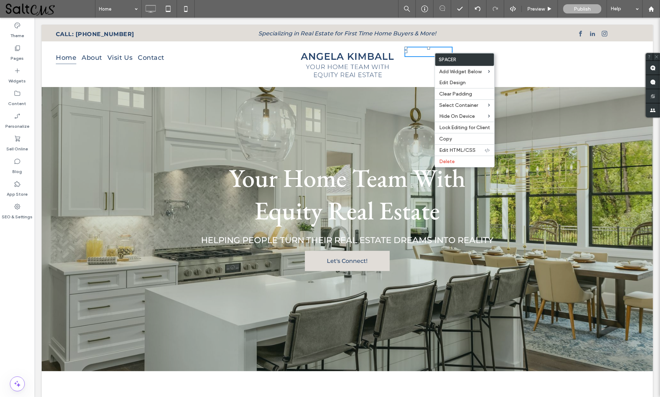
click at [396, 70] on div "Click To Paste" at bounding box center [517, 64] width 243 height 35
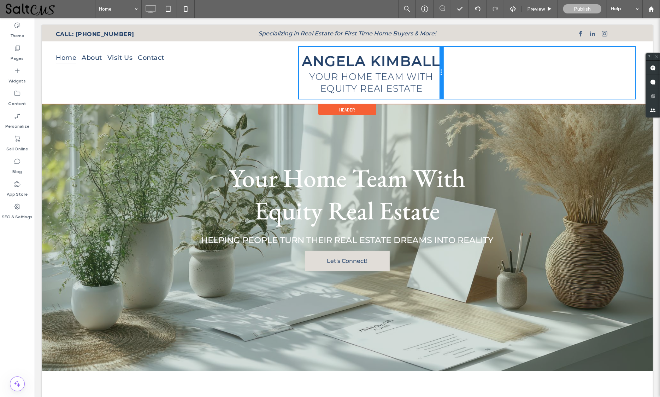
drag, startPoint x: 391, startPoint y: 60, endPoint x: 476, endPoint y: 79, distance: 87.2
click at [442, 62] on div "Home About Visit Us Contact Click To Paste Click To Paste Click To Paste" at bounding box center [347, 73] width 583 height 52
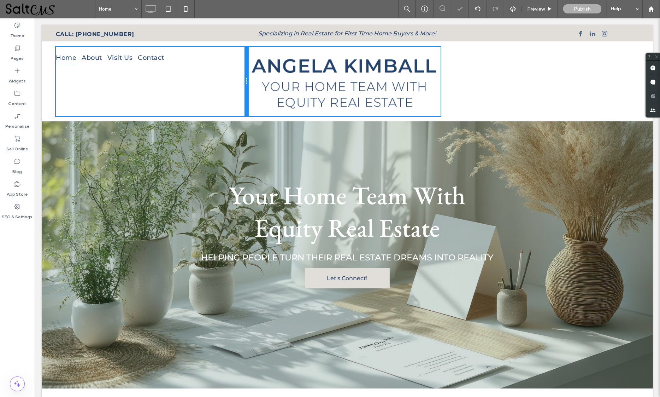
drag, startPoint x: 294, startPoint y: 69, endPoint x: 262, endPoint y: 63, distance: 32.8
click at [262, 63] on div "Home About Visit Us Contact Click To Paste Click To Paste Click To Paste" at bounding box center [347, 81] width 583 height 69
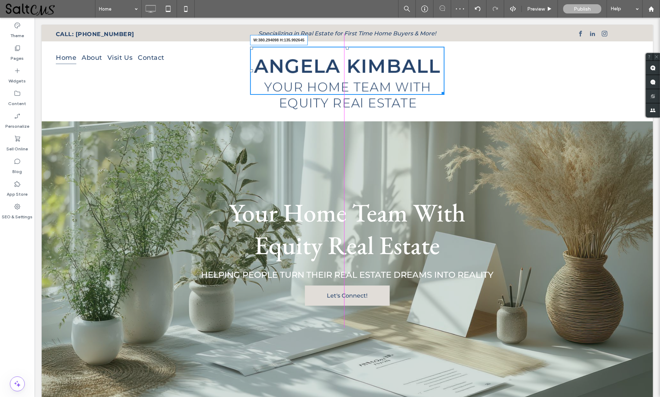
drag, startPoint x: 437, startPoint y: 113, endPoint x: 407, endPoint y: 82, distance: 42.8
click at [407, 82] on div "W:380.294098 H:135.992645" at bounding box center [347, 71] width 194 height 48
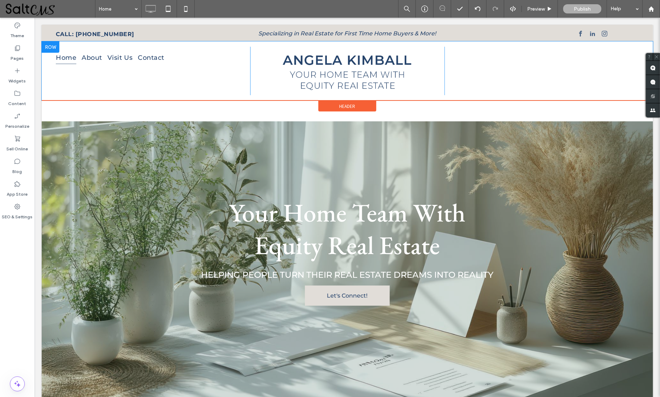
click at [521, 69] on div "Click To Paste" at bounding box center [541, 71] width 194 height 48
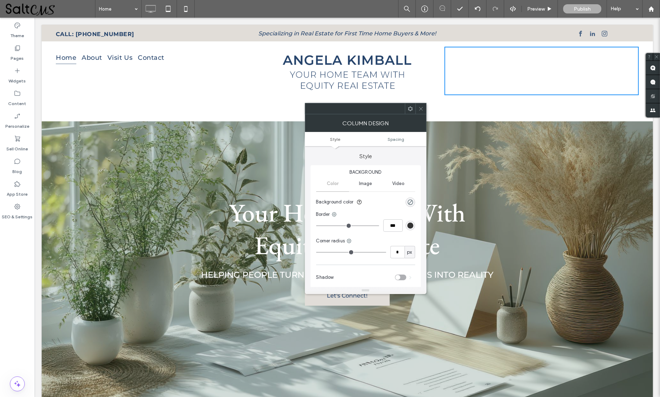
click at [419, 105] on span at bounding box center [421, 108] width 5 height 11
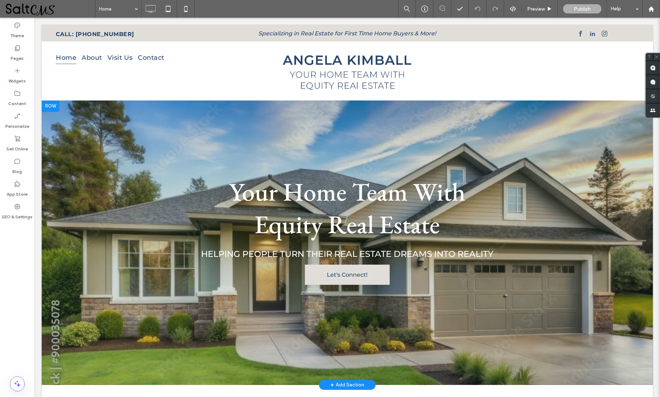
click at [68, 171] on div at bounding box center [347, 242] width 612 height 284
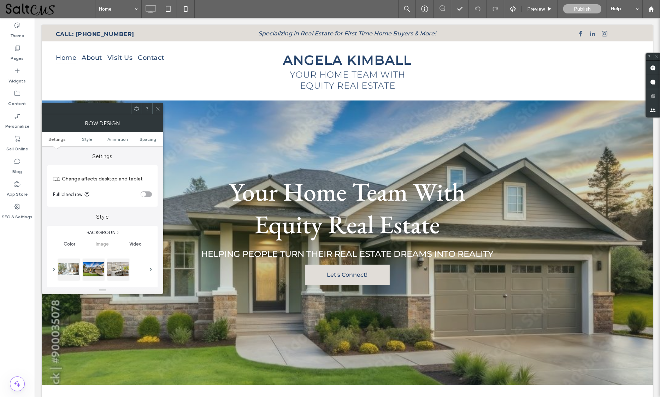
scroll to position [59, 0]
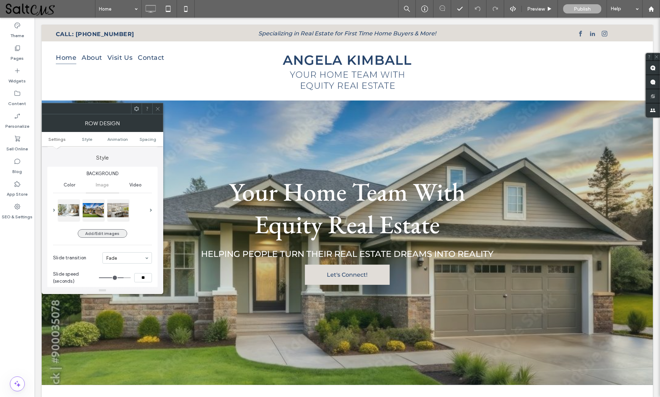
click at [107, 232] on button "Add/Edit images" at bounding box center [102, 233] width 49 height 8
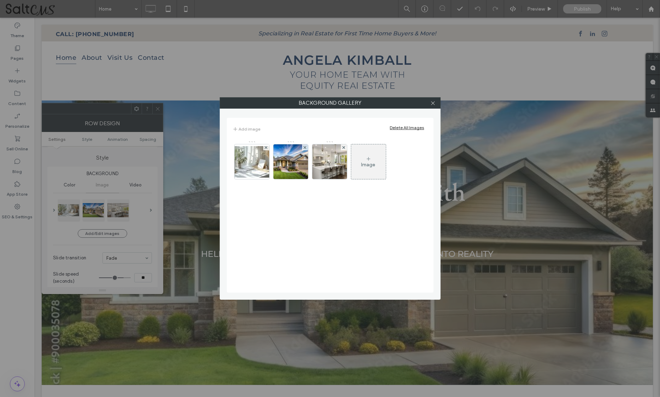
click at [366, 159] on icon at bounding box center [369, 159] width 6 height 6
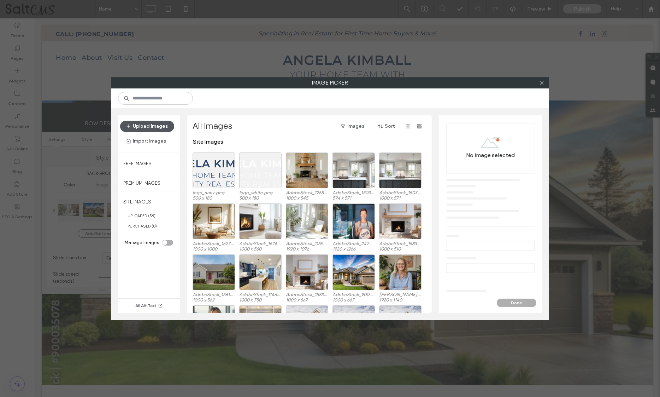
click at [166, 124] on button "Upload Images" at bounding box center [147, 126] width 54 height 11
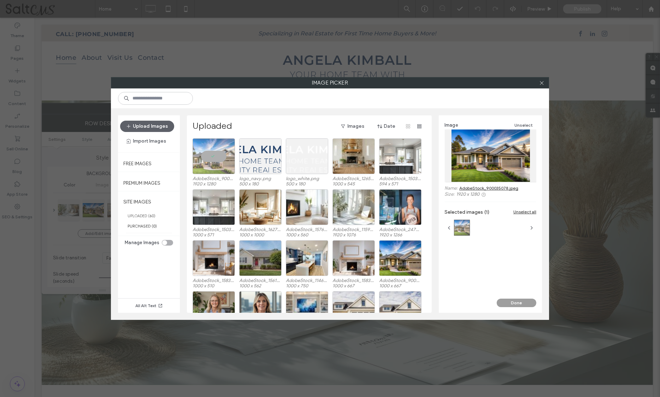
click at [522, 306] on button "Done" at bounding box center [517, 302] width 40 height 8
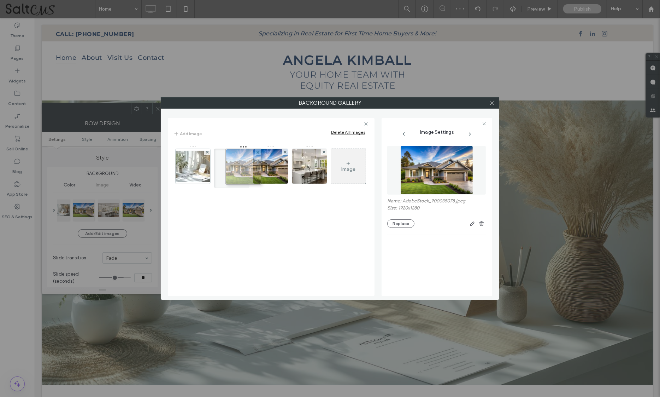
drag, startPoint x: 307, startPoint y: 169, endPoint x: 239, endPoint y: 169, distance: 68.2
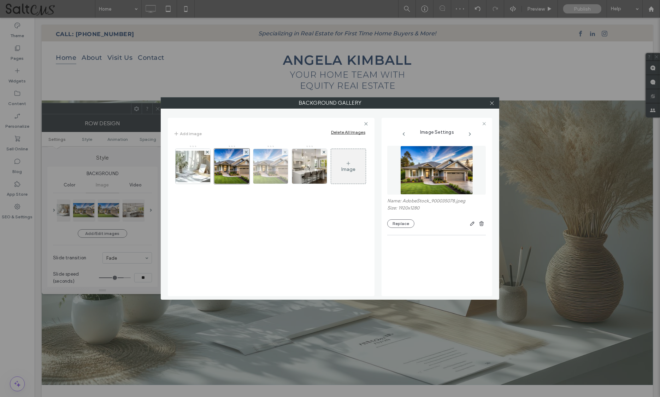
click at [282, 151] on div at bounding box center [285, 152] width 6 height 6
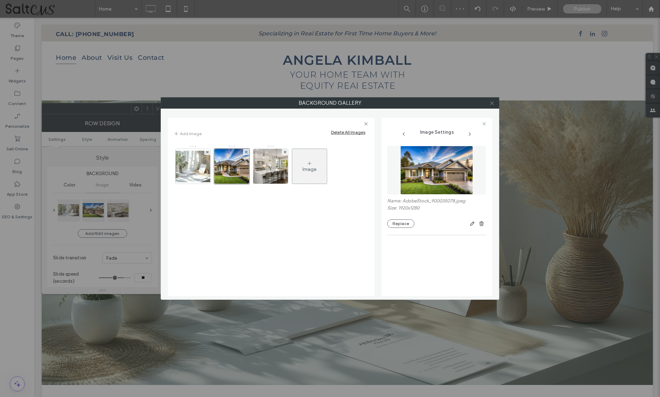
click at [491, 104] on icon at bounding box center [492, 102] width 5 height 5
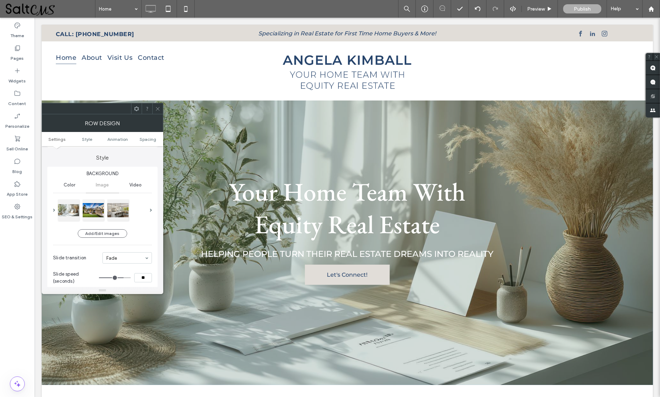
click at [155, 105] on span at bounding box center [157, 108] width 5 height 11
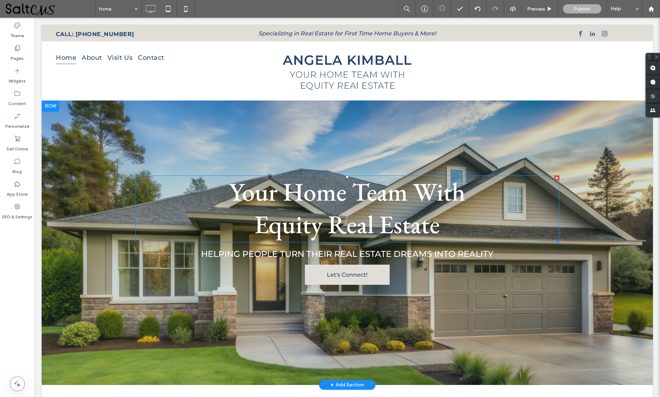
click at [310, 189] on span "Your Home Team With" at bounding box center [347, 191] width 237 height 33
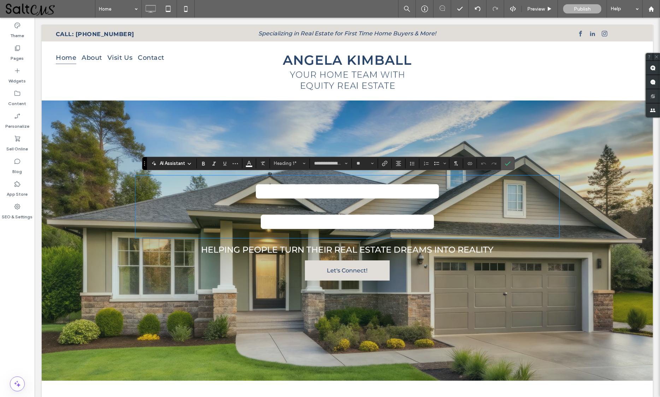
click at [323, 217] on span "**********" at bounding box center [347, 221] width 178 height 25
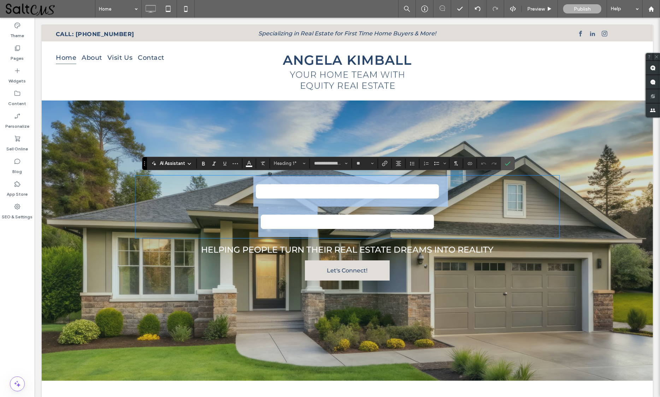
drag, startPoint x: 318, startPoint y: 229, endPoint x: 209, endPoint y: 188, distance: 115.9
click at [209, 188] on div "**********" at bounding box center [347, 206] width 424 height 61
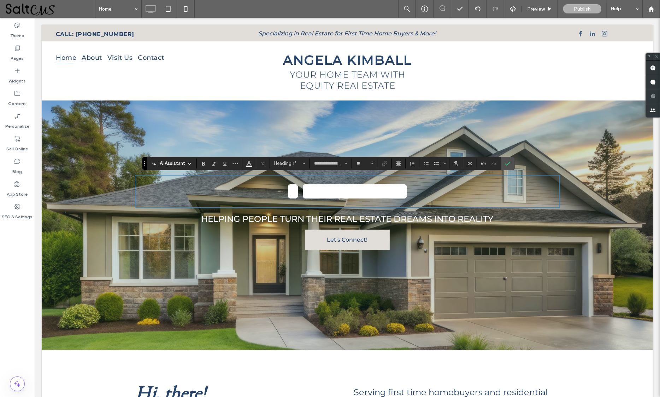
click at [427, 194] on h1 "**********" at bounding box center [347, 191] width 424 height 30
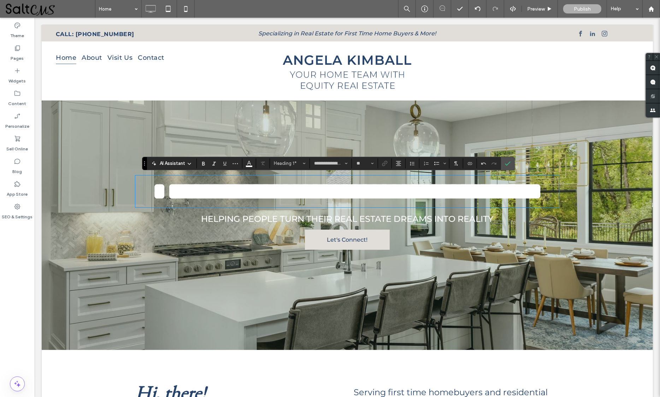
click at [492, 189] on span "**********" at bounding box center [347, 191] width 391 height 25
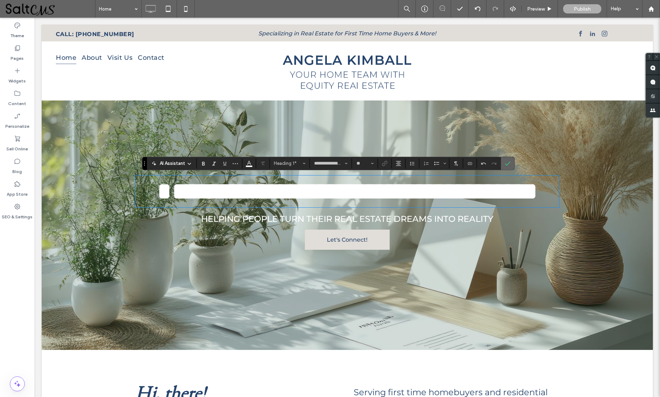
click at [508, 161] on icon "Confirm" at bounding box center [508, 163] width 6 height 6
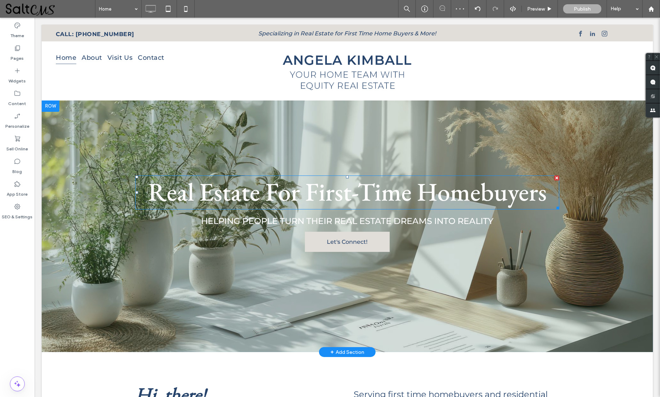
click at [223, 193] on span "Real Estate For First-Time Homebuyers" at bounding box center [347, 191] width 399 height 33
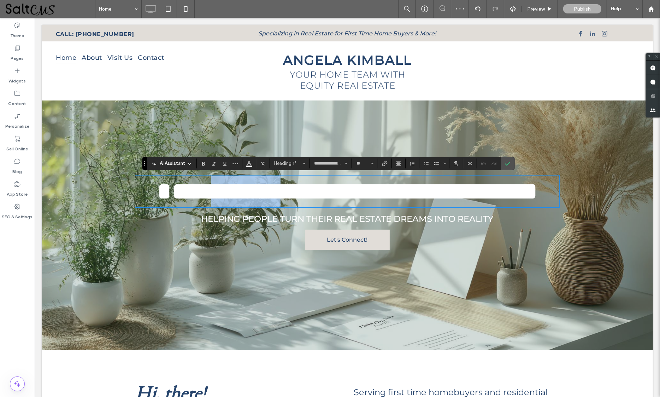
drag, startPoint x: 256, startPoint y: 192, endPoint x: 191, endPoint y: 190, distance: 65.1
click at [191, 190] on span "**********" at bounding box center [347, 191] width 381 height 25
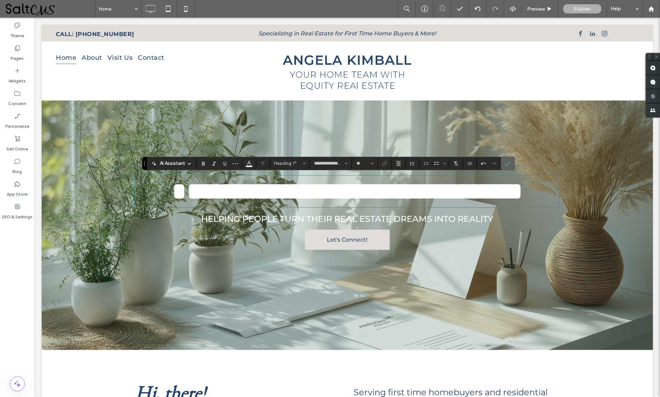
click at [511, 163] on icon "Confirm" at bounding box center [508, 163] width 6 height 6
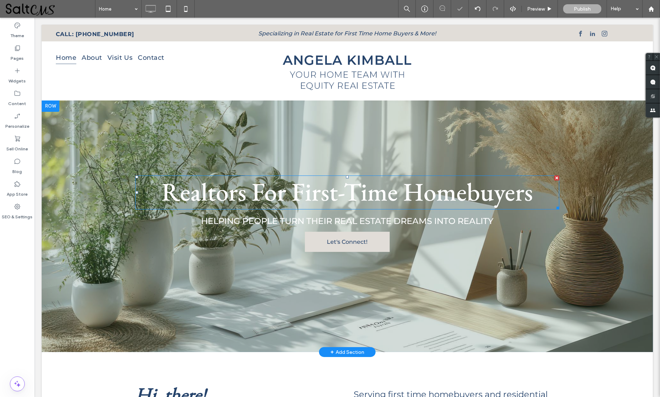
click at [410, 201] on span "Realtors For First-Time Homebuyers" at bounding box center [348, 191] width 372 height 33
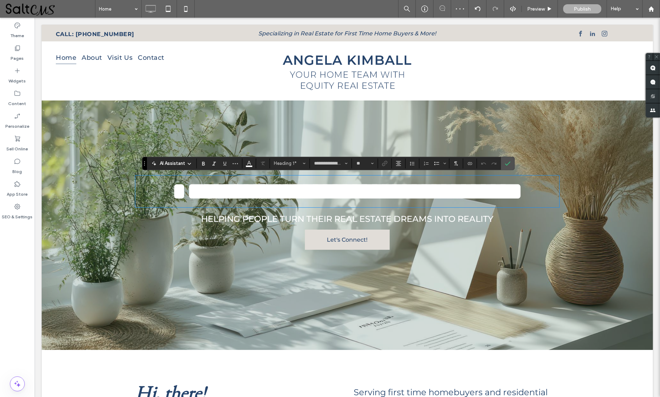
drag, startPoint x: 339, startPoint y: 175, endPoint x: 330, endPoint y: 179, distance: 9.5
click at [339, 175] on div "**********" at bounding box center [347, 191] width 424 height 32
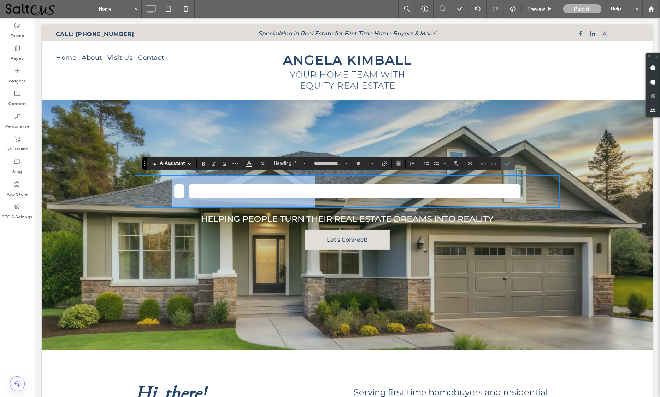
drag, startPoint x: 289, startPoint y: 189, endPoint x: 146, endPoint y: 177, distance: 143.6
click at [146, 178] on h1 "**********" at bounding box center [347, 191] width 424 height 30
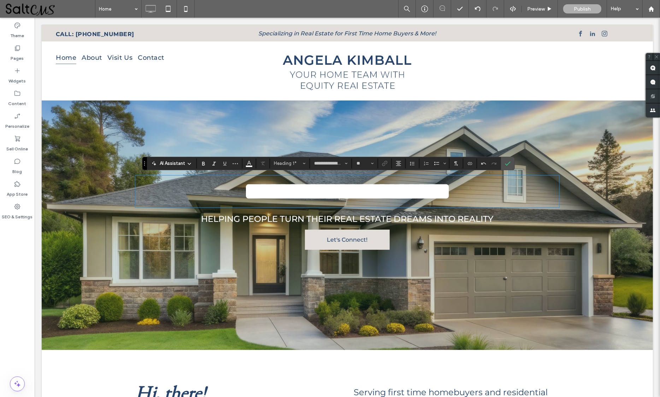
click at [466, 194] on h1 "**********" at bounding box center [347, 191] width 424 height 30
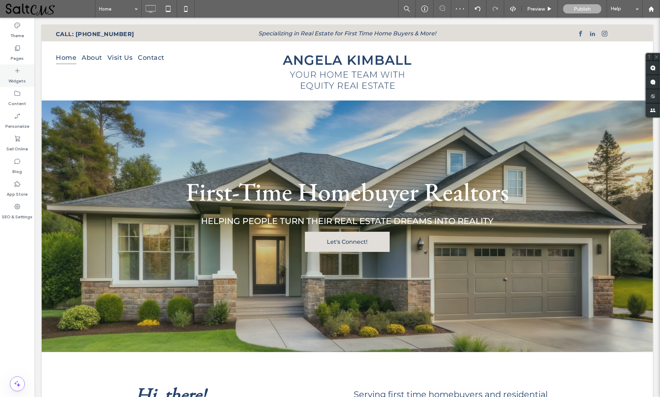
click at [18, 67] on icon at bounding box center [17, 70] width 7 height 7
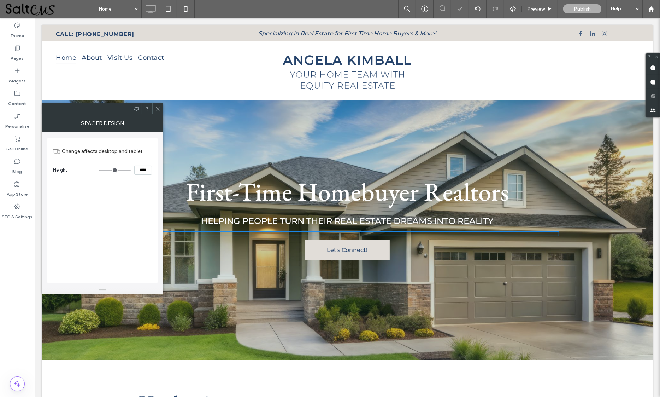
click at [158, 107] on icon at bounding box center [157, 108] width 5 height 5
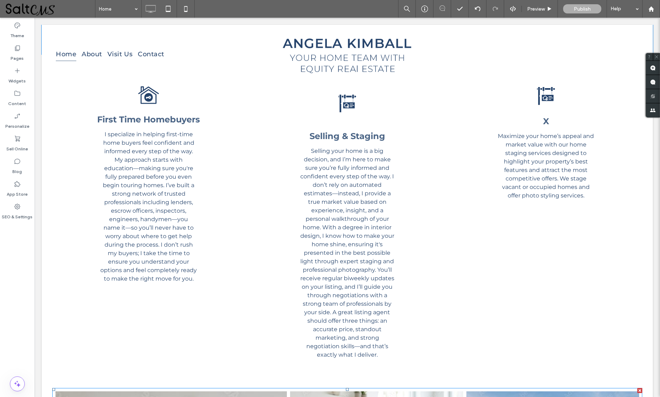
scroll to position [310, 0]
